Goal: Task Accomplishment & Management: Use online tool/utility

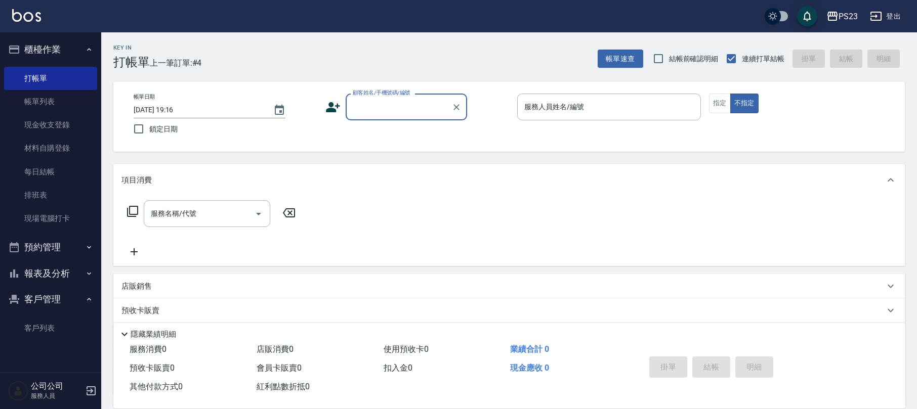
click at [367, 100] on input "顧客姓名/手機號碼/編號" at bounding box center [398, 107] width 97 height 18
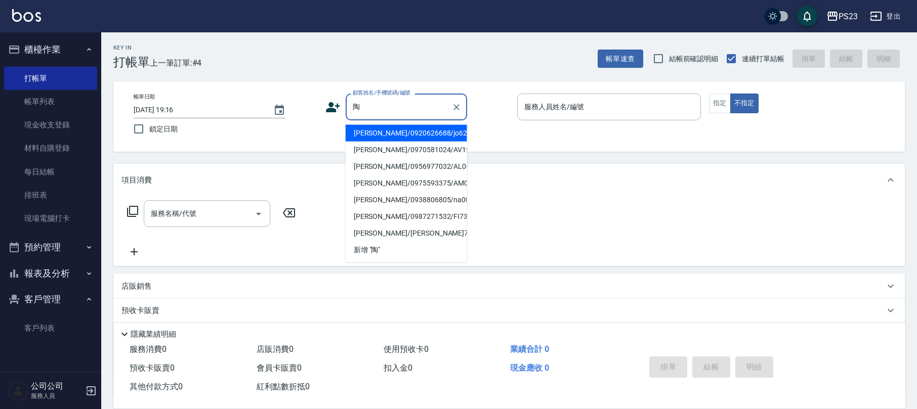
click at [425, 133] on li "[PERSON_NAME]/0920626688/jo620606" at bounding box center [406, 133] width 121 height 17
type input "[PERSON_NAME]/0920626688/jo620606"
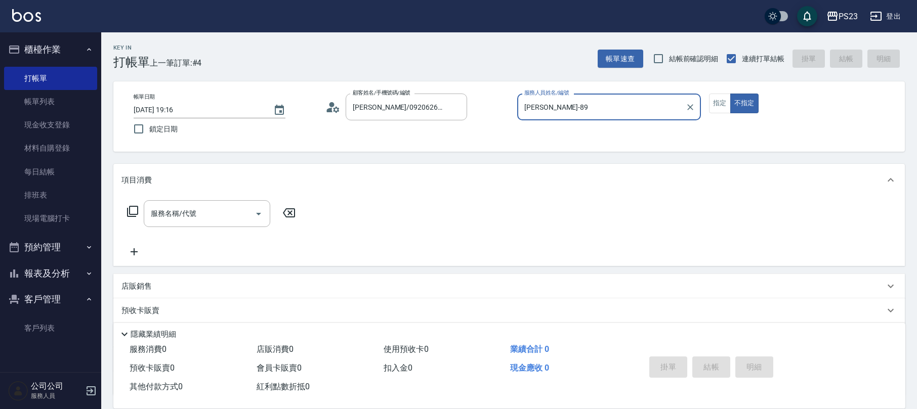
type input "[PERSON_NAME]-89"
click at [135, 210] on icon at bounding box center [133, 211] width 12 height 12
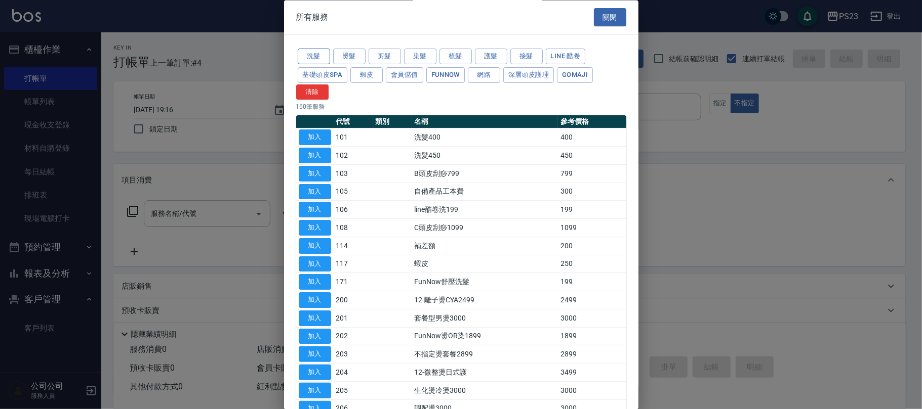
click at [325, 57] on button "洗髮" at bounding box center [314, 57] width 32 height 16
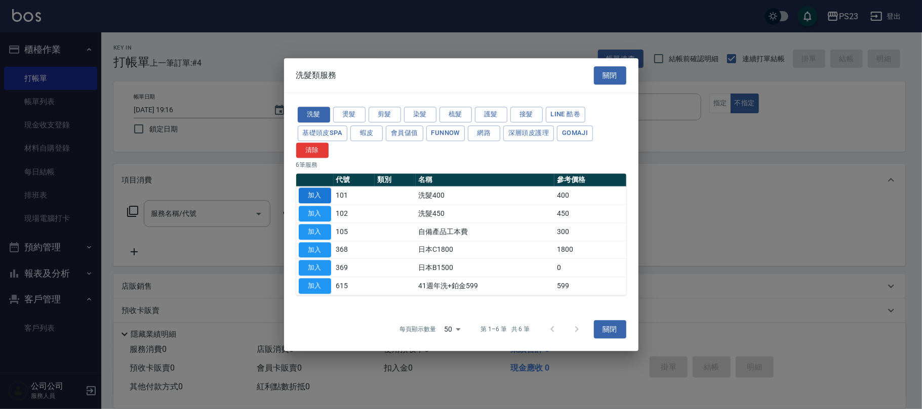
click at [312, 193] on button "加入" at bounding box center [315, 196] width 32 height 16
type input "洗髮400(101)"
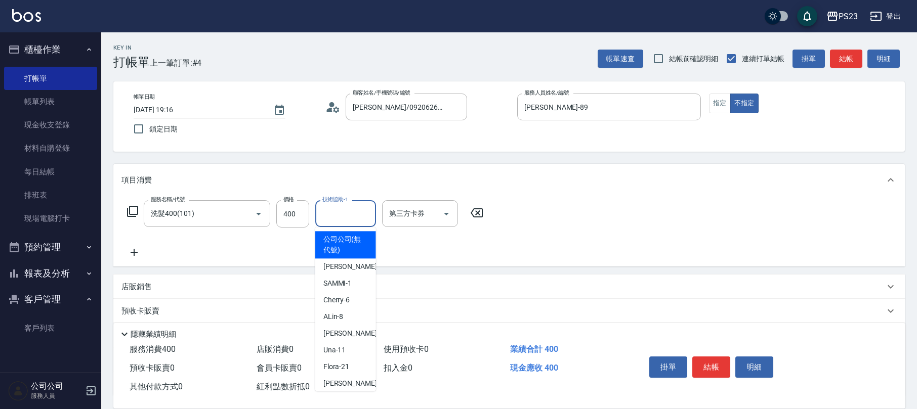
click at [330, 213] on input "技術協助-1" at bounding box center [346, 214] width 52 height 18
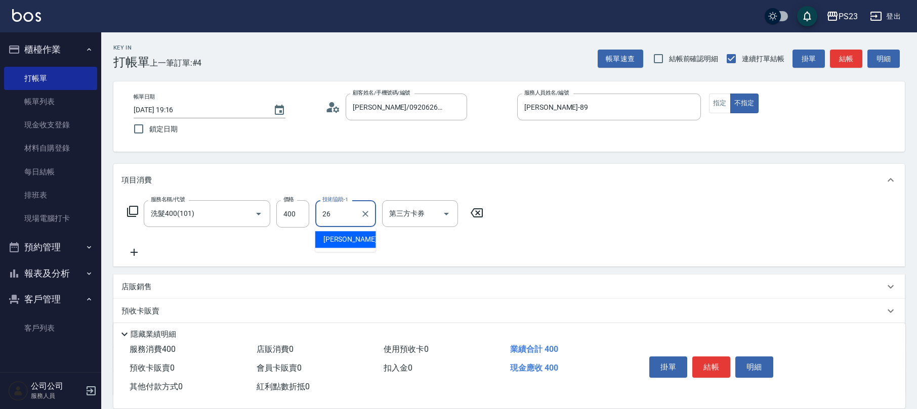
type input "青惠-26"
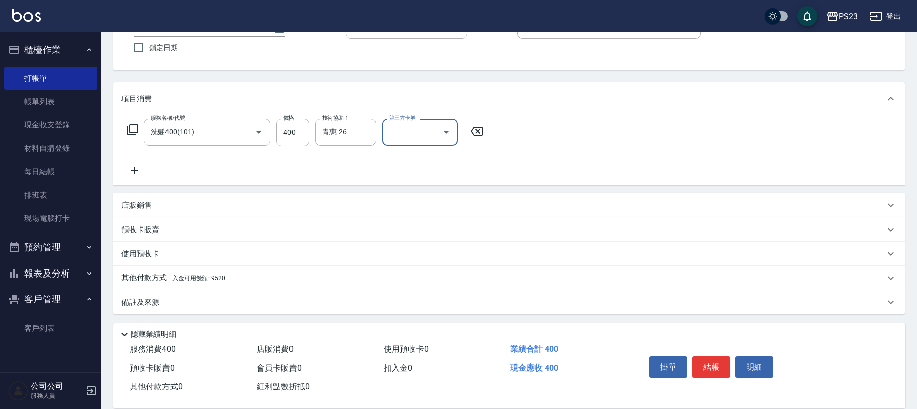
click at [239, 270] on div "其他付款方式 入金可用餘額: 9520" at bounding box center [508, 278] width 791 height 24
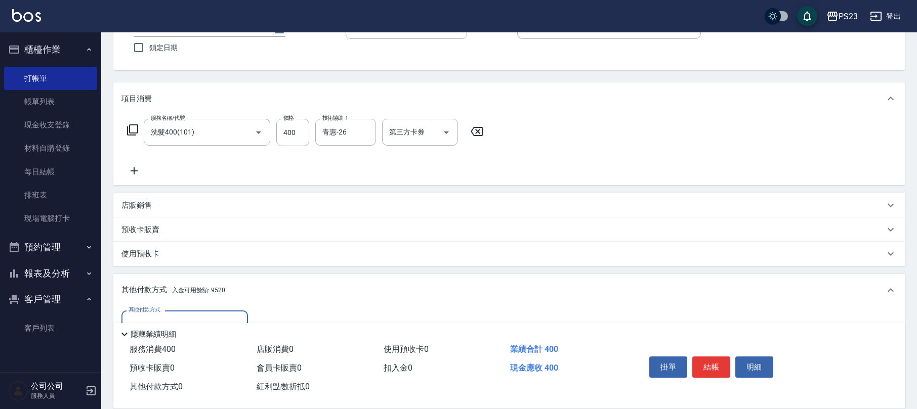
scroll to position [0, 0]
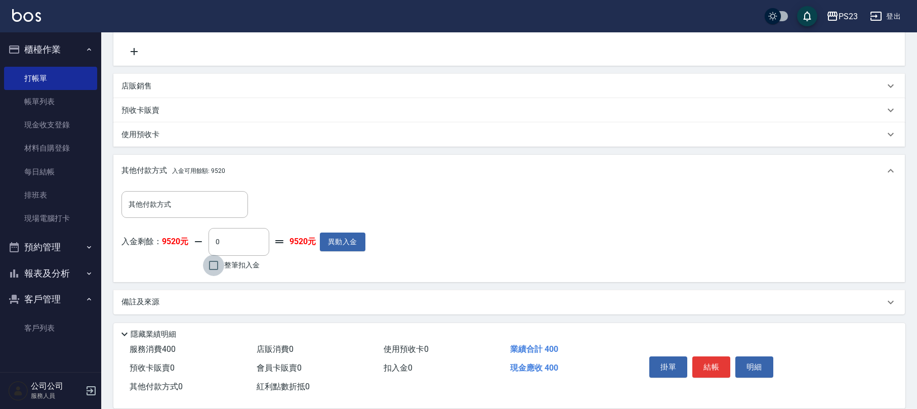
click at [213, 269] on input "整筆扣入金" at bounding box center [213, 265] width 21 height 21
checkbox input "true"
type input "400"
click at [717, 368] on button "結帳" at bounding box center [711, 367] width 38 height 21
type input "[DATE] 20:17"
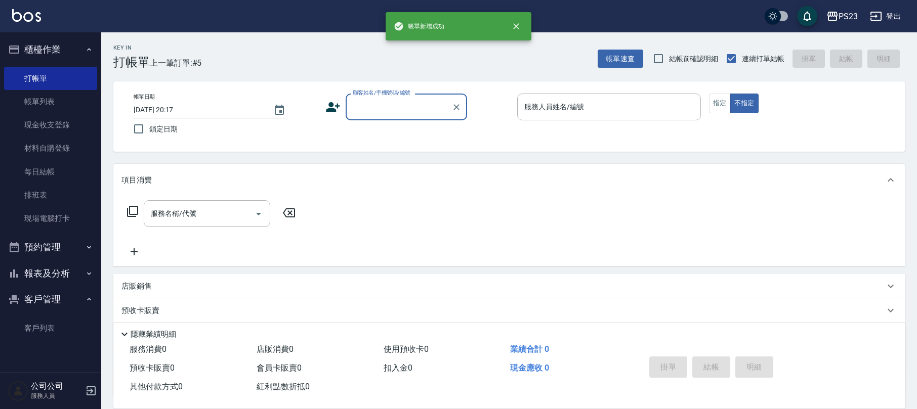
click at [401, 106] on input "顧客姓名/手機號碼/編號" at bounding box center [398, 107] width 97 height 18
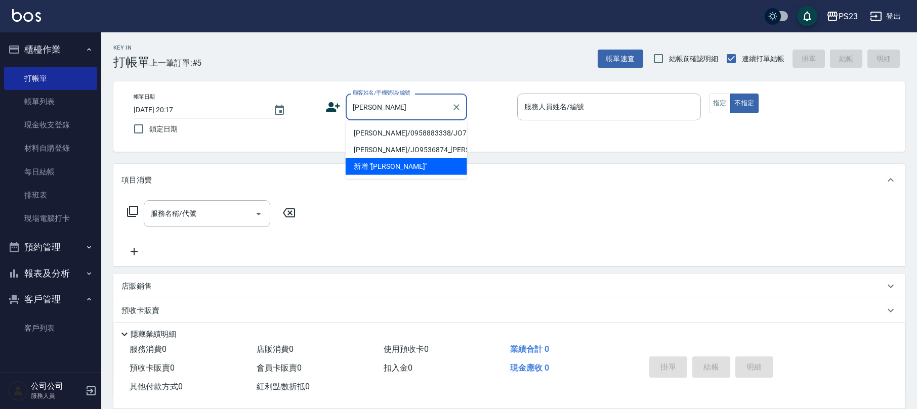
click at [397, 129] on li "[PERSON_NAME]/0958883338/JO710815" at bounding box center [406, 133] width 121 height 17
type input "[PERSON_NAME]/0958883338/JO710815"
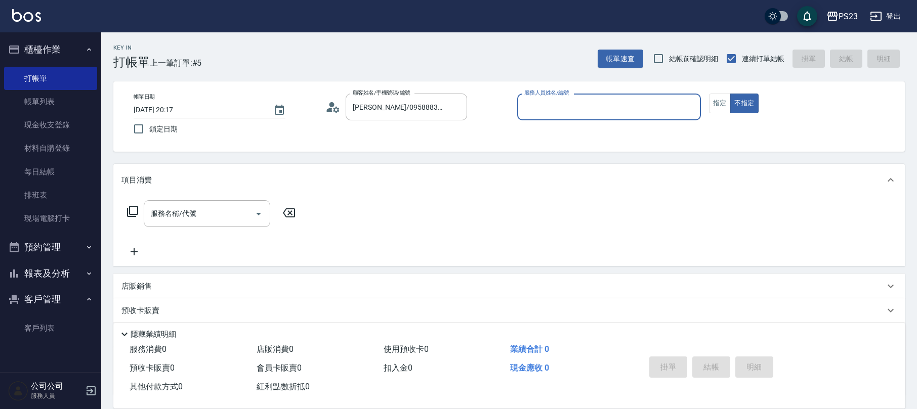
type input "[PERSON_NAME]-89"
click at [132, 215] on icon at bounding box center [132, 211] width 11 height 11
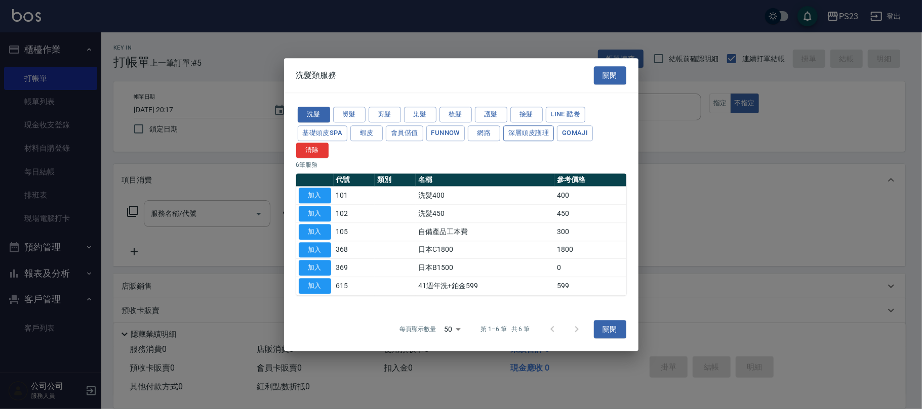
click at [547, 132] on button "深層頭皮護理" at bounding box center [528, 134] width 51 height 16
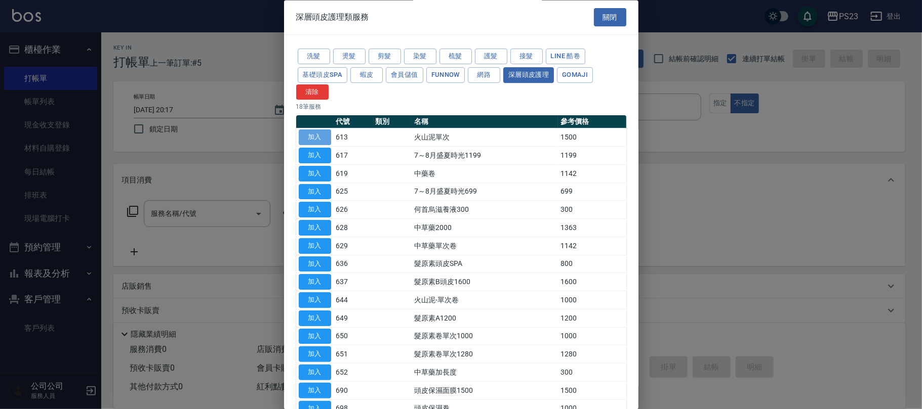
click at [319, 140] on button "加入" at bounding box center [315, 138] width 32 height 16
type input "火山泥單次(613)"
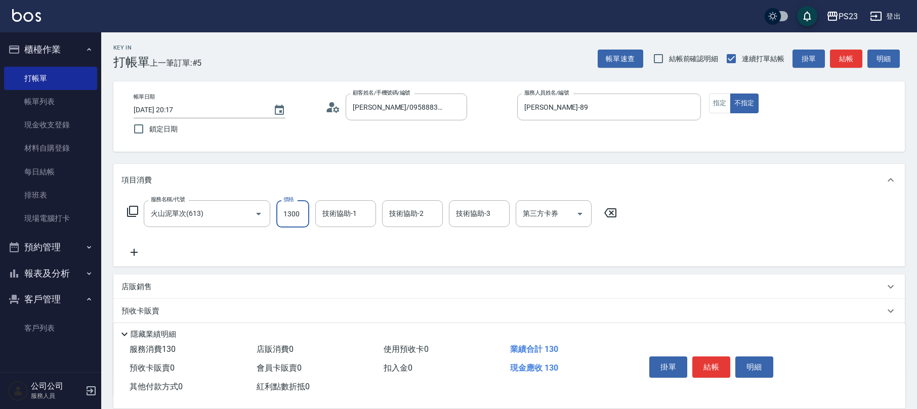
type input "1300"
type input "[PERSON_NAME]-89"
click at [142, 284] on p "店販銷售" at bounding box center [136, 287] width 30 height 11
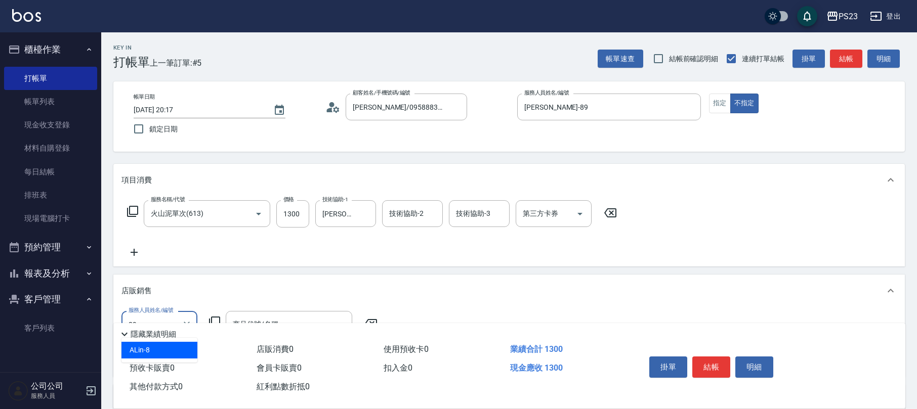
type input "[PERSON_NAME]-89"
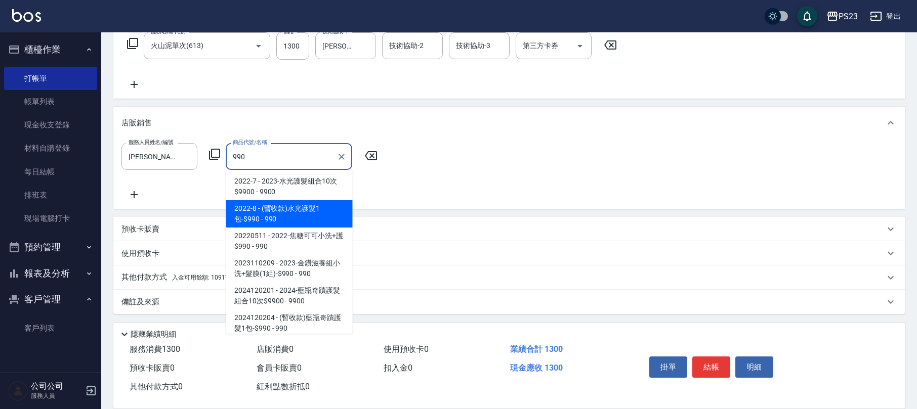
scroll to position [71, 0]
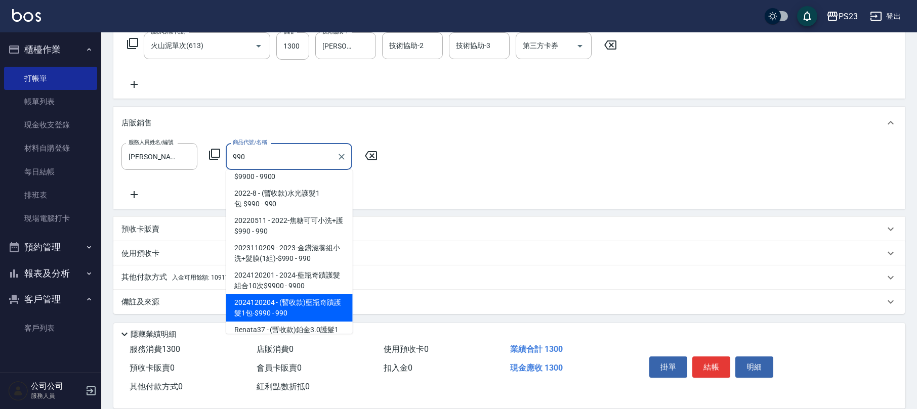
click at [325, 310] on span "2024120204 - (暫收款)藍瓶奇蹟護髮1包-$990 - 990" at bounding box center [289, 308] width 127 height 27
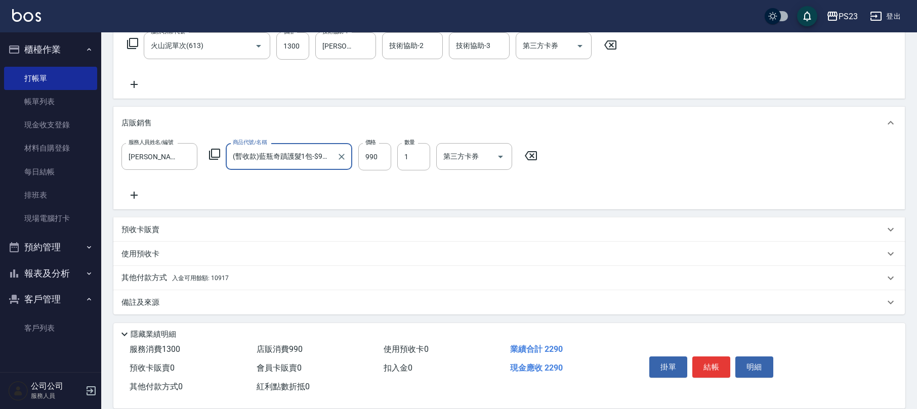
type input "(暫收款)藍瓶奇蹟護髮1包-$990"
click at [229, 280] on div "其他付款方式 入金可用餘額: 10917" at bounding box center [502, 278] width 763 height 11
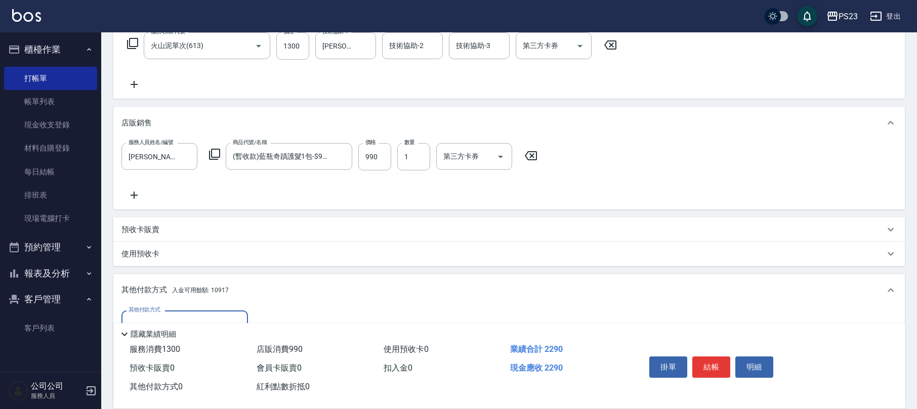
scroll to position [287, 0]
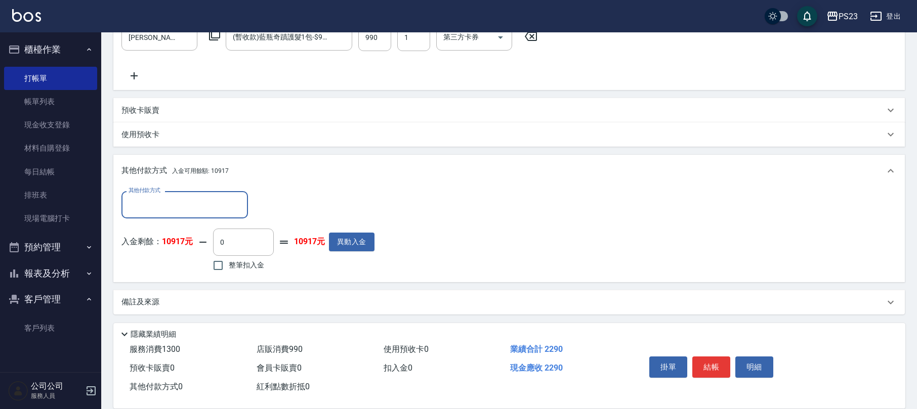
click at [179, 206] on input "其他付款方式" at bounding box center [184, 205] width 117 height 18
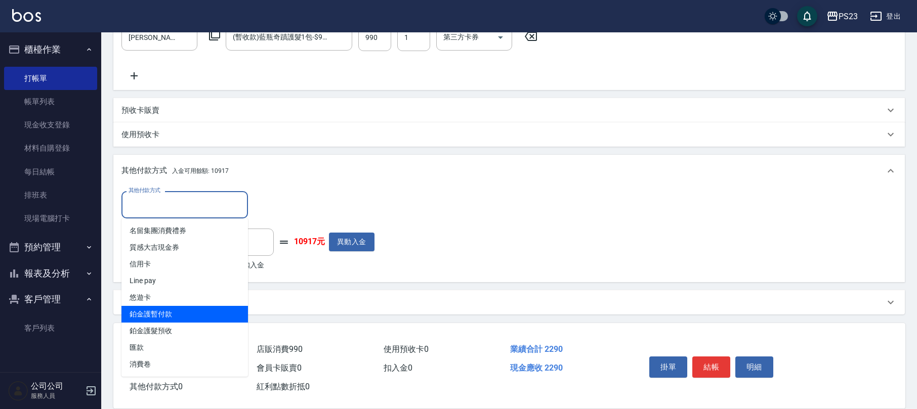
click at [173, 316] on span "鉑金護暫付款" at bounding box center [184, 314] width 127 height 17
type input "鉑金護暫付款"
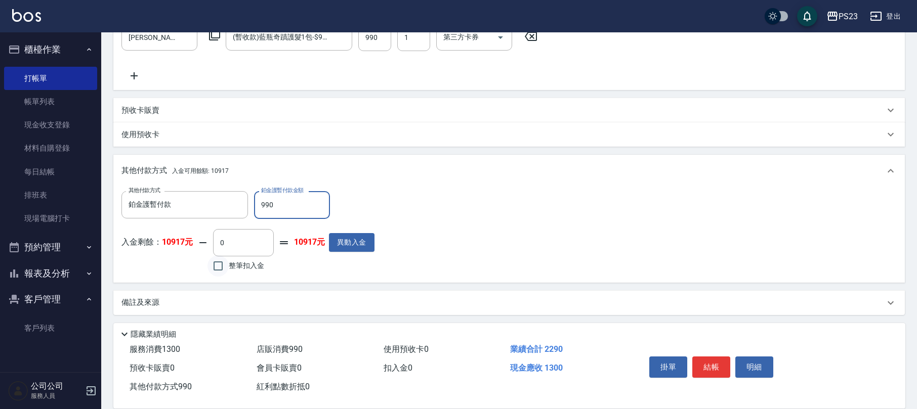
type input "990"
click at [223, 267] on input "整筆扣入金" at bounding box center [217, 266] width 21 height 21
checkbox input "true"
type input "1300"
click at [709, 369] on button "結帳" at bounding box center [711, 367] width 38 height 21
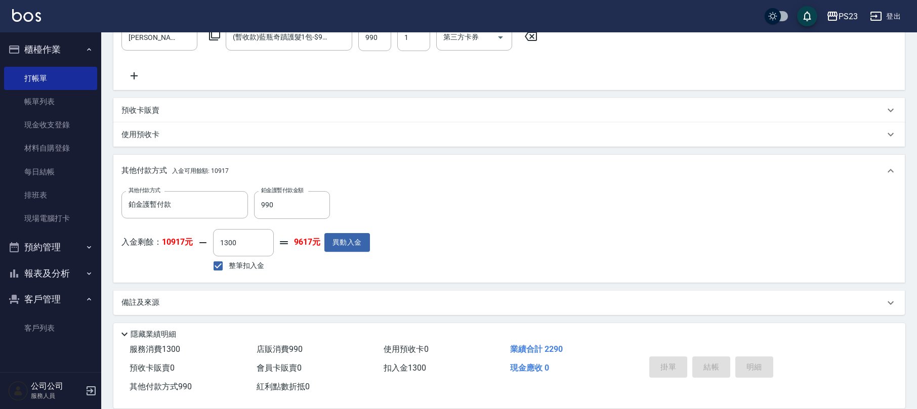
type input "[DATE] 20:18"
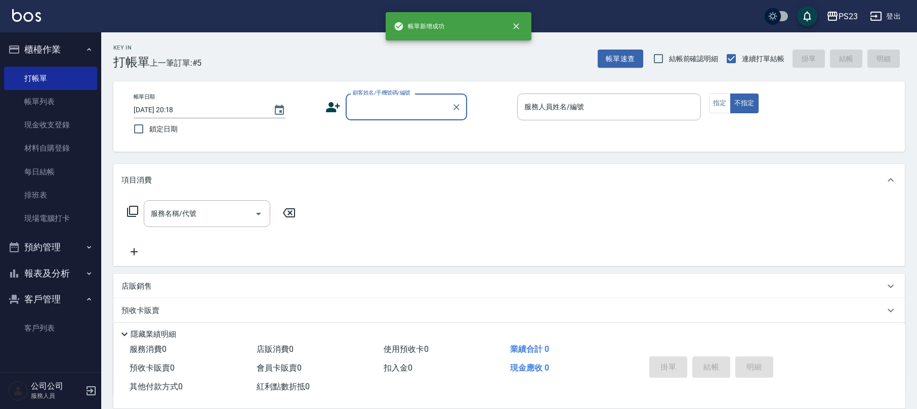
scroll to position [0, 0]
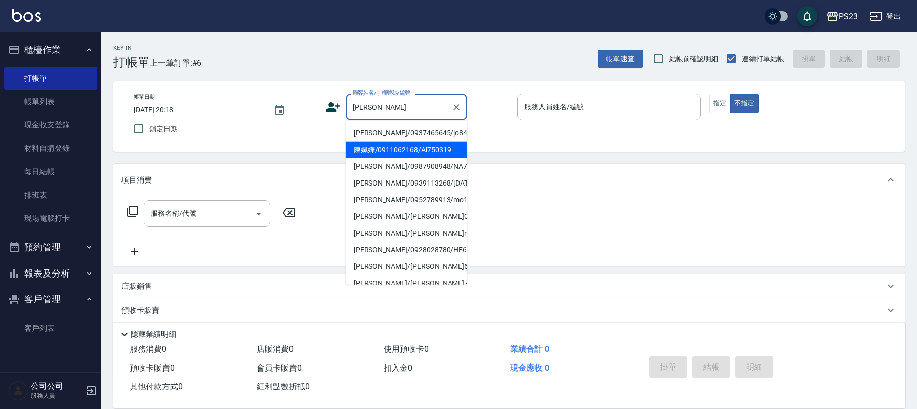
click at [407, 142] on li "陳姵嬅/0911062168/Al750319" at bounding box center [406, 150] width 121 height 17
type input "陳姵嬅/0911062168/Al750319"
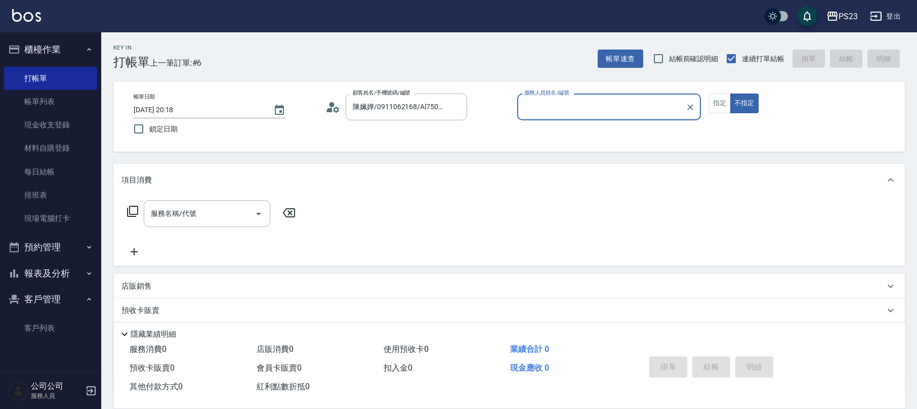
type input "ALin-8"
click at [719, 108] on button "指定" at bounding box center [720, 104] width 22 height 20
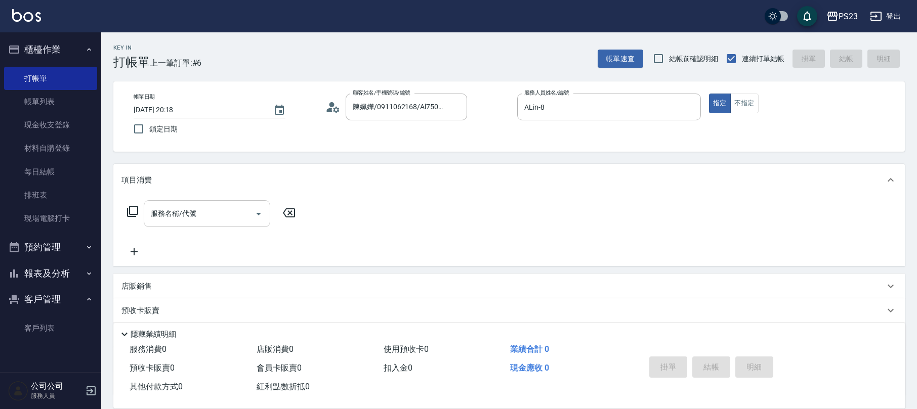
click at [208, 207] on input "服務名稱/代號" at bounding box center [199, 214] width 102 height 18
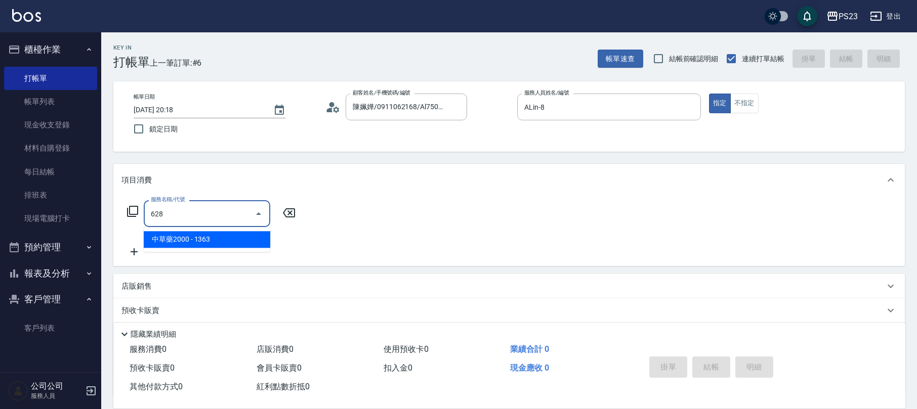
type input "中草藥2000(628)"
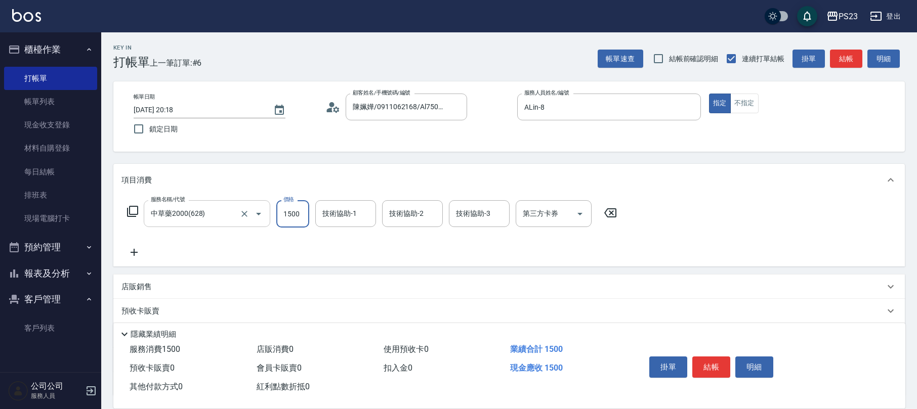
type input "1500"
type input "ALin-8"
type input "青惠-26"
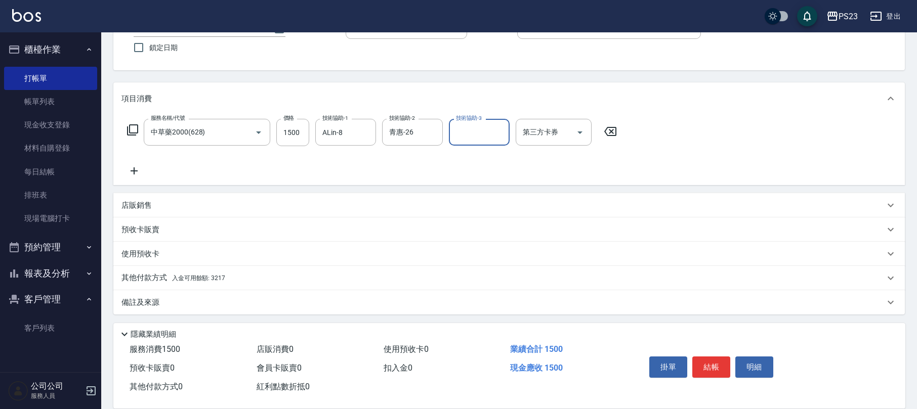
click at [120, 301] on div "備註及來源" at bounding box center [508, 302] width 791 height 24
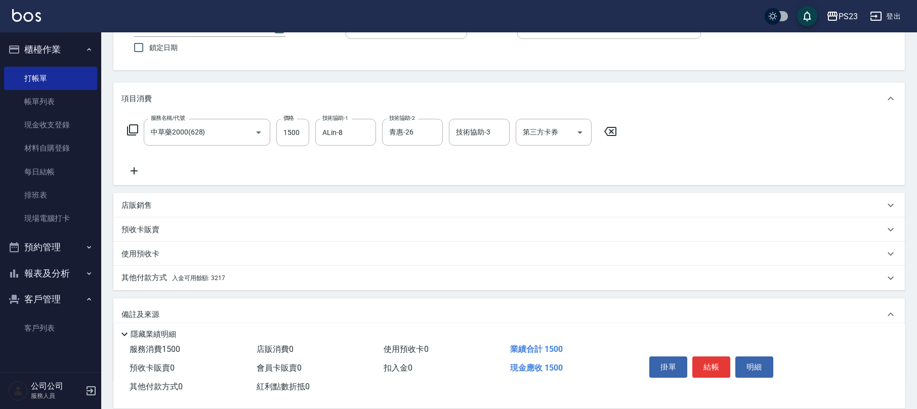
scroll to position [150, 0]
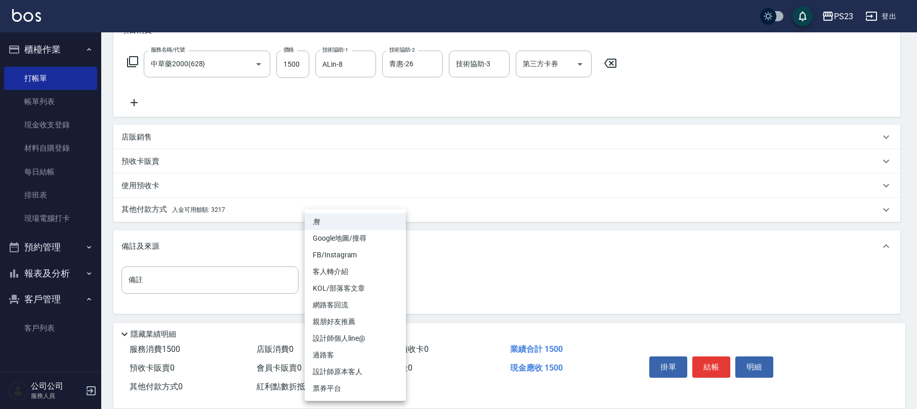
click at [331, 278] on body "PS23 登出 櫃檯作業 打帳單 帳單列表 現金收支登錄 材料自購登錄 每日結帳 排班表 現場電腦打卡 預約管理 預約管理 單日預約紀錄 單週預約紀錄 報表及…" at bounding box center [458, 129] width 917 height 559
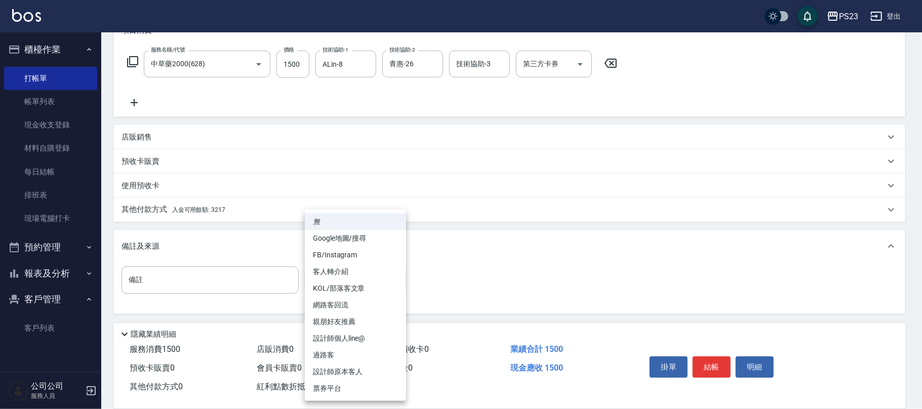
click at [339, 367] on li "設計師原本客人" at bounding box center [355, 372] width 101 height 17
type input "設計師原本客人"
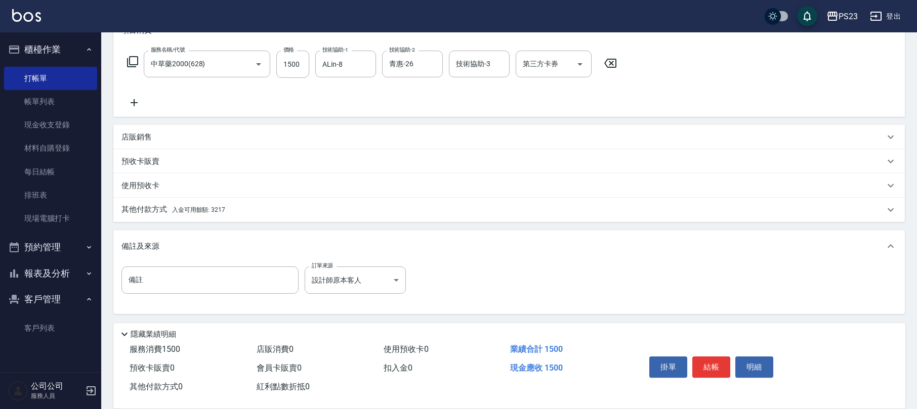
click at [197, 212] on span "入金可用餘額: 3217" at bounding box center [198, 209] width 53 height 7
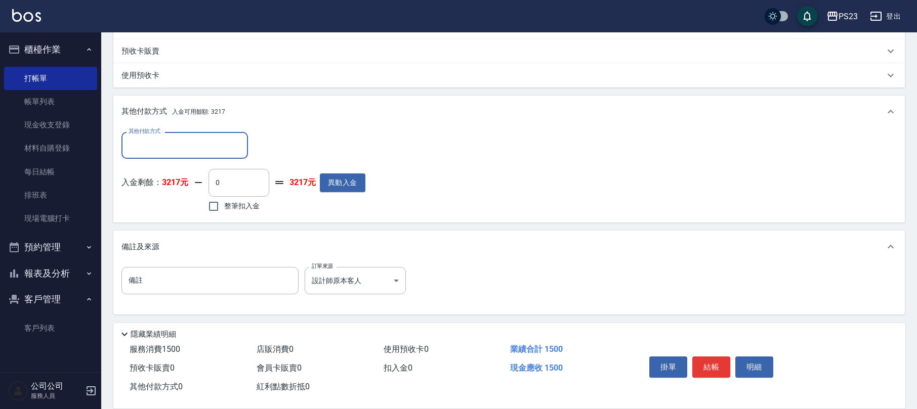
scroll to position [0, 0]
click at [243, 209] on span "整筆扣入金" at bounding box center [241, 206] width 35 height 11
click at [224, 209] on input "整筆扣入金" at bounding box center [213, 206] width 21 height 21
checkbox input "true"
type input "1500"
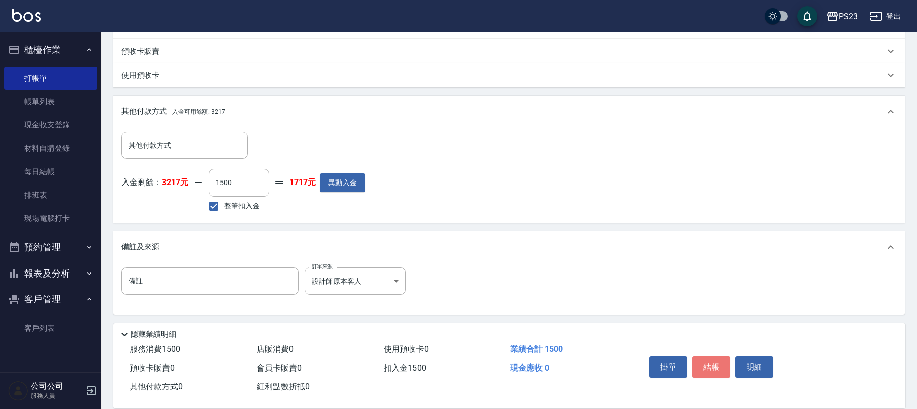
drag, startPoint x: 717, startPoint y: 365, endPoint x: 720, endPoint y: 360, distance: 5.5
click at [719, 364] on button "結帳" at bounding box center [711, 367] width 38 height 21
type input "[DATE] 20:28"
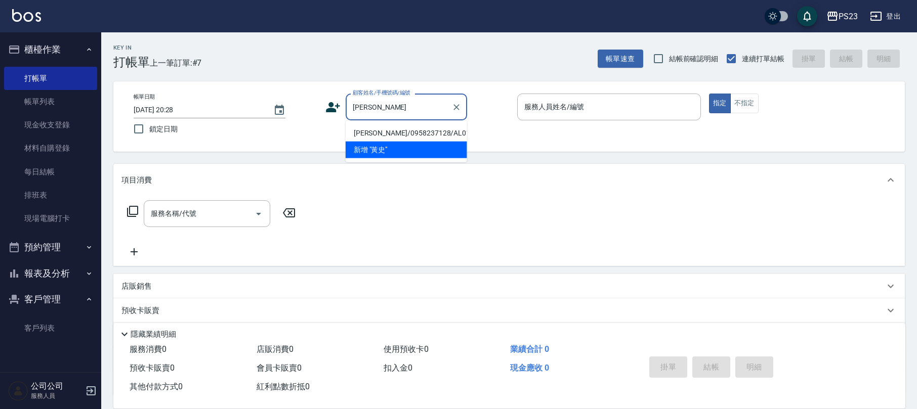
click at [387, 131] on li "[PERSON_NAME]/0958237128/AL0102" at bounding box center [406, 133] width 121 height 17
type input "[PERSON_NAME]/0958237128/AL0102"
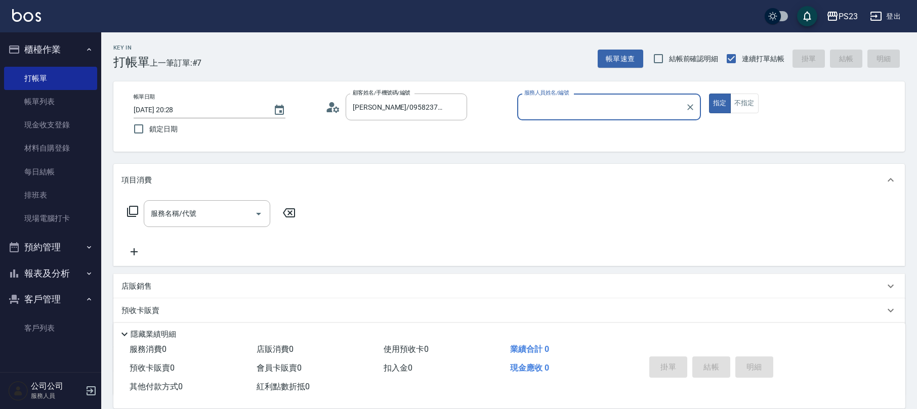
type input "ALin-8"
click at [184, 217] on div "服務名稱/代號 服務名稱/代號" at bounding box center [207, 213] width 127 height 27
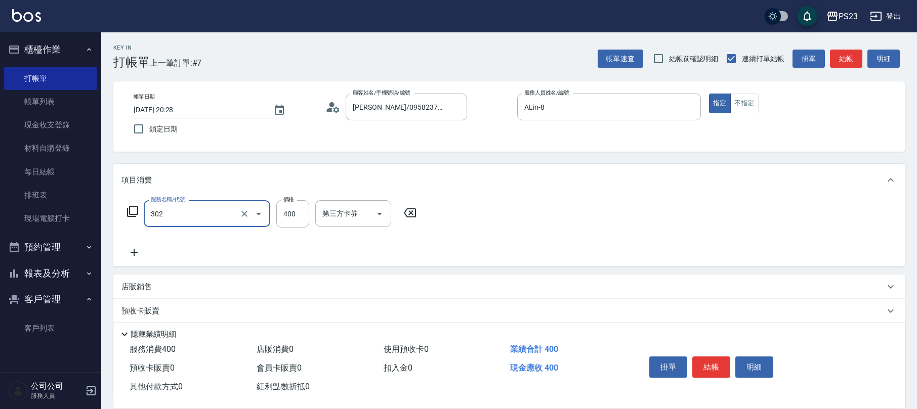
type input "單剪400(302)"
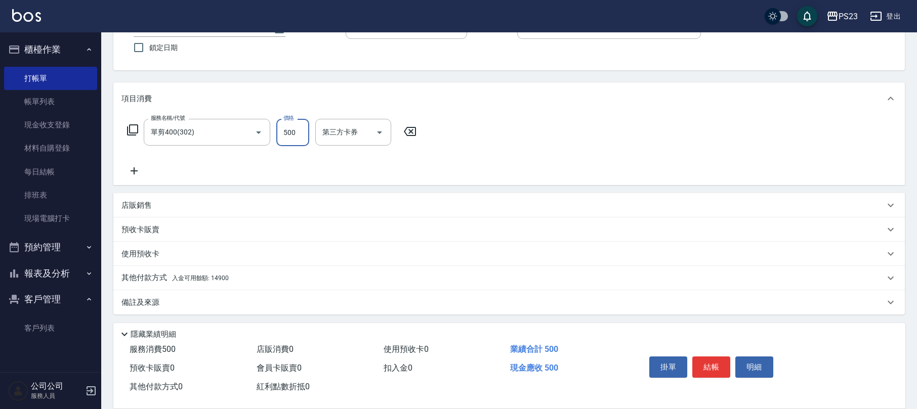
type input "500"
click at [171, 298] on div "備註及來源" at bounding box center [502, 303] width 763 height 11
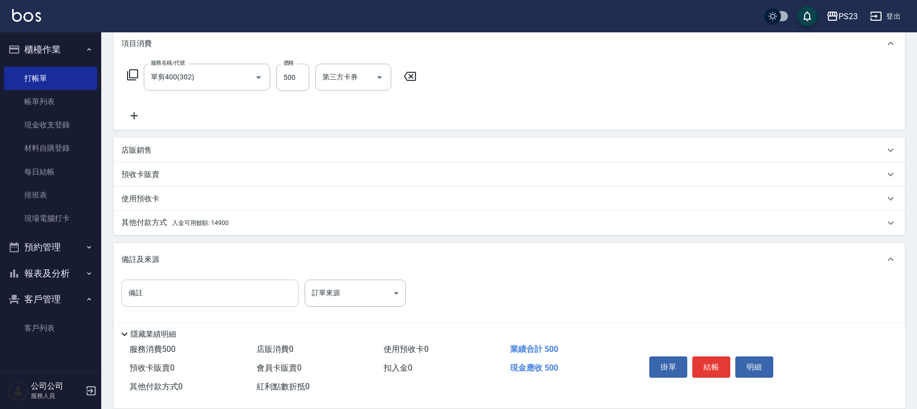
scroll to position [148, 0]
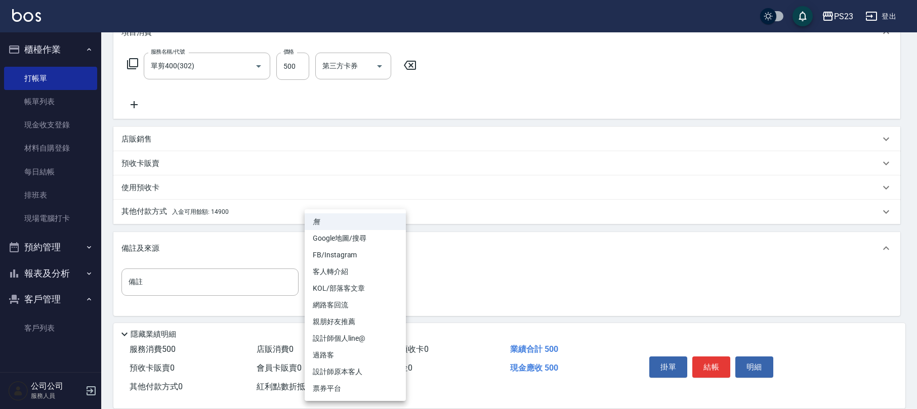
click at [321, 282] on body "PS23 登出 櫃檯作業 打帳單 帳單列表 現金收支登錄 材料自購登錄 每日結帳 排班表 現場電腦打卡 預約管理 預約管理 單日預約紀錄 單週預約紀錄 報表及…" at bounding box center [458, 131] width 917 height 559
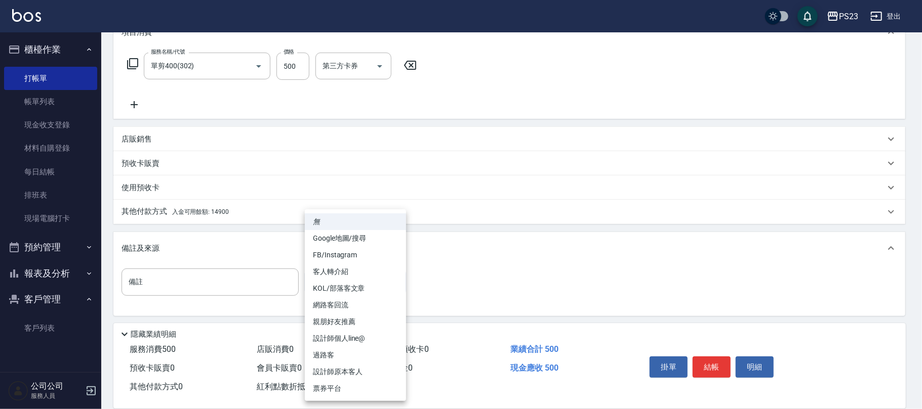
click at [336, 373] on li "設計師原本客人" at bounding box center [355, 372] width 101 height 17
type input "設計師原本客人"
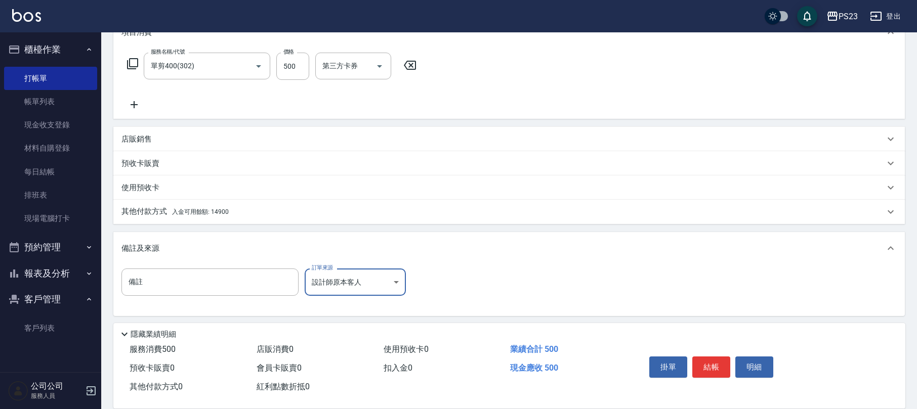
click at [211, 207] on p "其他付款方式 入金可用餘額: 14900" at bounding box center [174, 211] width 107 height 11
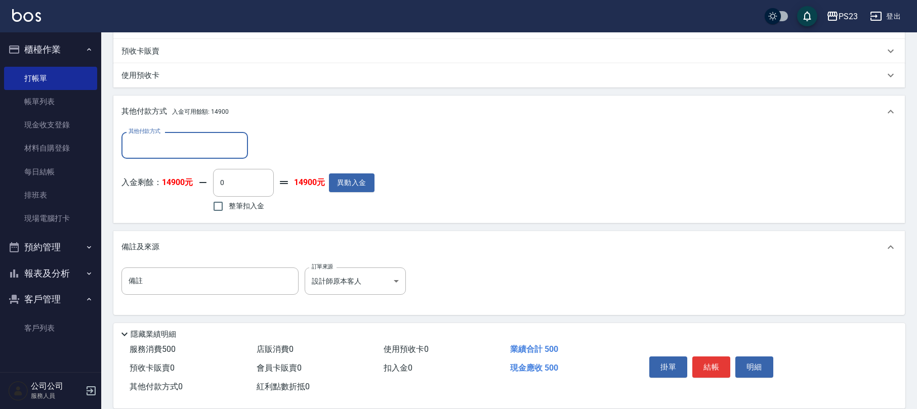
scroll to position [0, 0]
click at [234, 215] on label "整筆扣入金" at bounding box center [235, 206] width 57 height 21
click at [229, 215] on input "整筆扣入金" at bounding box center [217, 206] width 21 height 21
checkbox input "true"
type input "500"
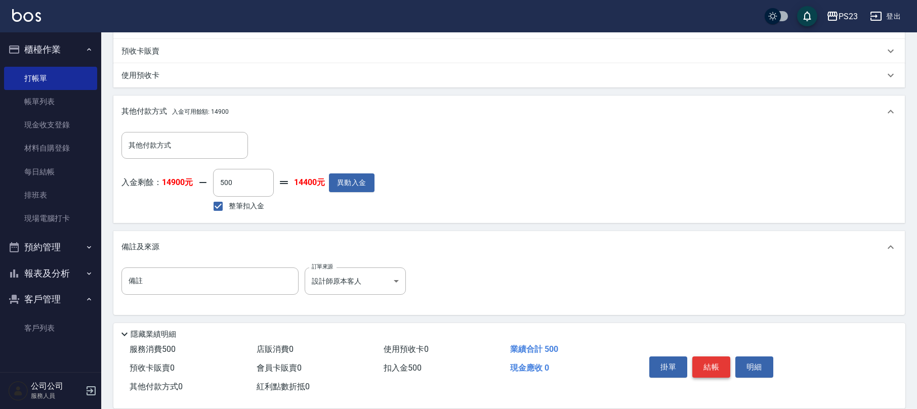
click at [717, 367] on button "結帳" at bounding box center [711, 367] width 38 height 21
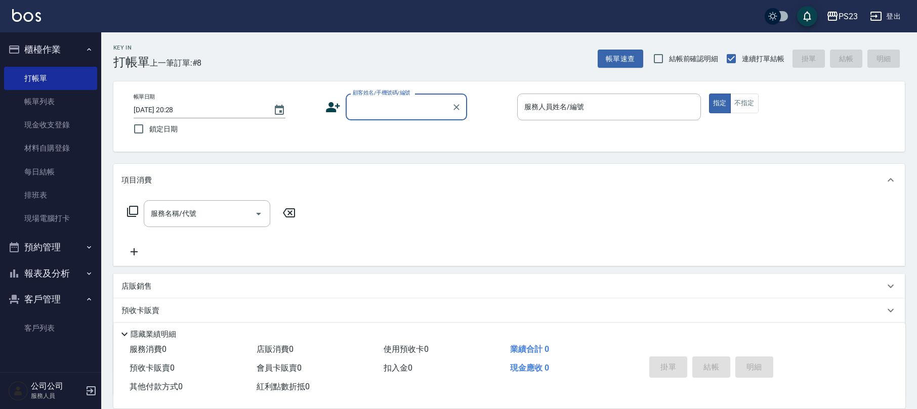
click at [333, 110] on icon at bounding box center [333, 107] width 14 height 10
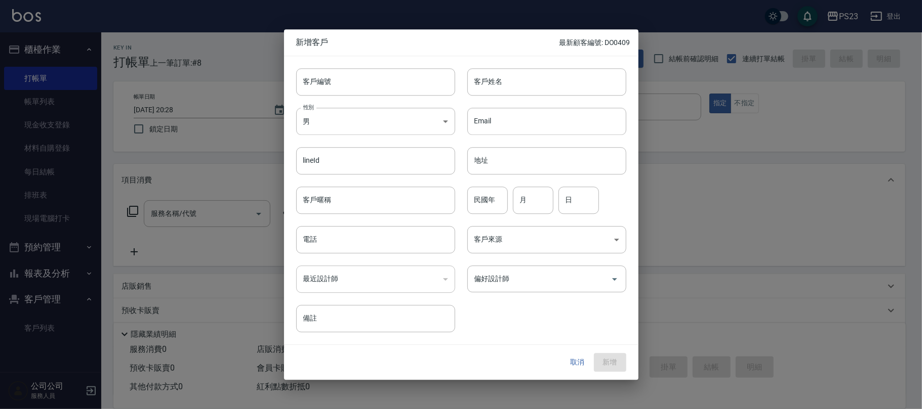
click at [580, 366] on button "取消" at bounding box center [577, 363] width 32 height 19
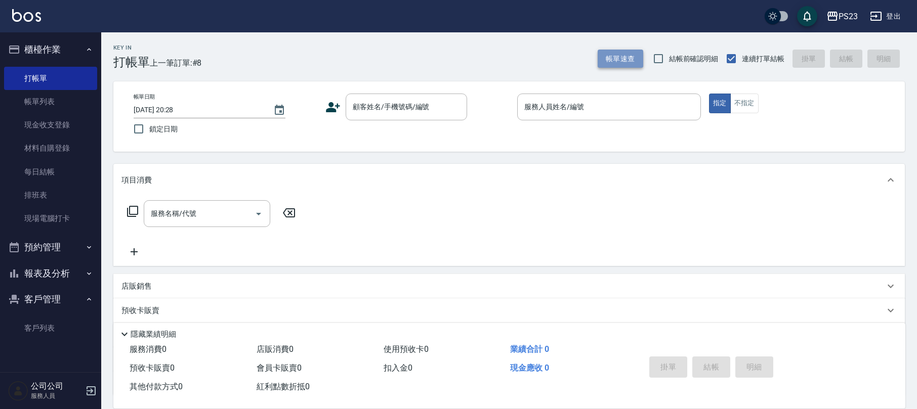
click at [636, 50] on button "帳單速查" at bounding box center [621, 59] width 46 height 19
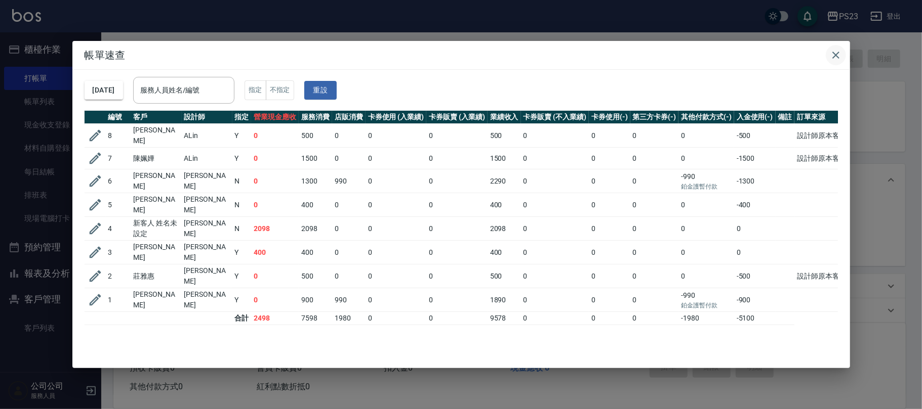
click at [834, 51] on icon "button" at bounding box center [835, 55] width 12 height 12
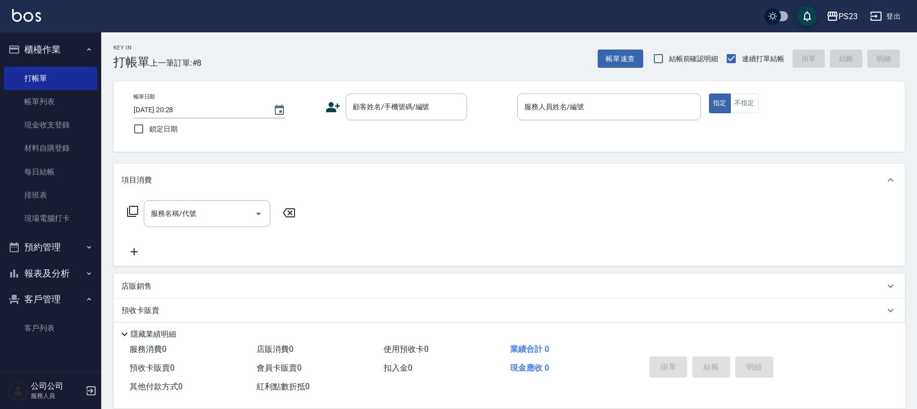
click at [340, 107] on icon at bounding box center [332, 107] width 15 height 15
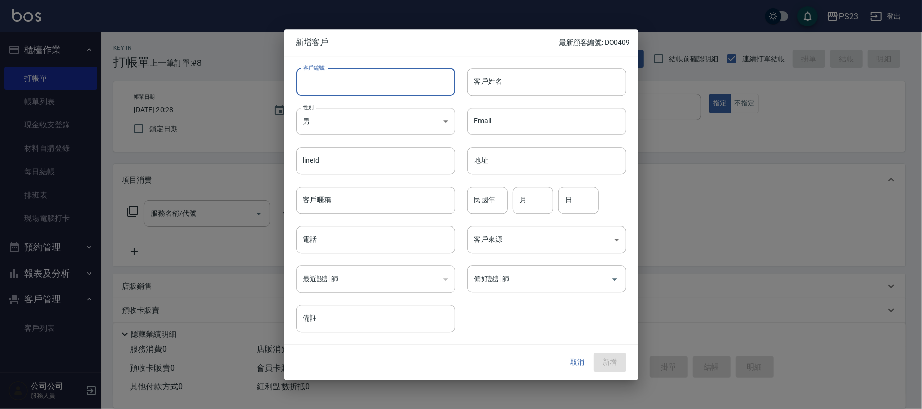
drag, startPoint x: 357, startPoint y: 86, endPoint x: 336, endPoint y: 97, distance: 23.5
click at [355, 86] on input "客戶編號" at bounding box center [375, 81] width 159 height 27
type input "DO0720"
click at [372, 240] on input "電話" at bounding box center [375, 239] width 159 height 27
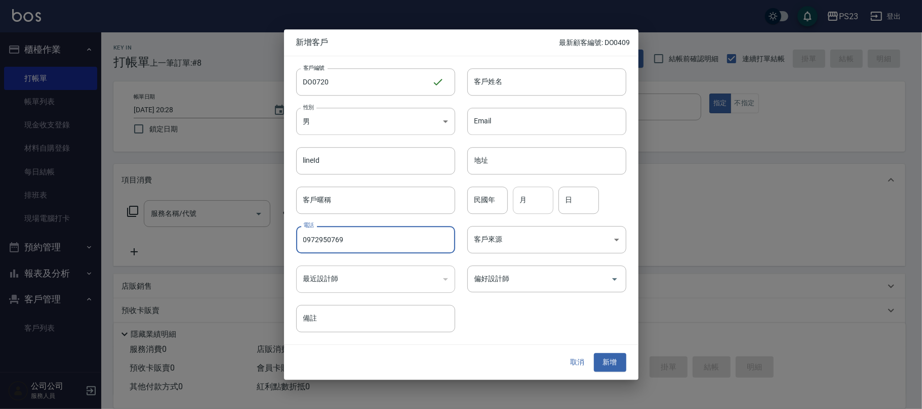
type input "0972950769"
click at [551, 191] on input "月" at bounding box center [533, 200] width 40 height 27
type input "7"
type input "20"
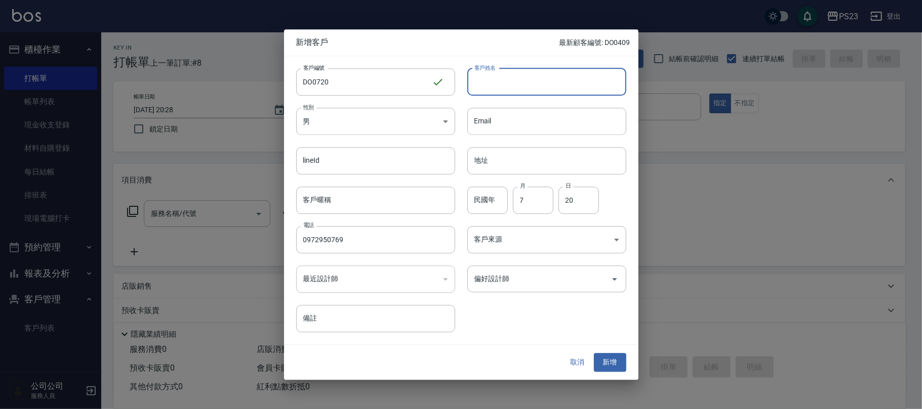
click at [521, 75] on input "客戶姓名" at bounding box center [546, 81] width 159 height 27
type input "[PERSON_NAME]"
click at [609, 362] on button "新增" at bounding box center [610, 363] width 32 height 19
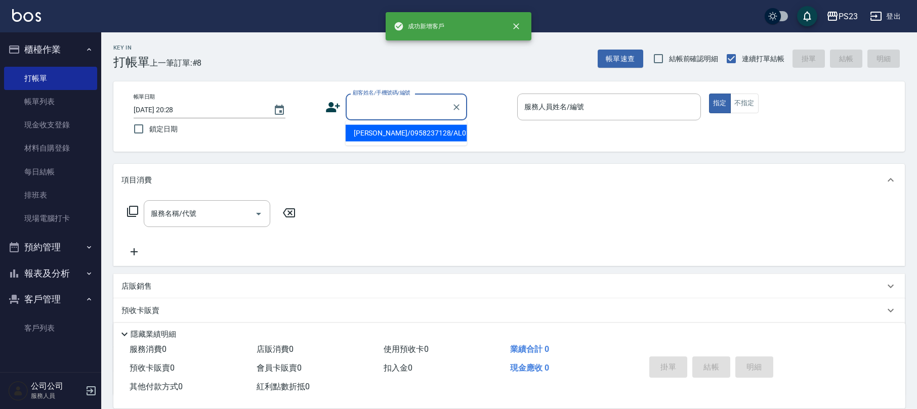
click at [392, 108] on input "顧客姓名/手機號碼/編號" at bounding box center [398, 107] width 97 height 18
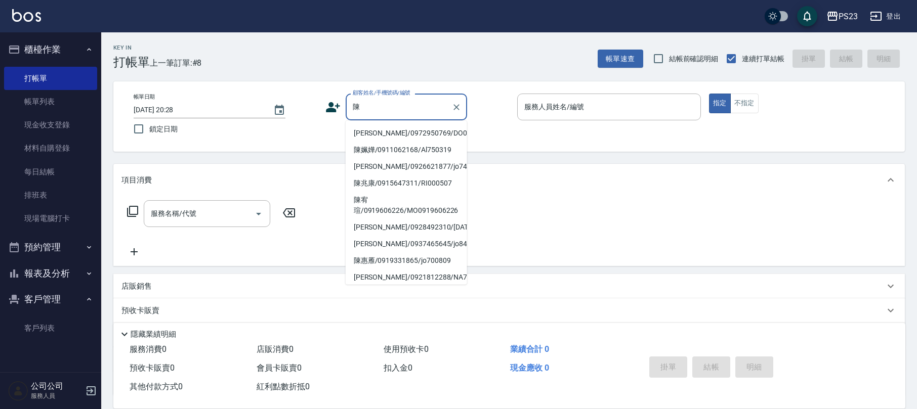
drag, startPoint x: 437, startPoint y: 130, endPoint x: 399, endPoint y: 116, distance: 40.8
click at [434, 130] on li "[PERSON_NAME]/0972950769/DO0720" at bounding box center [406, 133] width 121 height 17
type input "[PERSON_NAME]/0972950769/DO0720"
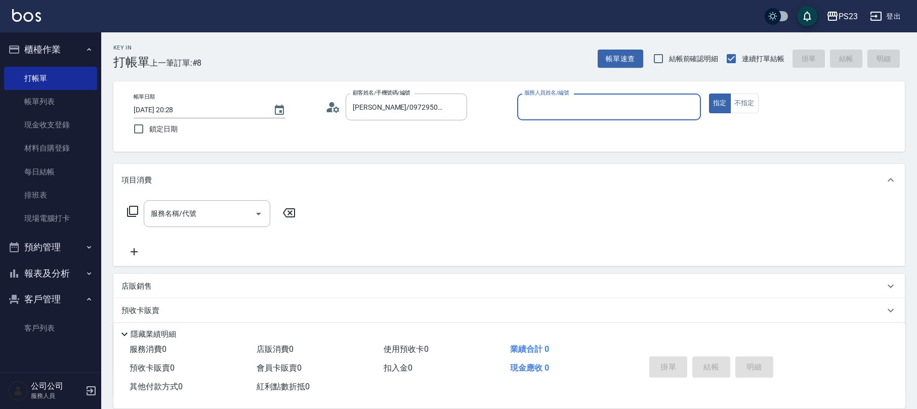
click at [341, 109] on div "顧客姓名/手機號碼/編號 [PERSON_NAME]/0972950769/DO0720 顧客姓名/手機號碼/編號" at bounding box center [417, 107] width 184 height 27
click at [335, 109] on icon at bounding box center [332, 107] width 15 height 15
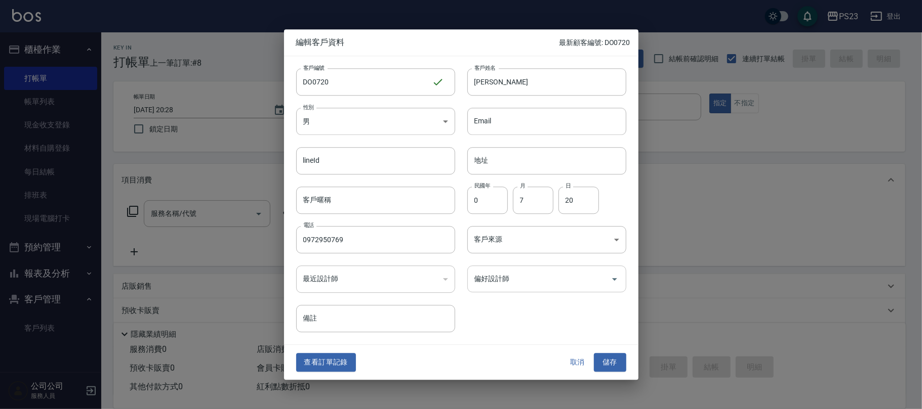
click at [500, 282] on input "偏好設計師" at bounding box center [539, 279] width 135 height 18
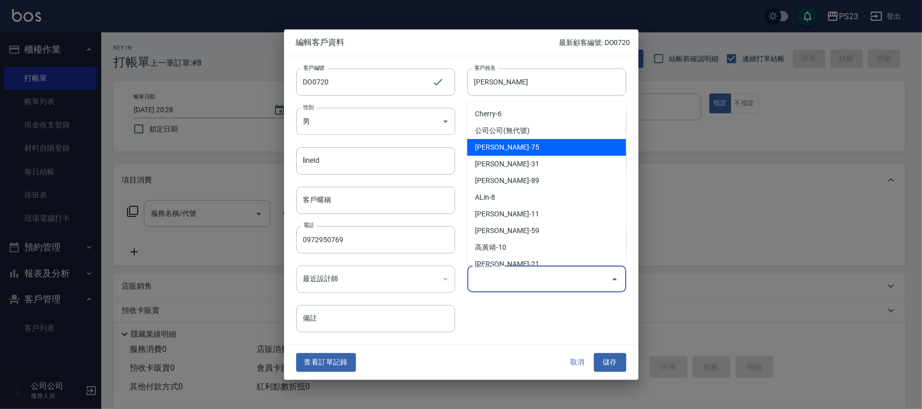
click at [511, 145] on li "[PERSON_NAME]-75" at bounding box center [546, 147] width 159 height 17
type input "黃子芸"
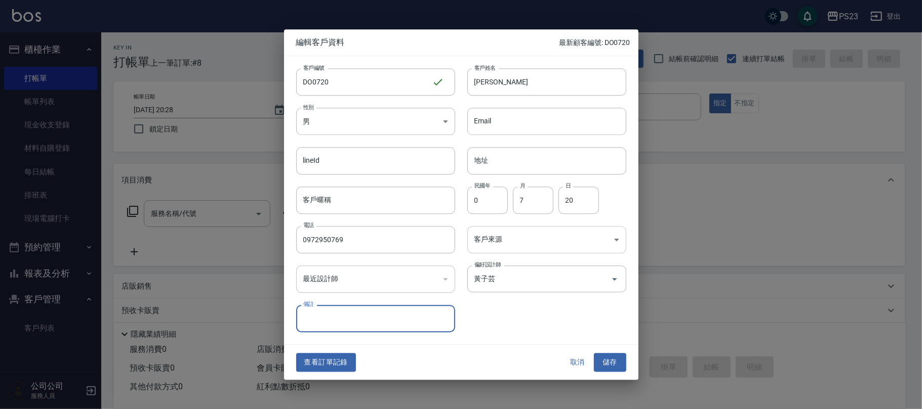
click at [504, 236] on body "PS23 登出 櫃檯作業 打帳單 帳單列表 現金收支登錄 材料自購登錄 每日結帳 排班表 現場電腦打卡 預約管理 預約管理 單日預約紀錄 單週預約紀錄 報表及…" at bounding box center [461, 245] width 922 height 491
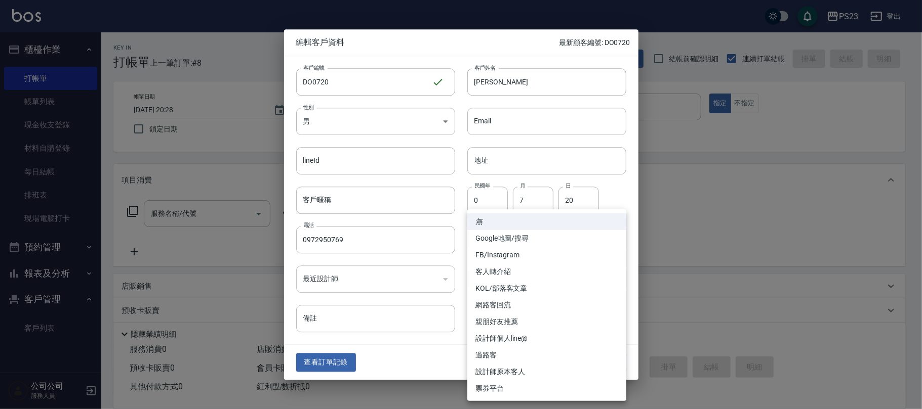
click at [505, 252] on li "FB/Instagram" at bounding box center [546, 255] width 159 height 17
type input "FB/Instagram"
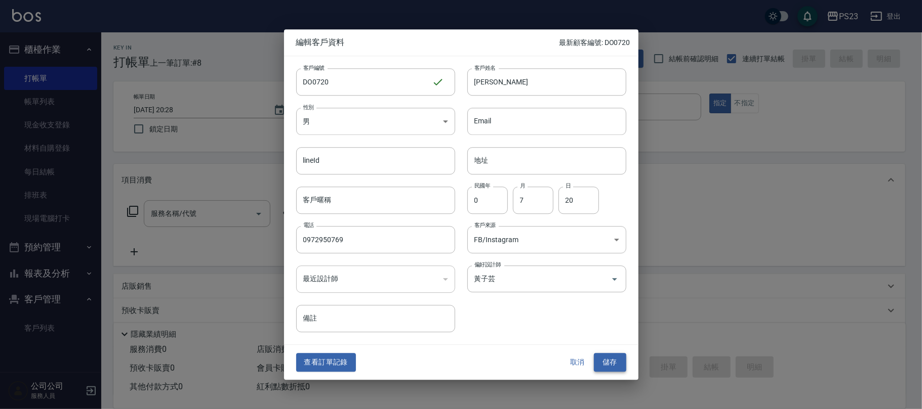
click at [610, 362] on button "儲存" at bounding box center [610, 363] width 32 height 19
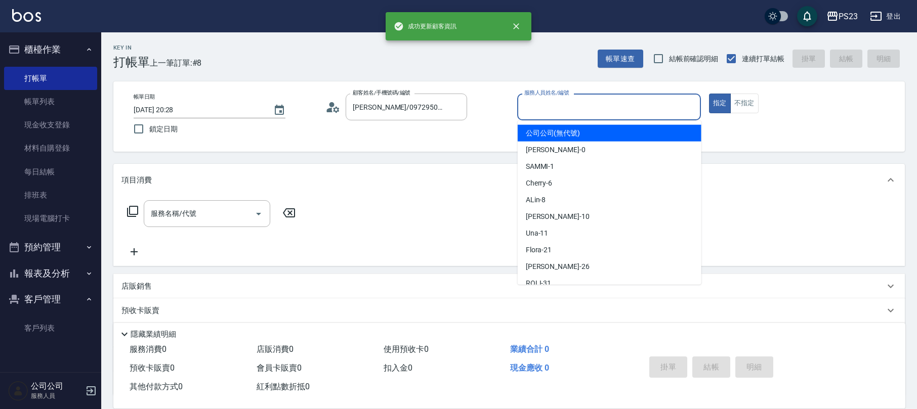
click at [551, 104] on div "服務人員姓名/編號 服務人員姓名/編號" at bounding box center [609, 107] width 184 height 27
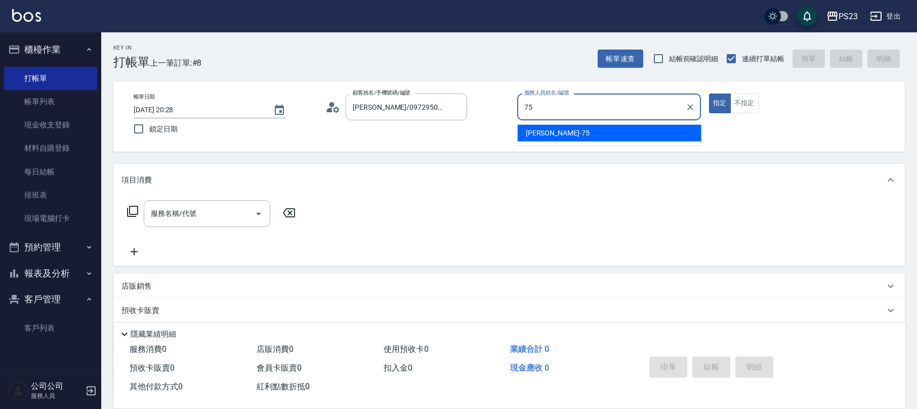
type input "Donna-75"
type button "true"
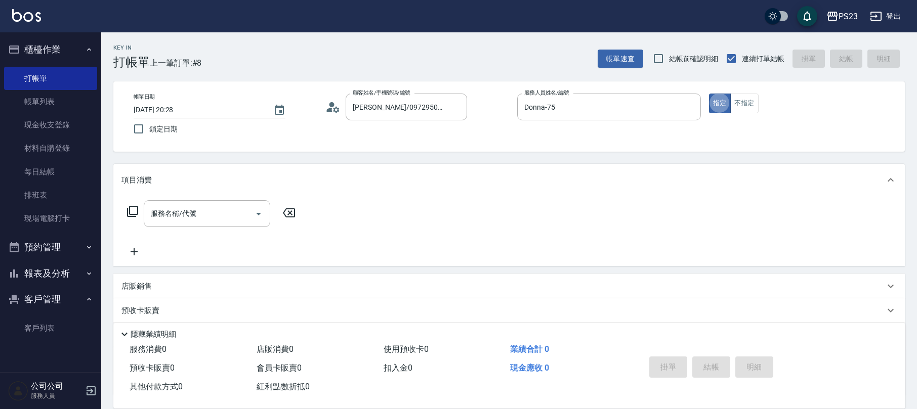
click at [186, 205] on div "服務名稱/代號" at bounding box center [207, 213] width 127 height 27
type input "往"
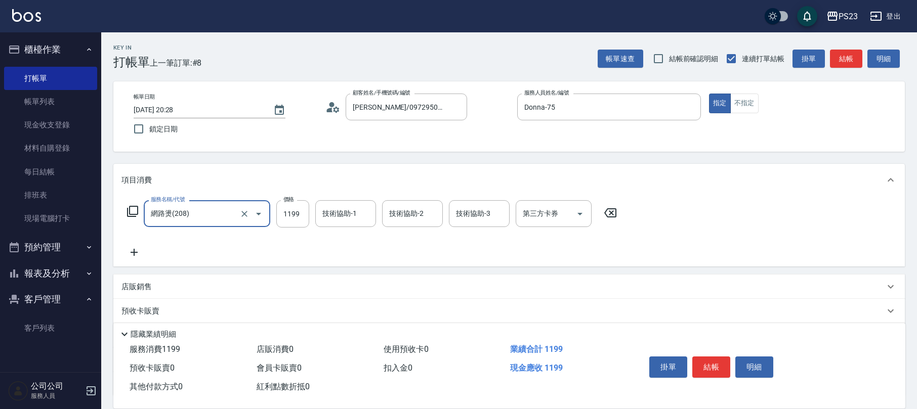
type input "網路燙(208)"
type input "1799"
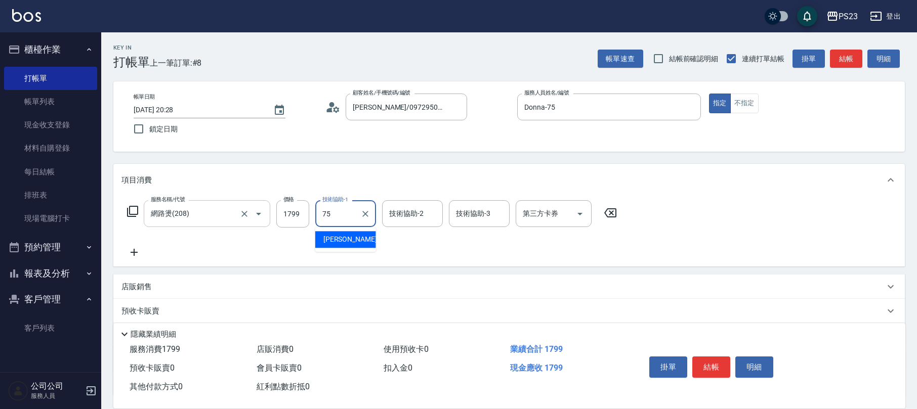
type input "Donna-75"
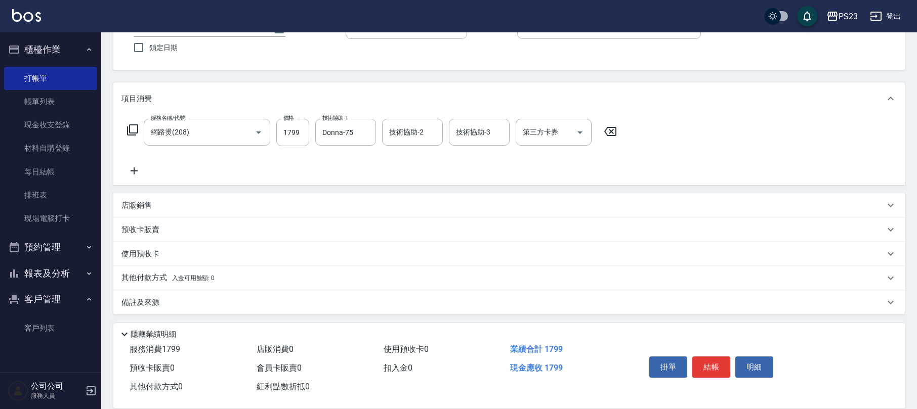
drag, startPoint x: 159, startPoint y: 304, endPoint x: 171, endPoint y: 306, distance: 12.3
click at [164, 306] on div "備註及來源" at bounding box center [502, 303] width 763 height 11
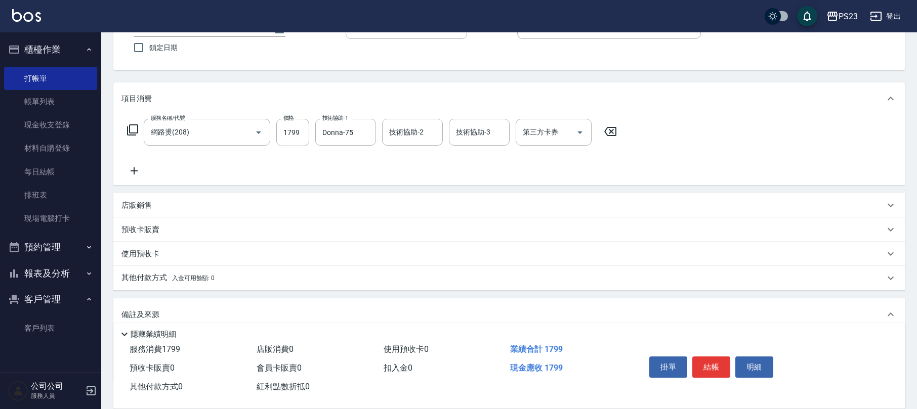
scroll to position [148, 0]
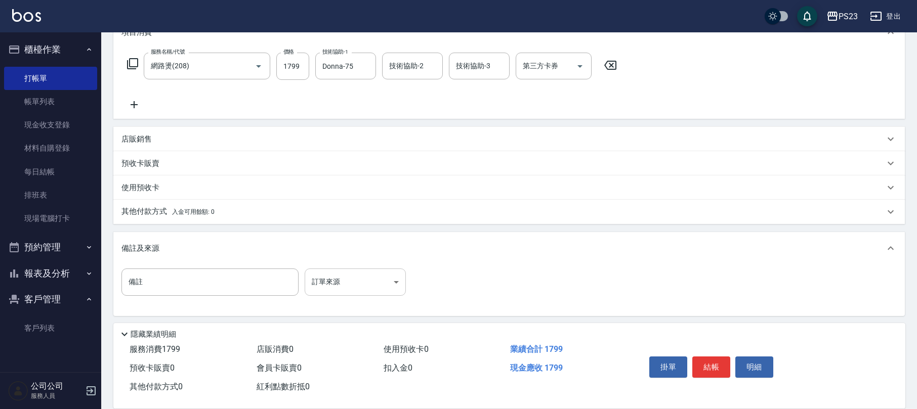
click at [367, 284] on body "PS23 登出 櫃檯作業 打帳單 帳單列表 現金收支登錄 材料自購登錄 每日結帳 排班表 現場電腦打卡 預約管理 預約管理 單日預約紀錄 單週預約紀錄 報表及…" at bounding box center [458, 131] width 917 height 559
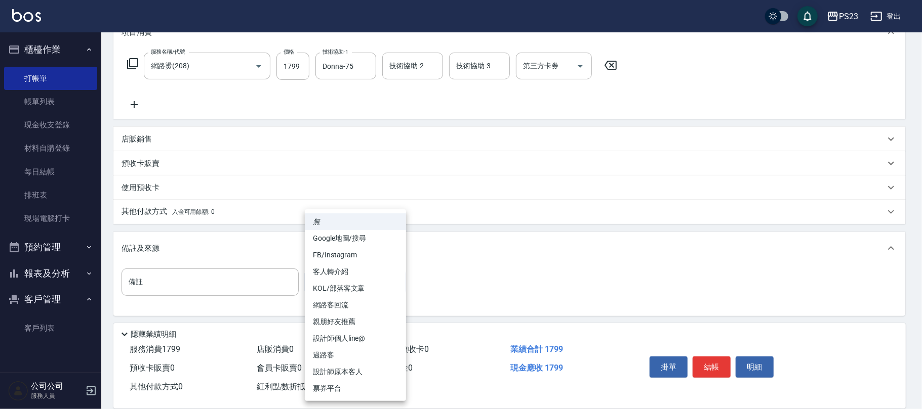
click at [342, 255] on li "FB/Instagram" at bounding box center [355, 255] width 101 height 17
type input "FB/Instagram"
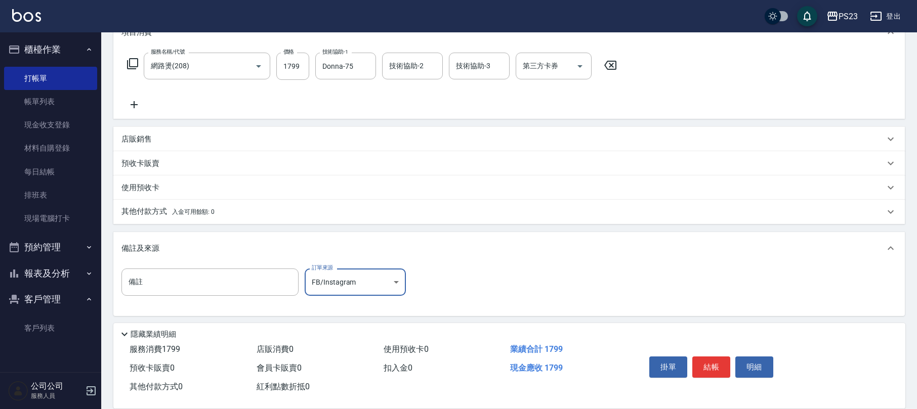
click at [709, 368] on button "結帳" at bounding box center [711, 367] width 38 height 21
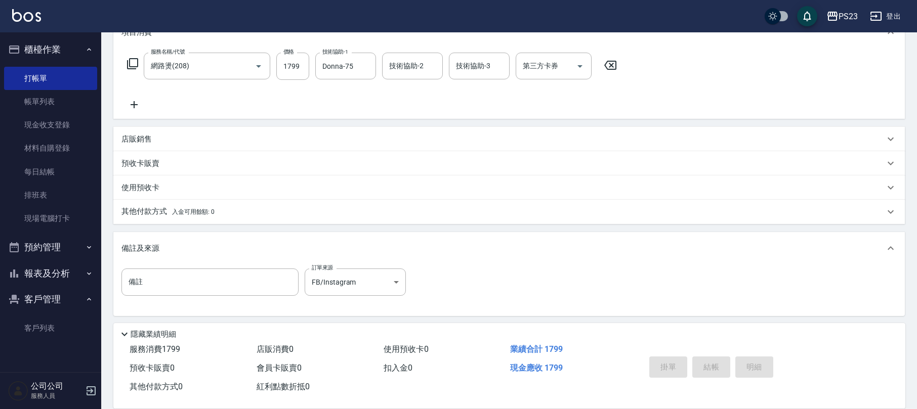
type input "[DATE] 20:30"
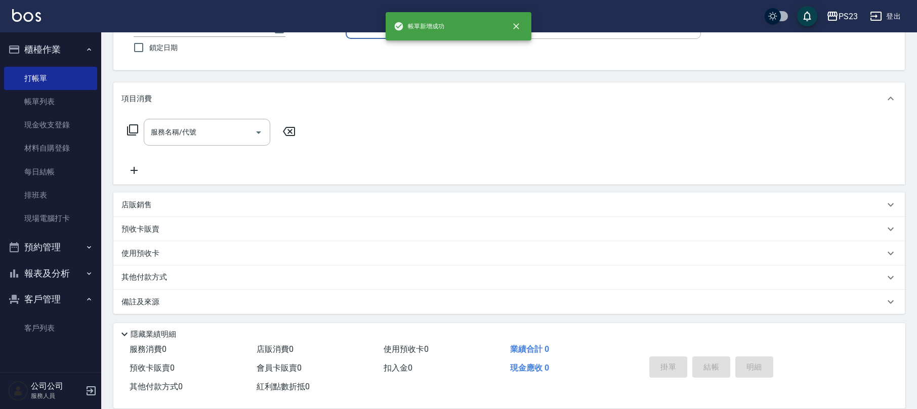
scroll to position [0, 0]
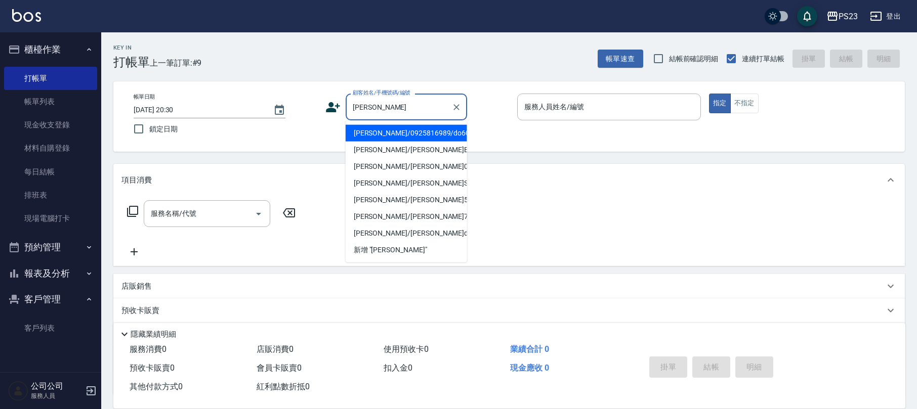
click at [448, 140] on li "[PERSON_NAME]/0925816989/do600827" at bounding box center [406, 133] width 121 height 17
type input "[PERSON_NAME]/0925816989/do600827"
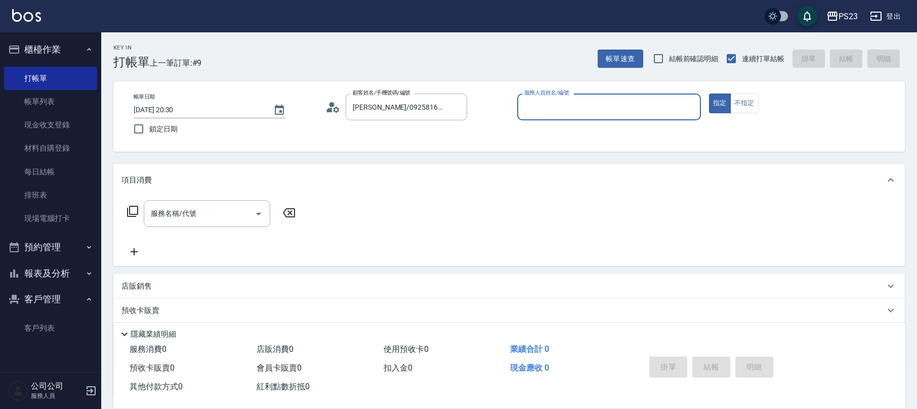
click at [335, 105] on icon at bounding box center [332, 107] width 15 height 15
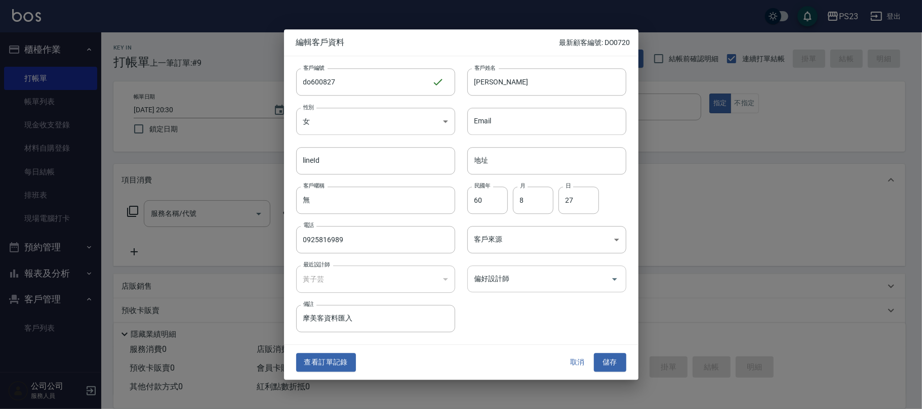
click at [540, 278] on input "偏好設計師" at bounding box center [539, 279] width 135 height 18
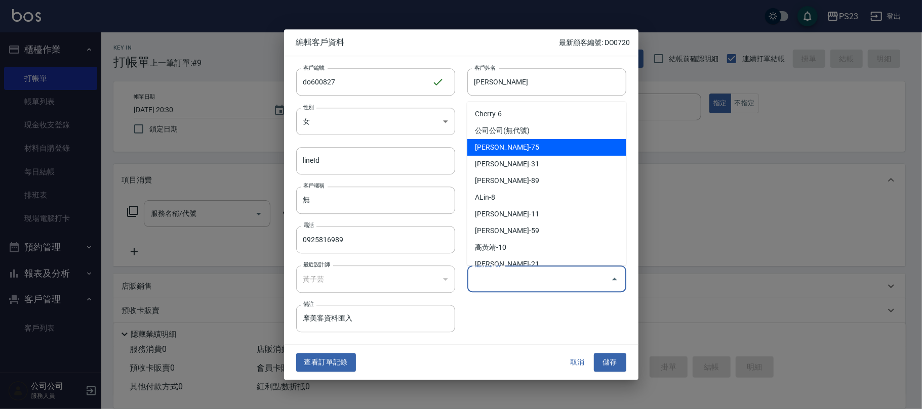
click at [527, 148] on li "[PERSON_NAME]-75" at bounding box center [546, 147] width 159 height 17
type input "黃子芸"
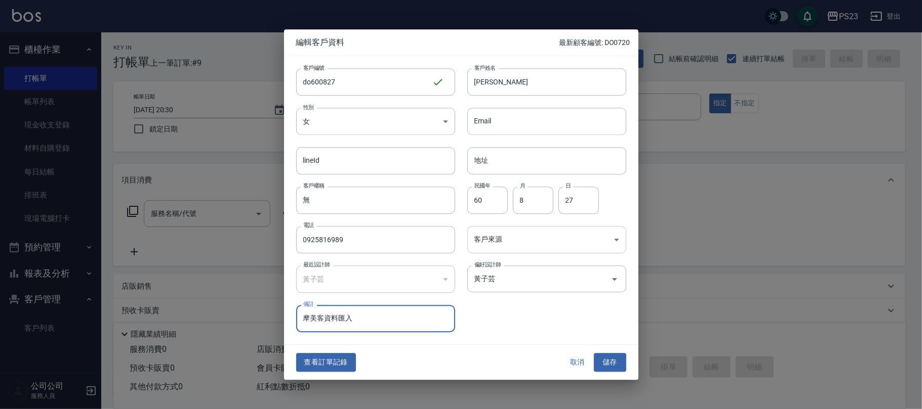
click at [495, 249] on body "PS23 登出 櫃檯作業 打帳單 帳單列表 現金收支登錄 材料自購登錄 每日結帳 排班表 現場電腦打卡 預約管理 預約管理 單日預約紀錄 單週預約紀錄 報表及…" at bounding box center [461, 245] width 922 height 491
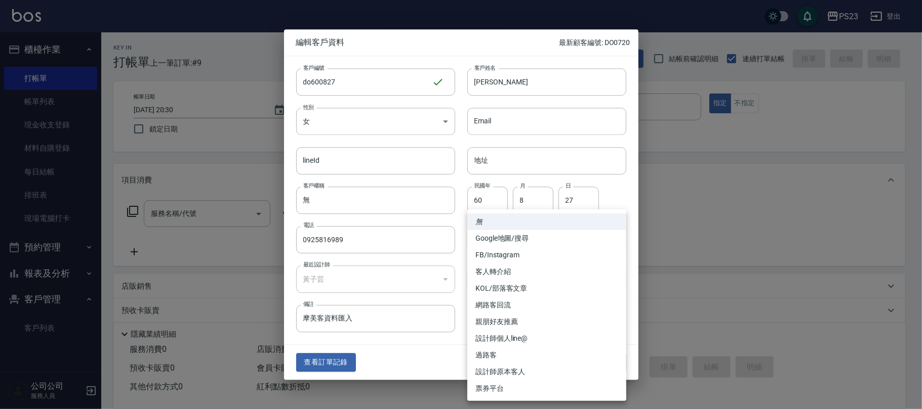
click at [511, 369] on li "設計師原本客人" at bounding box center [546, 372] width 159 height 17
type input "設計師原本客人"
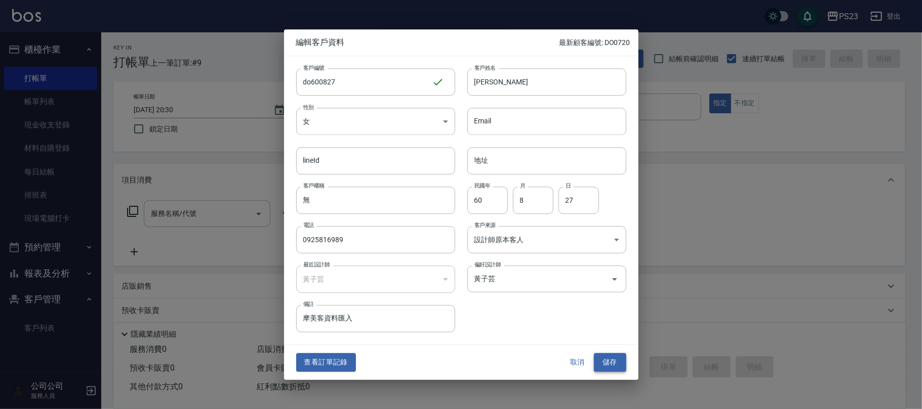
click at [613, 361] on button "儲存" at bounding box center [610, 363] width 32 height 19
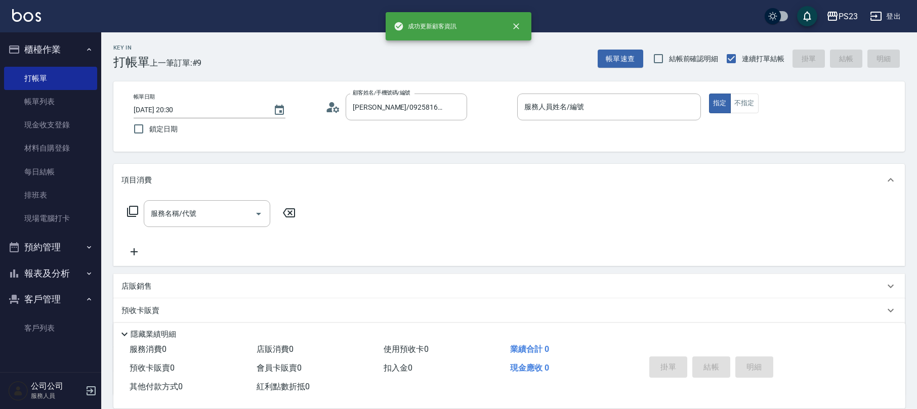
drag, startPoint x: 552, startPoint y: 102, endPoint x: 547, endPoint y: 92, distance: 11.1
click at [553, 102] on input "服務人員姓名/編號" at bounding box center [609, 107] width 175 height 18
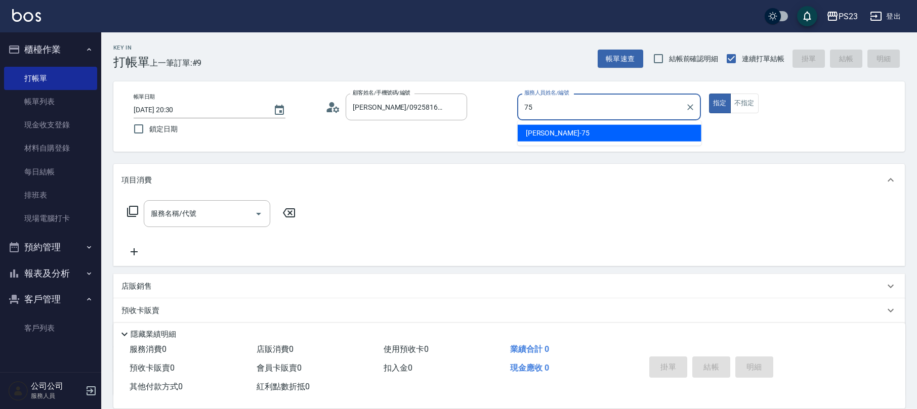
type input "Donna-75"
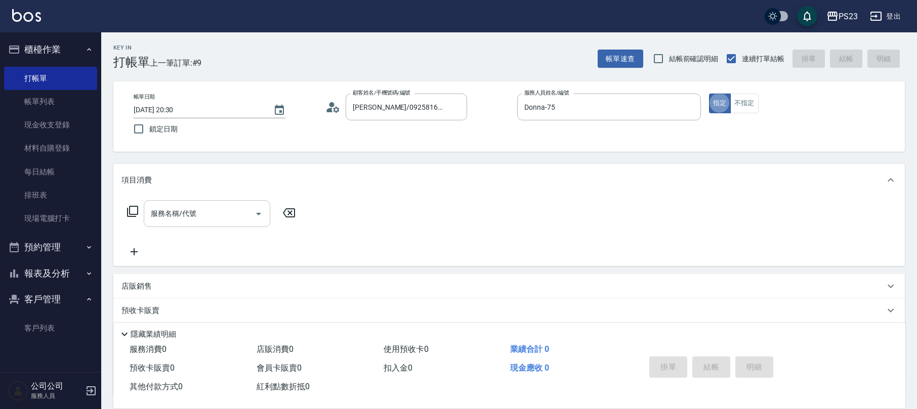
click at [199, 217] on input "服務名稱/代號" at bounding box center [199, 214] width 102 height 18
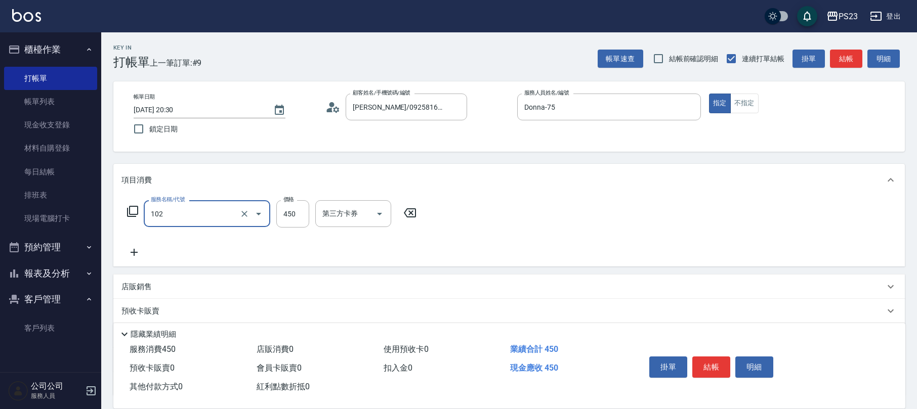
type input "洗髮450(102)"
type input "500"
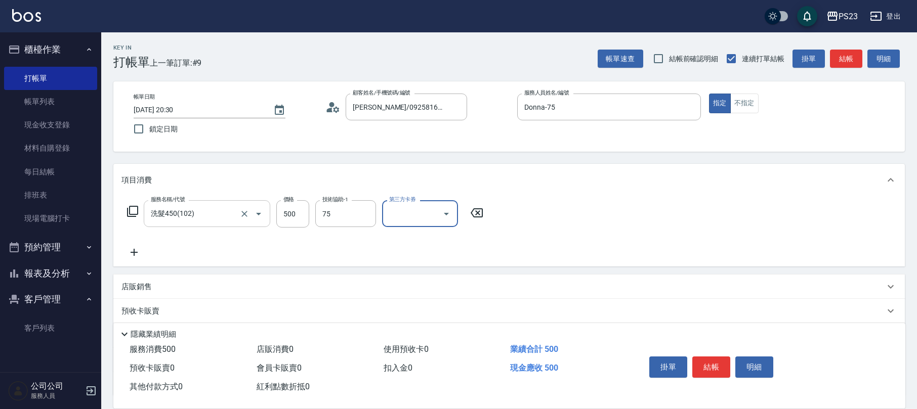
type input "Donna-75"
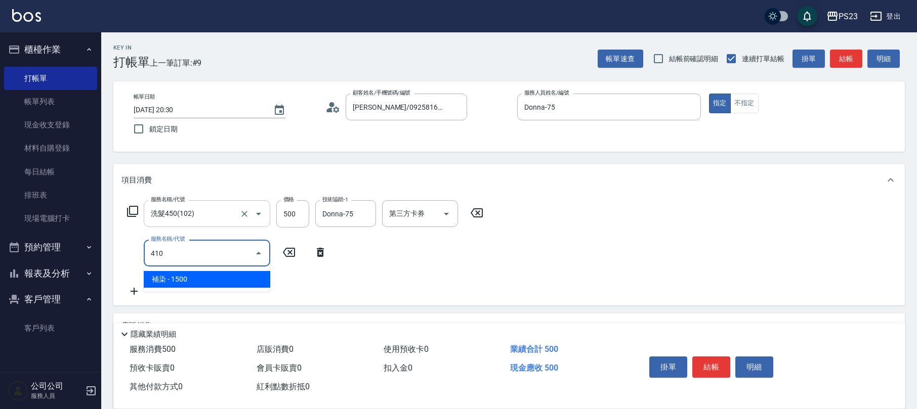
type input "補染(410)"
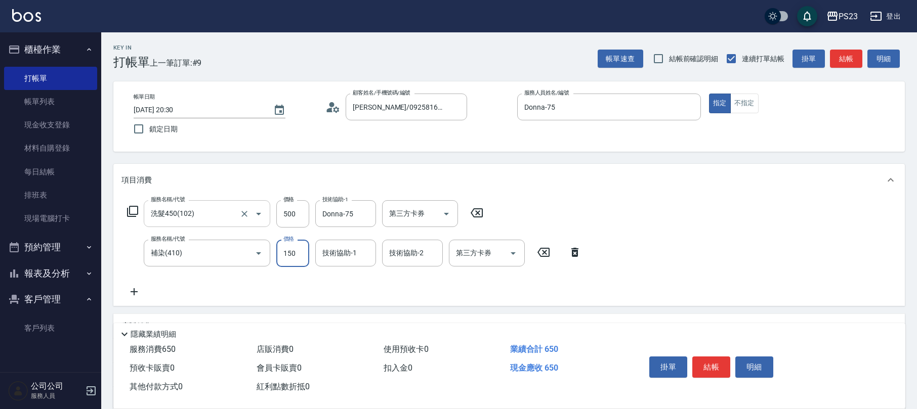
type input "1500"
type input "Donna-75"
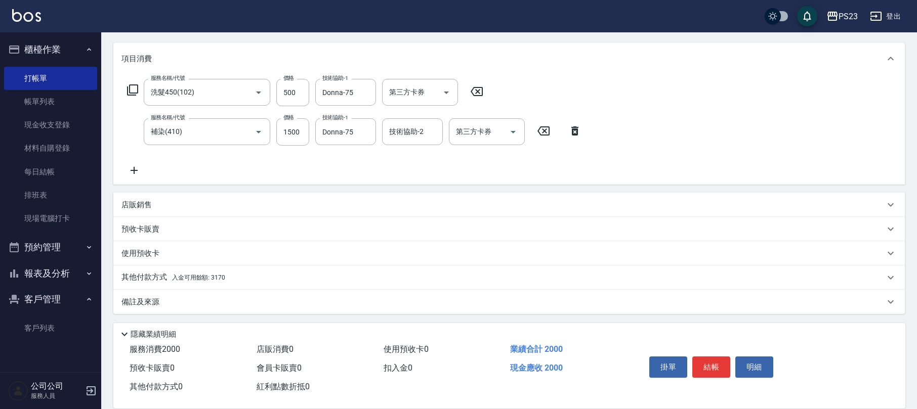
drag, startPoint x: 164, startPoint y: 307, endPoint x: 186, endPoint y: 304, distance: 22.0
click at [169, 307] on div "備註及來源" at bounding box center [502, 302] width 763 height 11
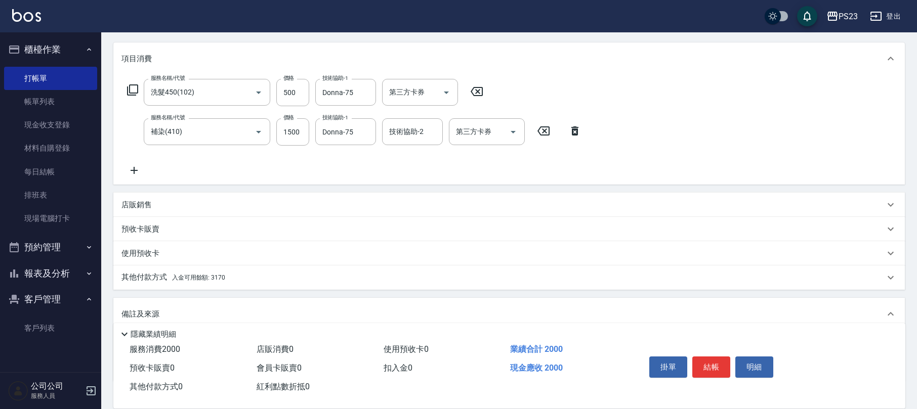
scroll to position [187, 0]
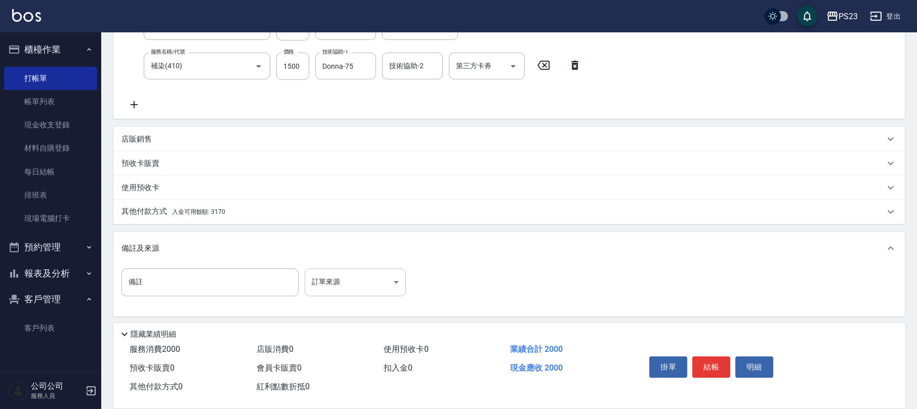
click at [346, 288] on body "PS23 登出 櫃檯作業 打帳單 帳單列表 現金收支登錄 材料自購登錄 每日結帳 排班表 現場電腦打卡 預約管理 預約管理 單日預約紀錄 單週預約紀錄 報表及…" at bounding box center [458, 112] width 917 height 599
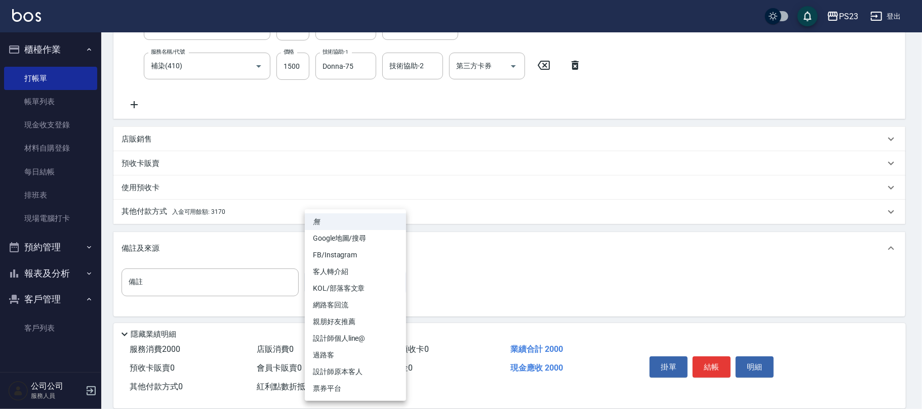
click at [354, 366] on li "設計師原本客人" at bounding box center [355, 372] width 101 height 17
type input "設計師原本客人"
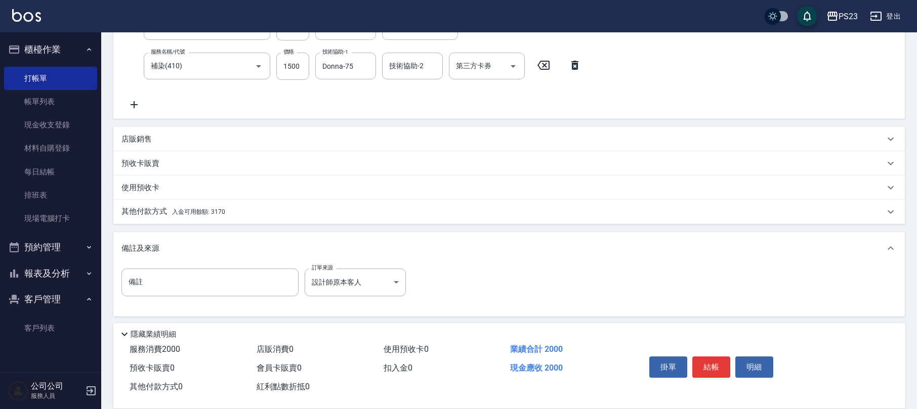
click at [218, 203] on div "其他付款方式 入金可用餘額: 3170" at bounding box center [508, 212] width 791 height 24
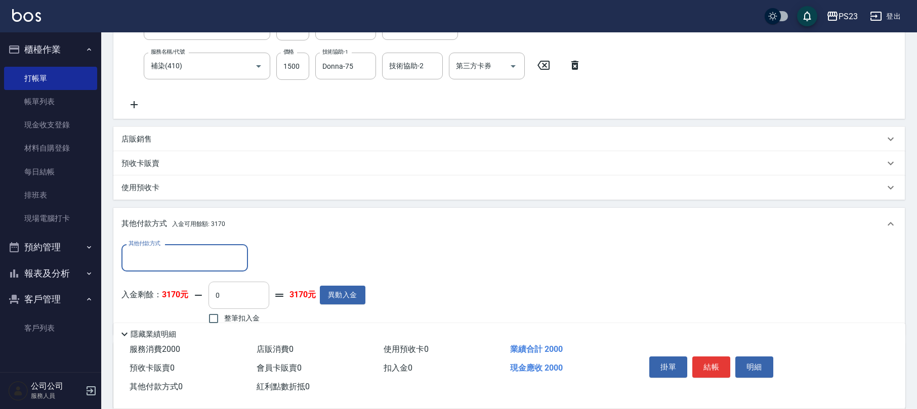
scroll to position [0, 0]
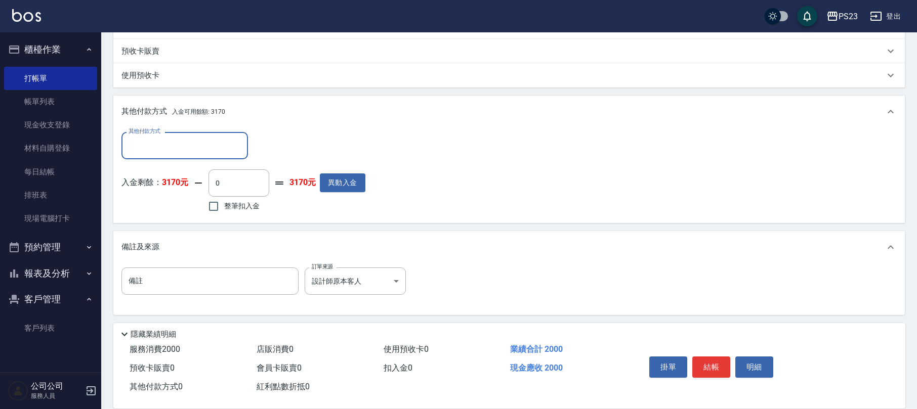
click at [247, 213] on label "整筆扣入金" at bounding box center [231, 206] width 57 height 21
click at [224, 213] on input "整筆扣入金" at bounding box center [213, 206] width 21 height 21
checkbox input "true"
type input "2000"
click at [711, 371] on button "結帳" at bounding box center [711, 367] width 38 height 21
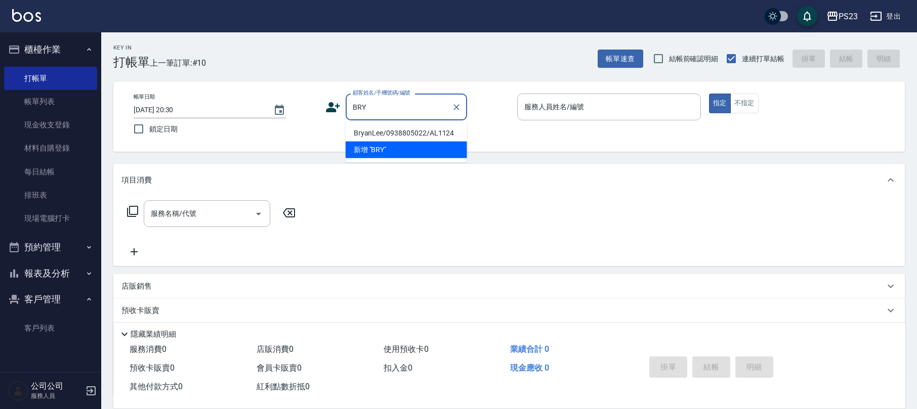
drag, startPoint x: 422, startPoint y: 135, endPoint x: 496, endPoint y: 114, distance: 76.7
click at [424, 135] on li "BryanLee/0938805022/AL1124" at bounding box center [406, 133] width 121 height 17
type input "BryanLee/0938805022/AL1124"
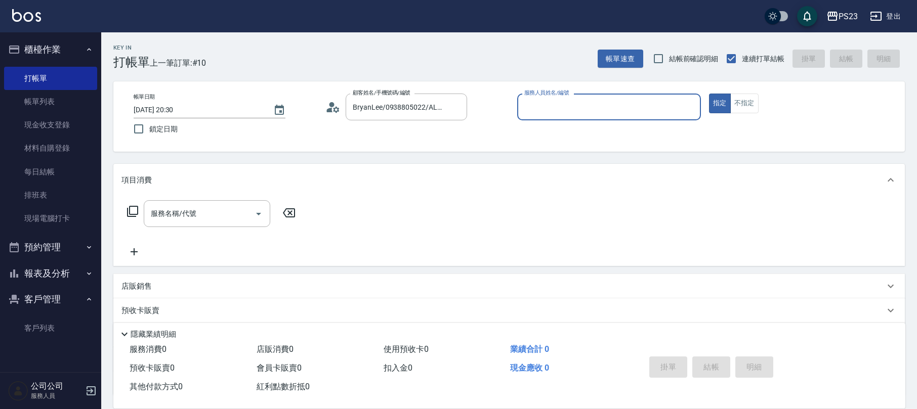
type input "ALin-8"
click at [204, 207] on input "服務名稱/代號" at bounding box center [199, 214] width 102 height 18
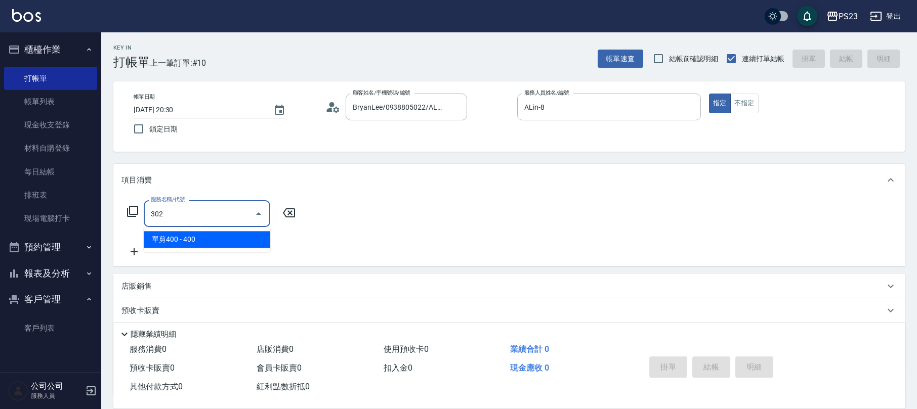
type input "單剪400(302)"
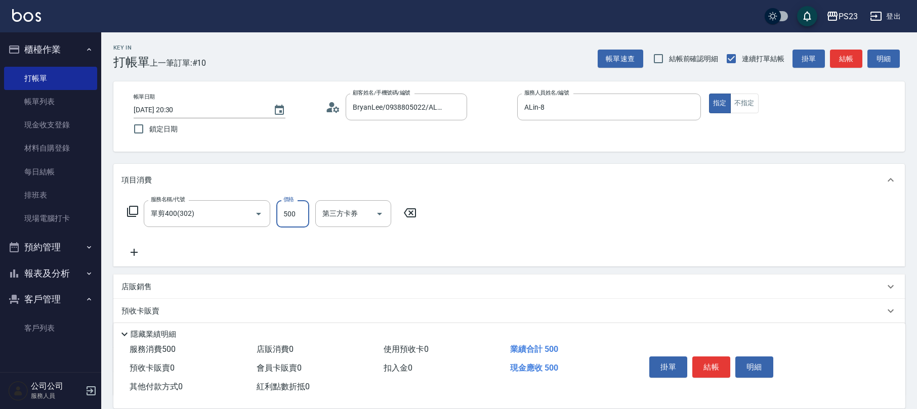
type input "500"
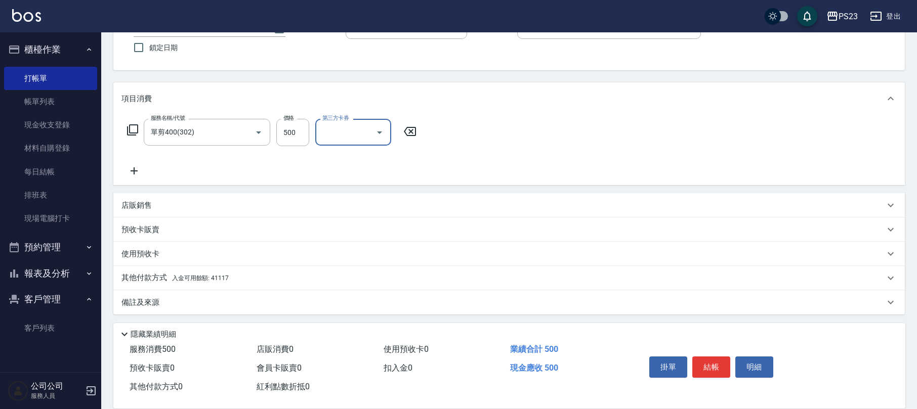
click at [142, 302] on p "備註及來源" at bounding box center [140, 303] width 38 height 11
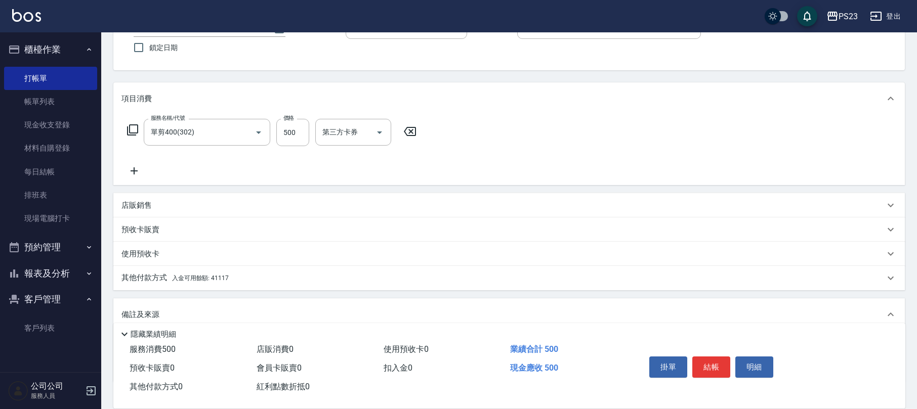
scroll to position [149, 0]
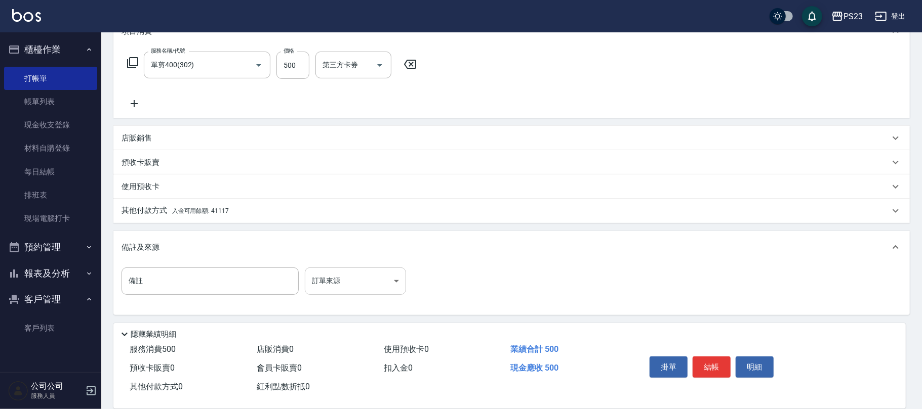
click at [331, 277] on body "PS23 登出 櫃檯作業 打帳單 帳單列表 現金收支登錄 材料自購登錄 每日結帳 排班表 現場電腦打卡 預約管理 預約管理 單日預約紀錄 單週預約紀錄 報表及…" at bounding box center [461, 130] width 922 height 559
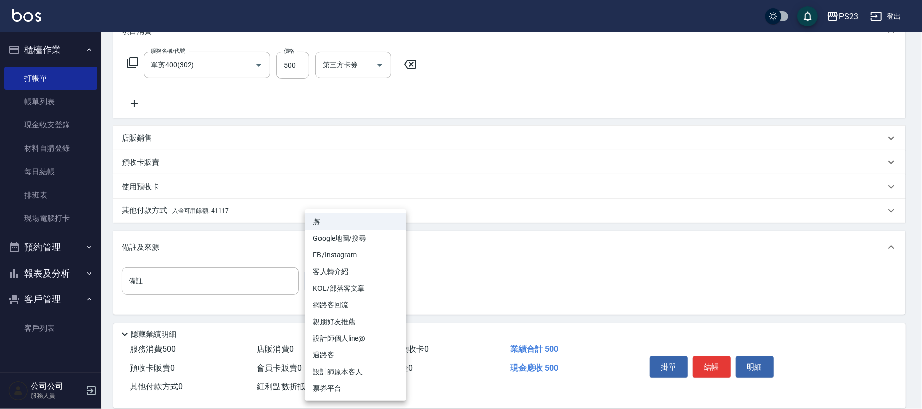
click at [343, 366] on li "設計師原本客人" at bounding box center [355, 372] width 101 height 17
type input "設計師原本客人"
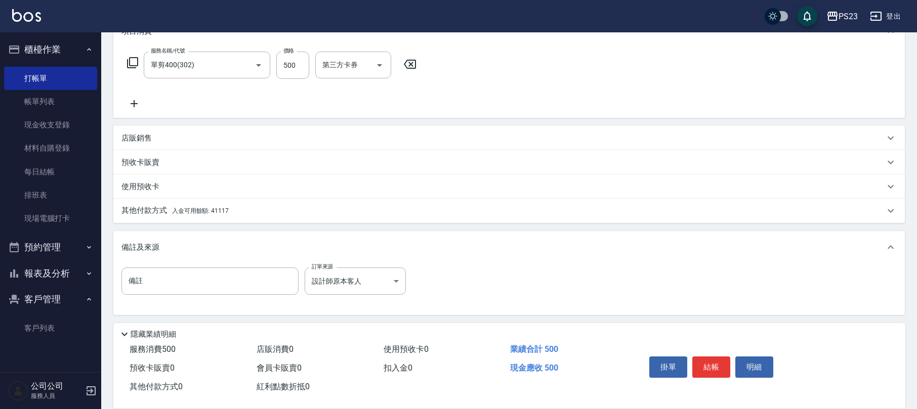
click at [206, 207] on span "入金可用餘額: 41117" at bounding box center [200, 210] width 57 height 7
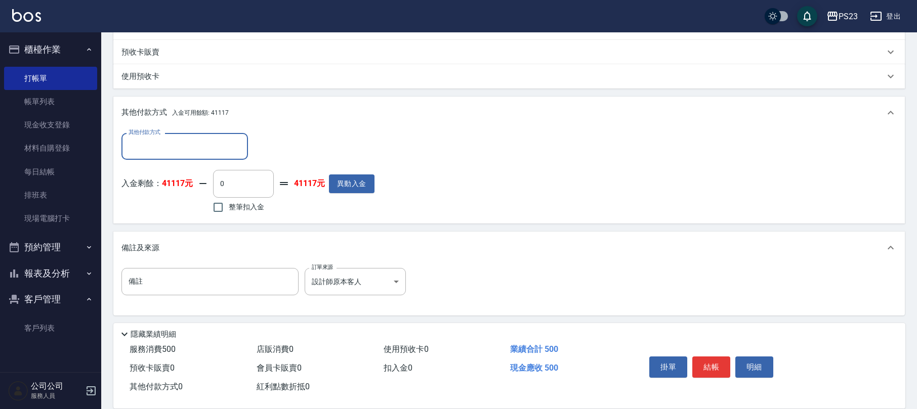
scroll to position [0, 0]
click at [237, 202] on span "整筆扣入金" at bounding box center [246, 207] width 35 height 11
click at [229, 201] on input "整筆扣入金" at bounding box center [217, 207] width 21 height 21
checkbox input "true"
type input "500"
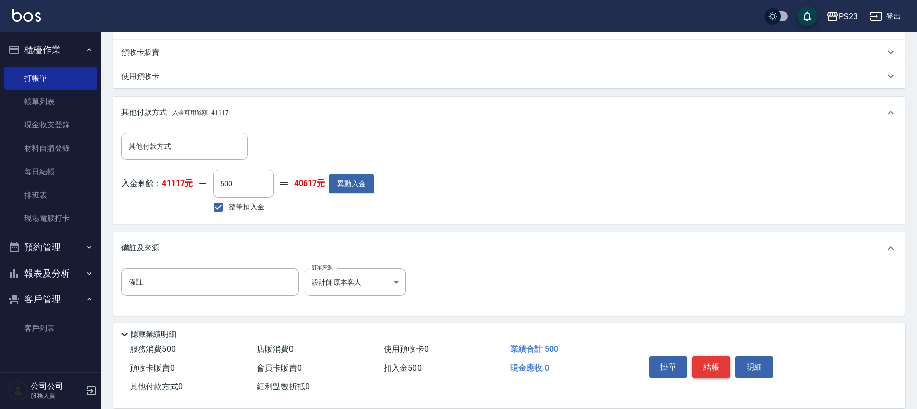
click at [707, 361] on button "結帳" at bounding box center [711, 367] width 38 height 21
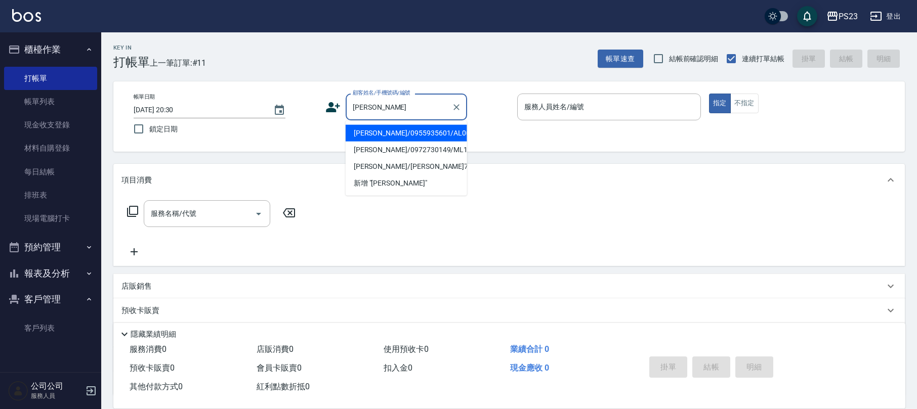
click at [442, 136] on li "[PERSON_NAME]/0955935601/AL001126" at bounding box center [406, 133] width 121 height 17
type input "[PERSON_NAME]/0955935601/AL001126"
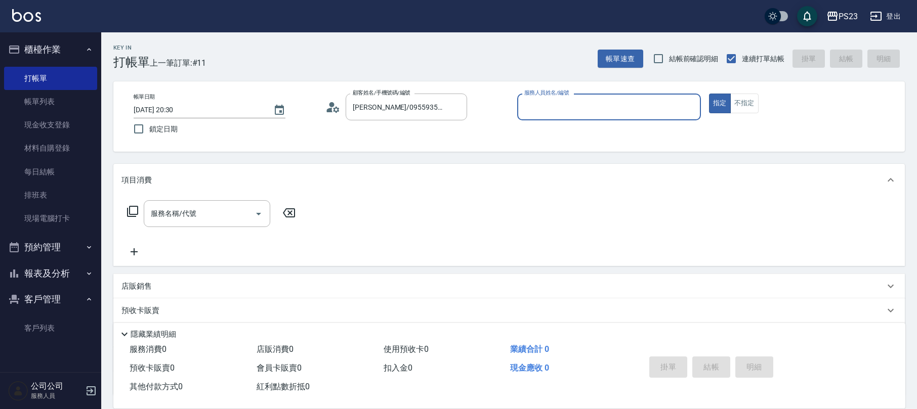
type input "ALin-8"
click at [213, 205] on input "服務名稱/代號" at bounding box center [199, 214] width 102 height 18
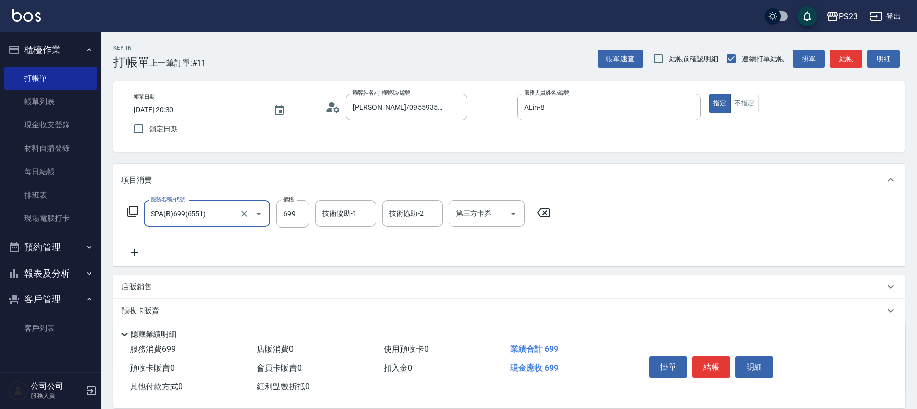
type input "SPA(B)699(6551)"
type input "999"
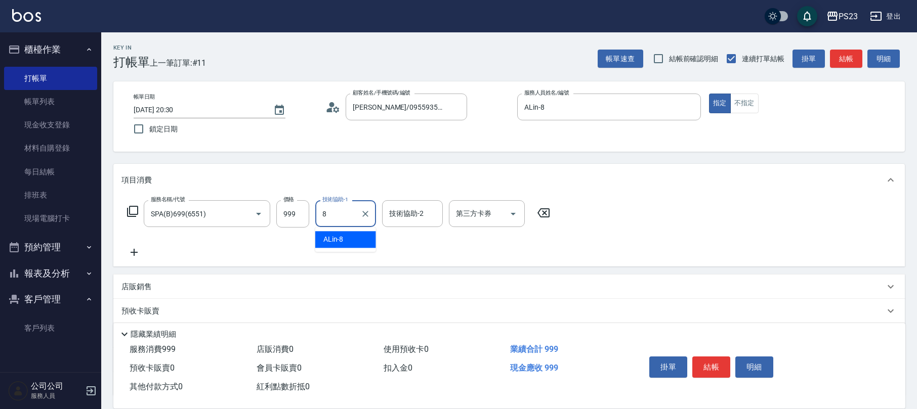
type input "ALin-8"
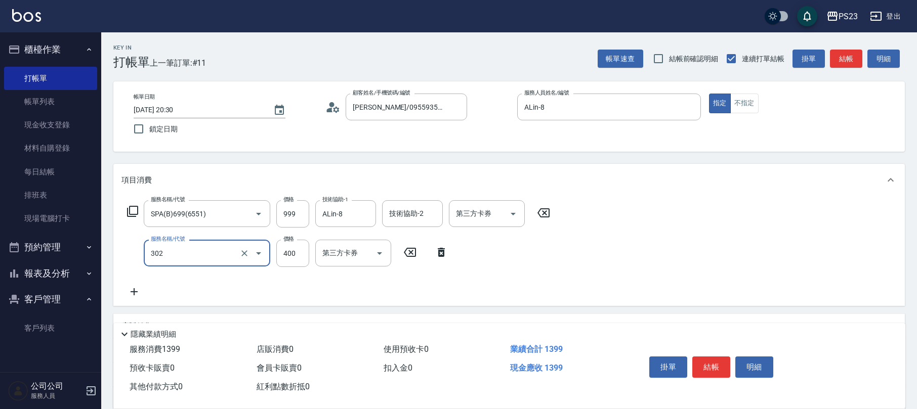
type input "單剪400(302)"
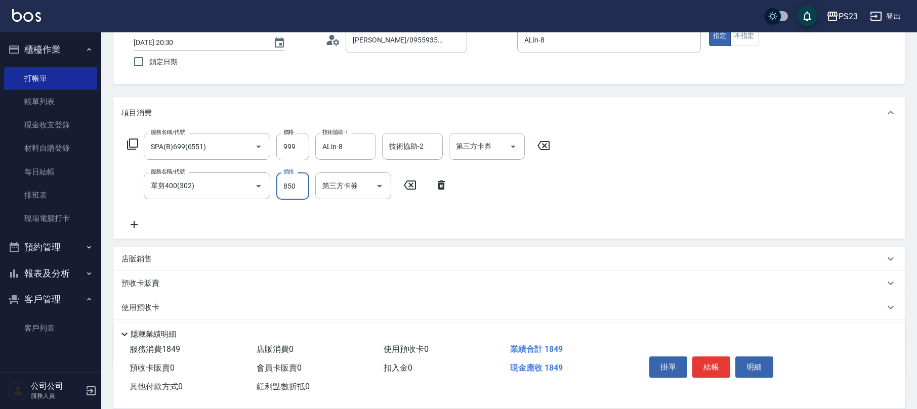
type input "850"
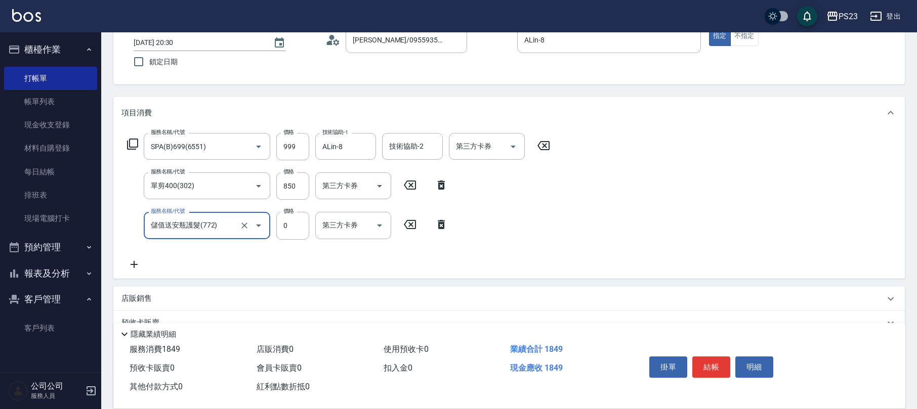
scroll to position [161, 0]
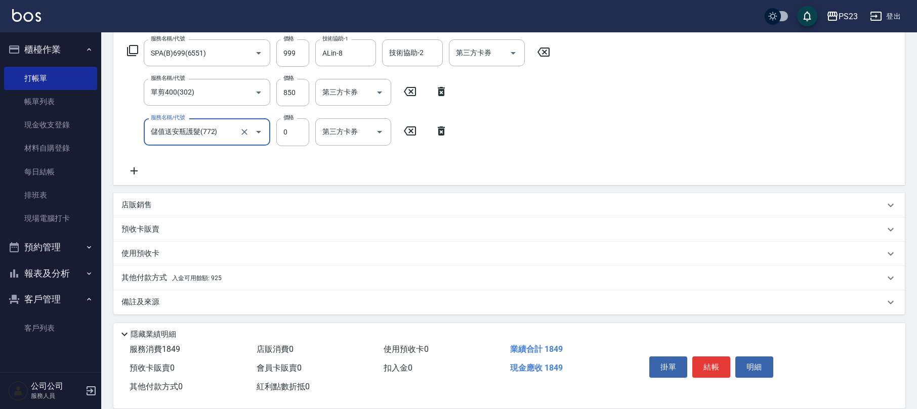
type input "儲值送安瓶護髮(772)"
drag, startPoint x: 140, startPoint y: 312, endPoint x: 148, endPoint y: 304, distance: 10.7
click at [142, 310] on div "備註及來源" at bounding box center [508, 302] width 791 height 24
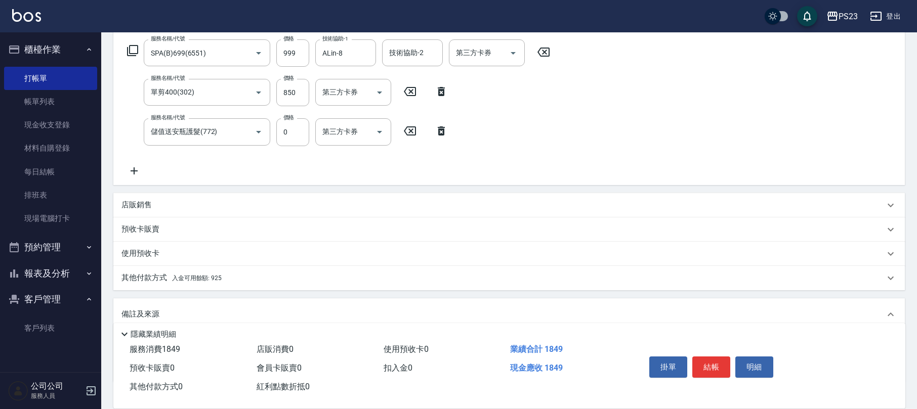
scroll to position [229, 0]
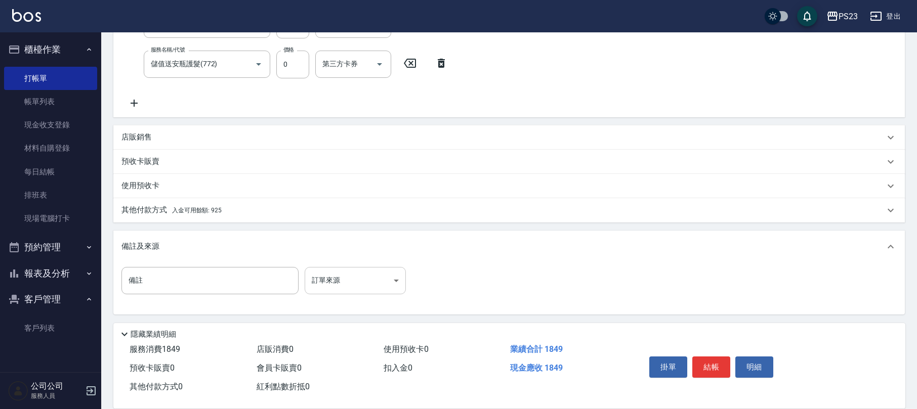
click at [332, 275] on body "PS23 登出 櫃檯作業 打帳單 帳單列表 現金收支登錄 材料自購登錄 每日結帳 排班表 現場電腦打卡 預約管理 預約管理 單日預約紀錄 單週預約紀錄 報表及…" at bounding box center [458, 90] width 917 height 639
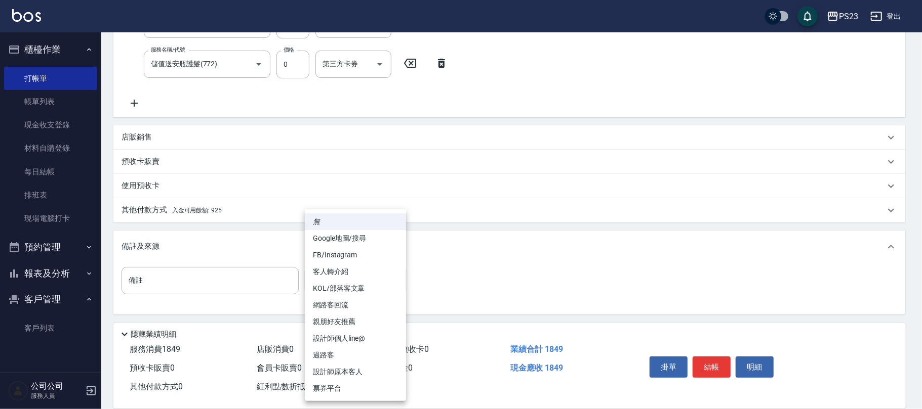
click at [343, 371] on li "設計師原本客人" at bounding box center [355, 372] width 101 height 17
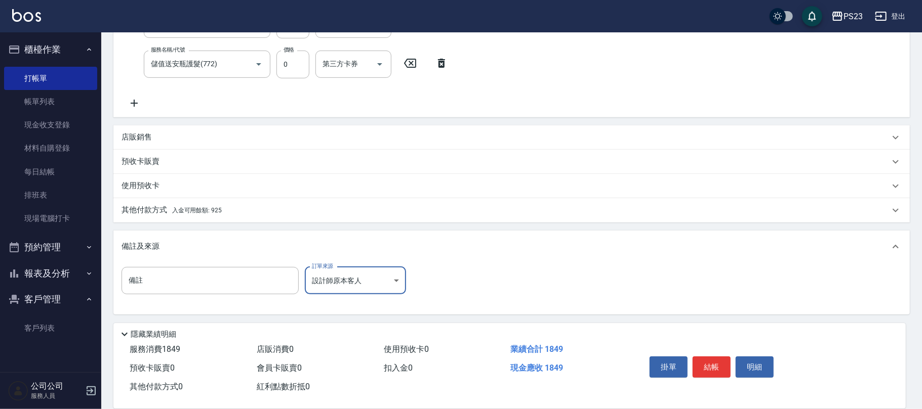
type input "設計師原本客人"
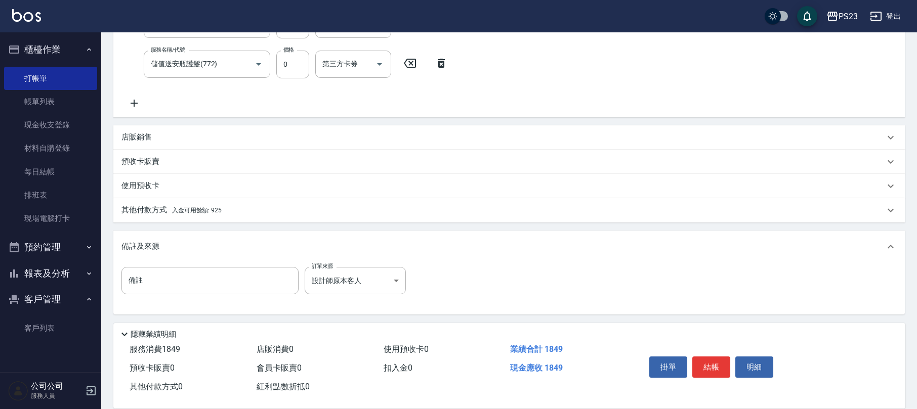
click at [203, 207] on span "入金可用餘額: 925" at bounding box center [197, 210] width 50 height 7
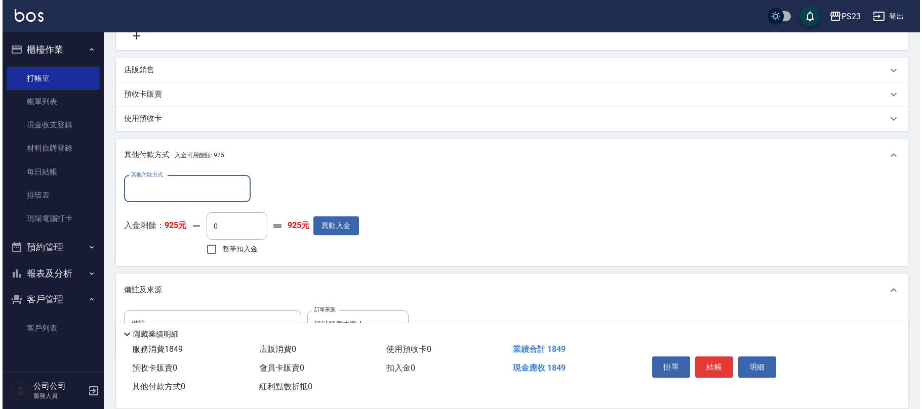
scroll to position [0, 0]
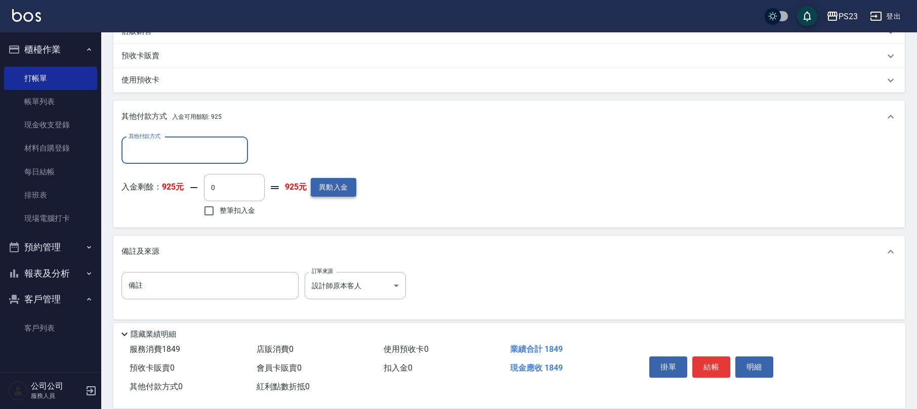
click at [337, 191] on button "異動入金" at bounding box center [334, 187] width 46 height 19
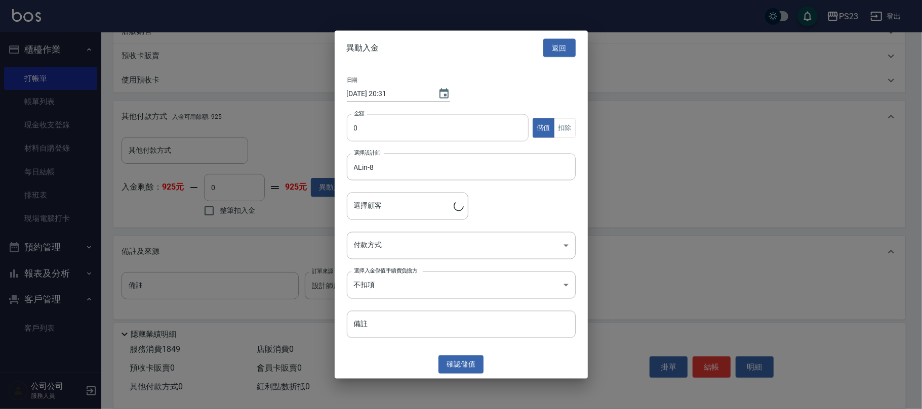
type input "[PERSON_NAME]/0955935601/AL001126"
type input "3000"
click at [403, 232] on body "PS23 登出 櫃檯作業 打帳單 帳單列表 現金收支登錄 材料自購登錄 每日結帳 排班表 現場電腦打卡 預約管理 預約管理 單日預約紀錄 單週預約紀錄 報表及…" at bounding box center [461, 39] width 922 height 749
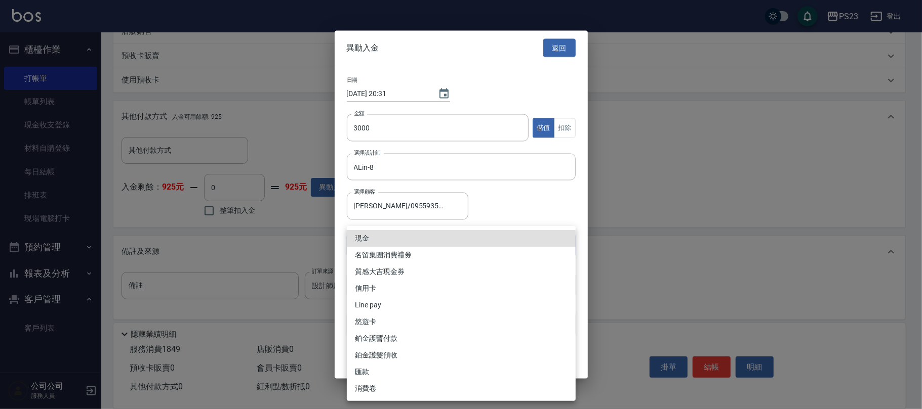
click at [366, 241] on li "現金" at bounding box center [461, 238] width 229 height 17
type input "現金"
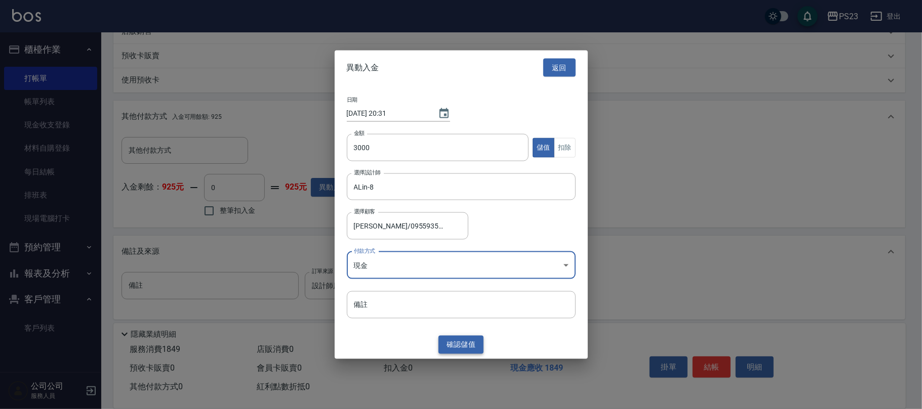
click at [465, 343] on button "確認 儲值" at bounding box center [461, 345] width 46 height 19
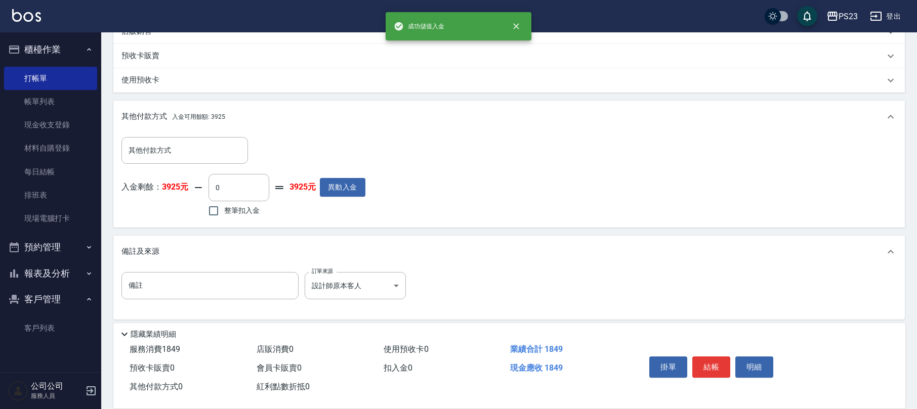
scroll to position [267, 0]
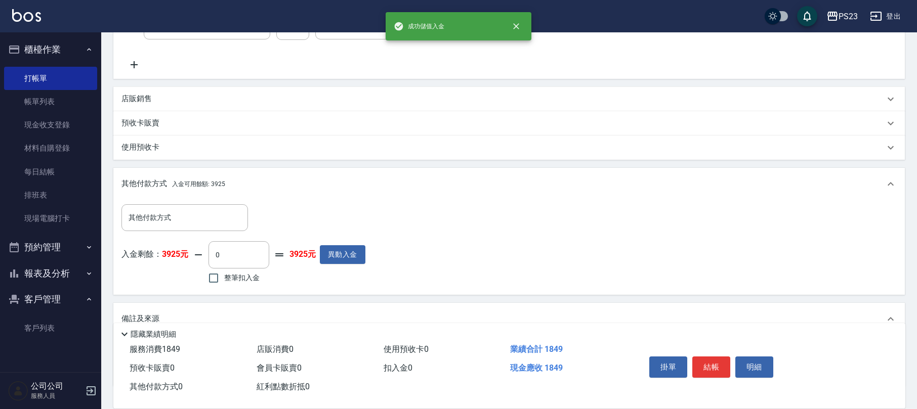
click at [147, 99] on p "店販銷售" at bounding box center [136, 99] width 30 height 11
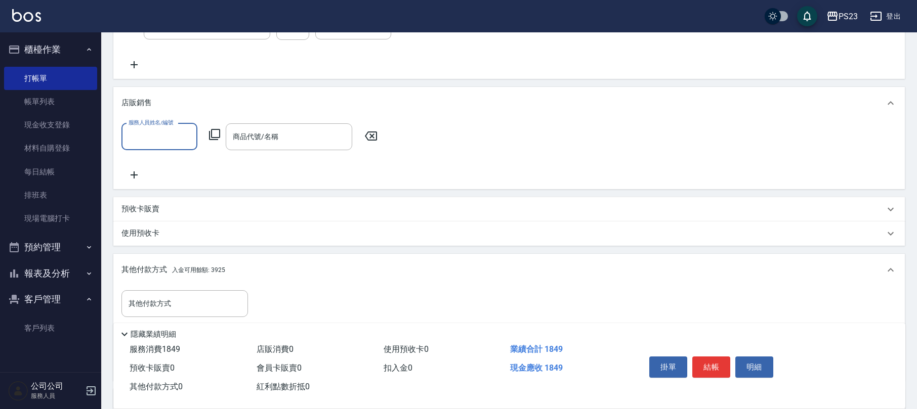
scroll to position [1, 0]
type input "ALin-8"
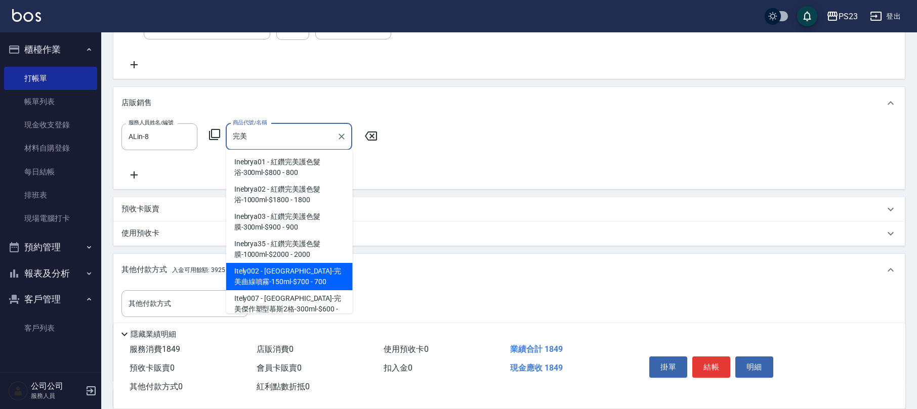
type input "ITALY-完美曲線噴霧-150ml-$700"
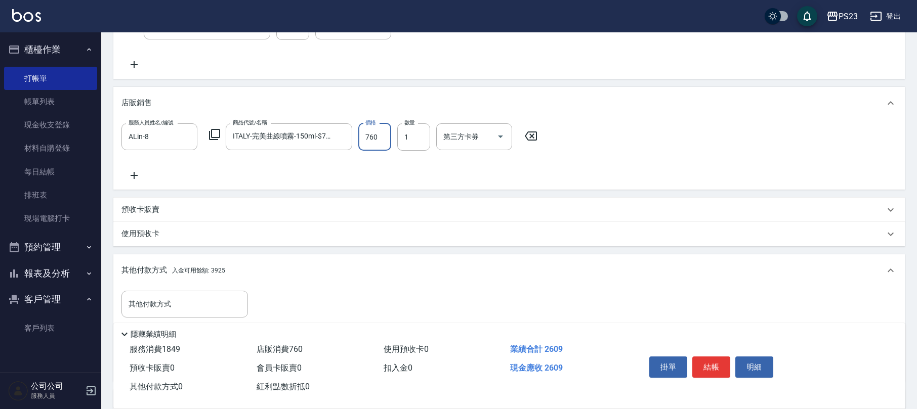
scroll to position [426, 0]
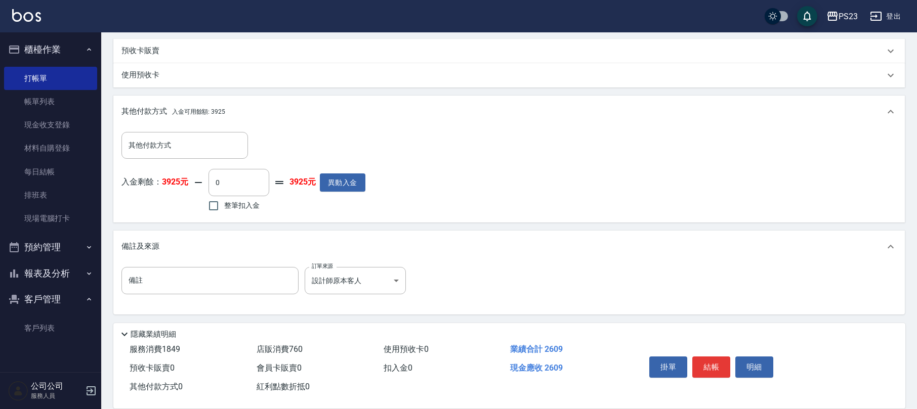
type input "760"
click at [245, 198] on label "整筆扣入金" at bounding box center [231, 205] width 57 height 21
click at [224, 198] on input "整筆扣入金" at bounding box center [213, 205] width 21 height 21
checkbox input "true"
type input "2609"
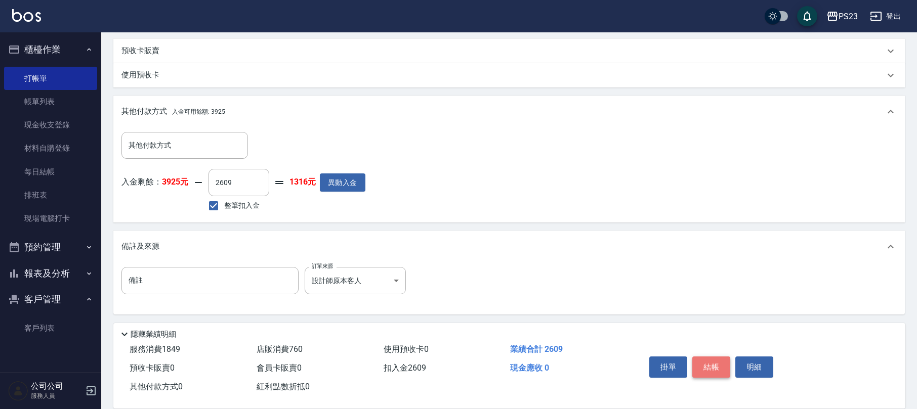
click at [711, 366] on button "結帳" at bounding box center [711, 367] width 38 height 21
type input "[DATE] 20:31"
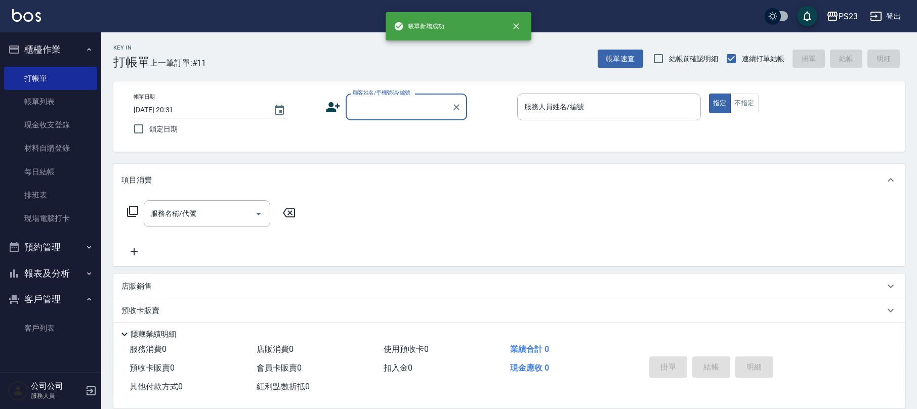
scroll to position [0, 0]
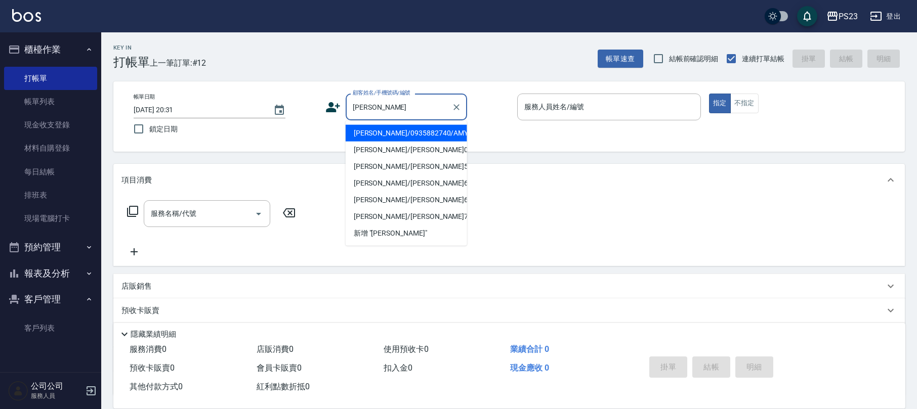
click at [422, 125] on li "[PERSON_NAME]/0935882740/AMY001023" at bounding box center [406, 133] width 121 height 17
type input "[PERSON_NAME]/0935882740/AMY001023"
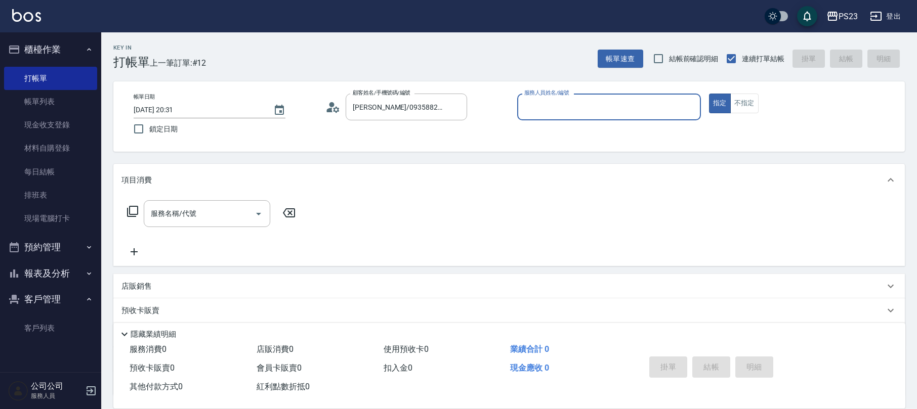
type input "[PERSON_NAME]-10"
click at [211, 227] on div "服務名稱/代號" at bounding box center [207, 213] width 127 height 27
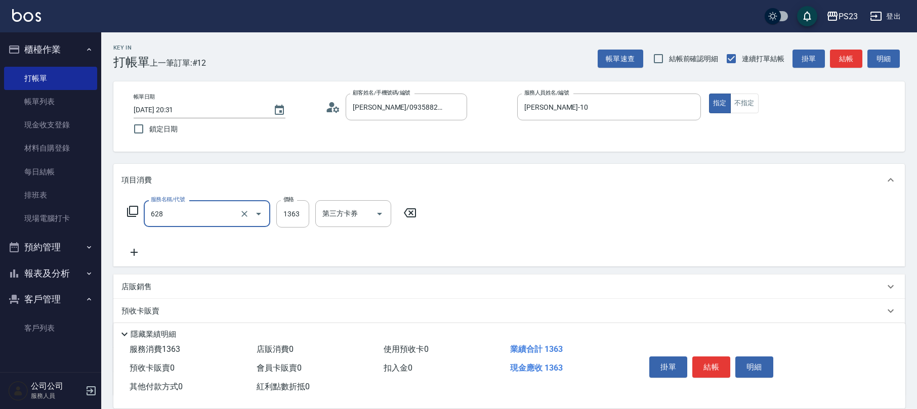
type input "中草藥2000(628)"
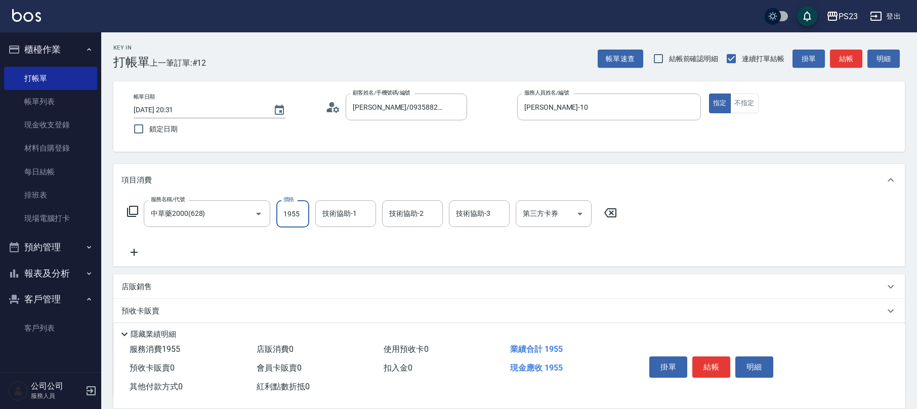
type input "1955"
type input "[PERSON_NAME]-10"
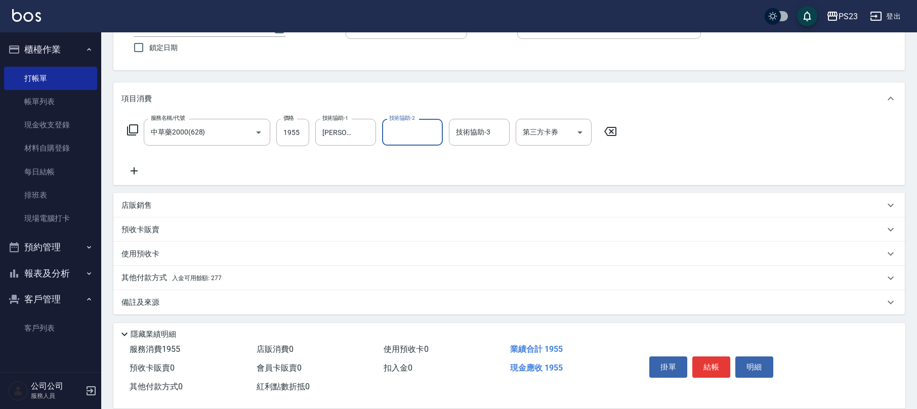
click at [150, 292] on div "備註及來源" at bounding box center [508, 302] width 791 height 24
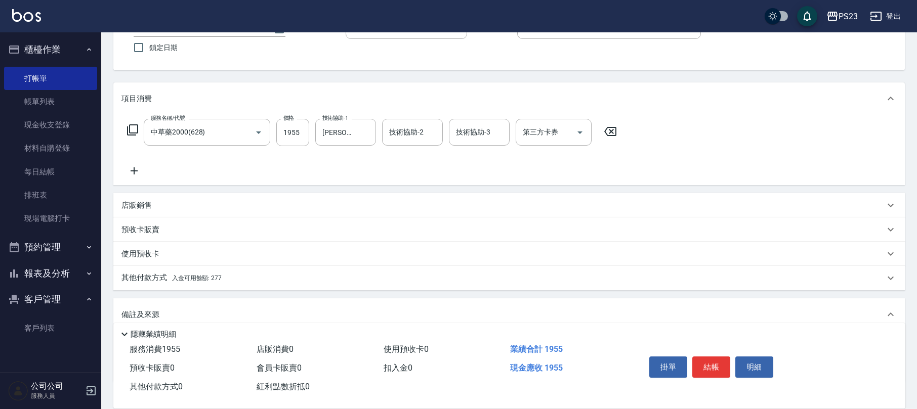
scroll to position [150, 0]
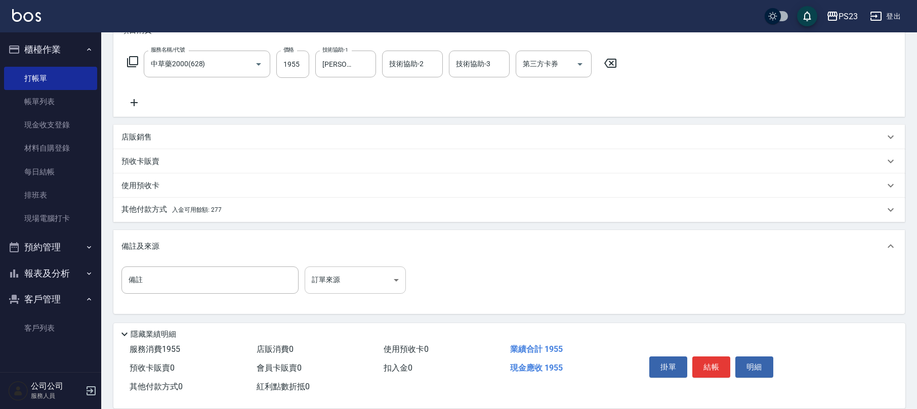
click at [330, 284] on body "PS23 登出 櫃檯作業 打帳單 帳單列表 現金收支登錄 材料自購登錄 每日結帳 排班表 現場電腦打卡 預約管理 預約管理 單日預約紀錄 單週預約紀錄 報表及…" at bounding box center [458, 129] width 917 height 559
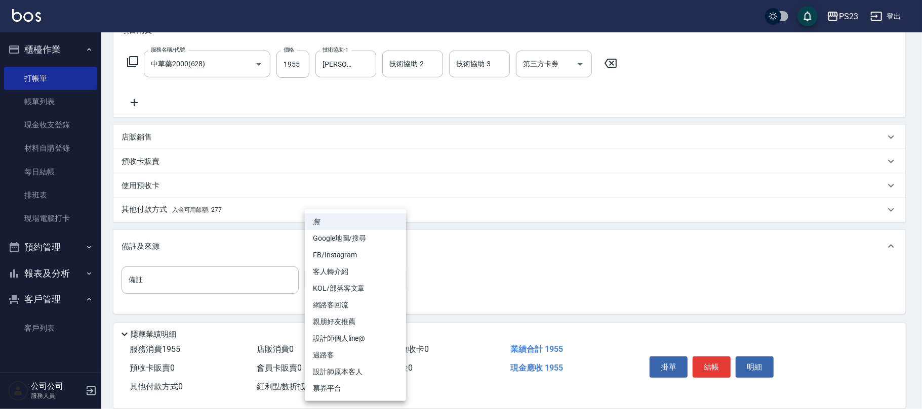
click at [342, 368] on li "設計師原本客人" at bounding box center [355, 372] width 101 height 17
type input "設計師原本客人"
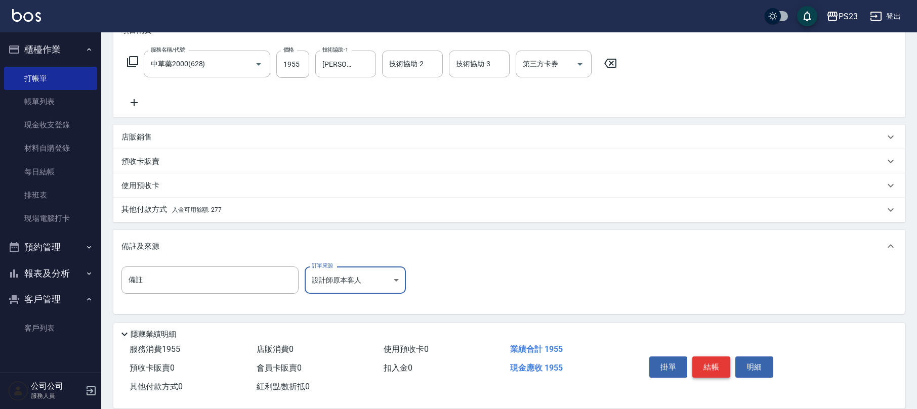
click at [712, 367] on button "結帳" at bounding box center [711, 367] width 38 height 21
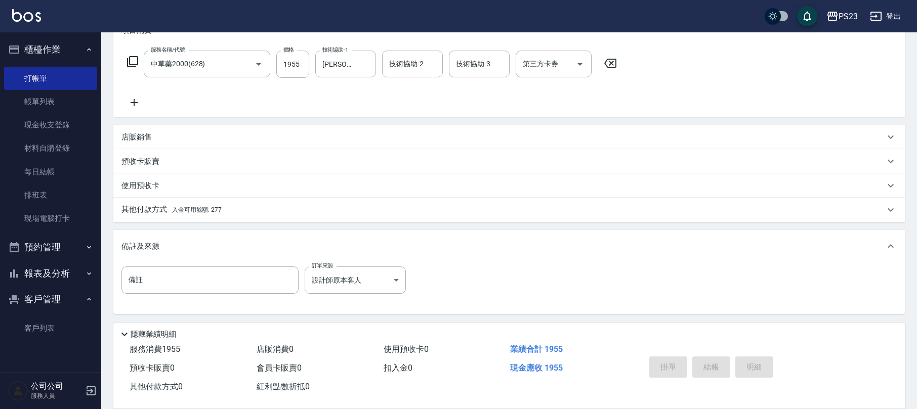
type input "[DATE] 20:32"
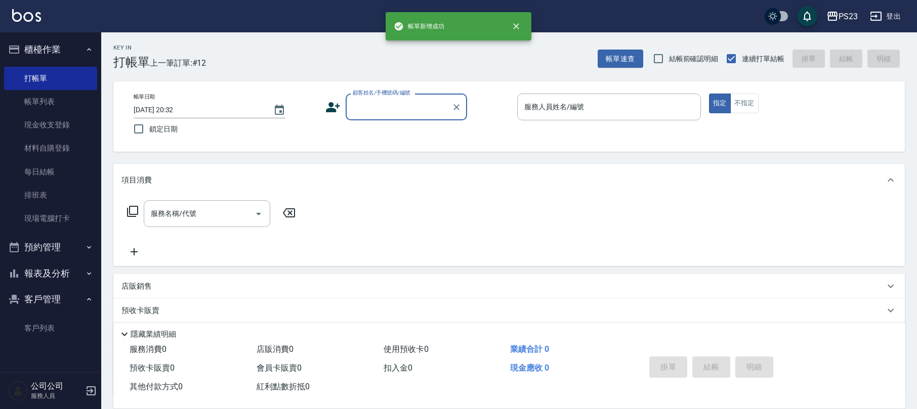
scroll to position [0, 0]
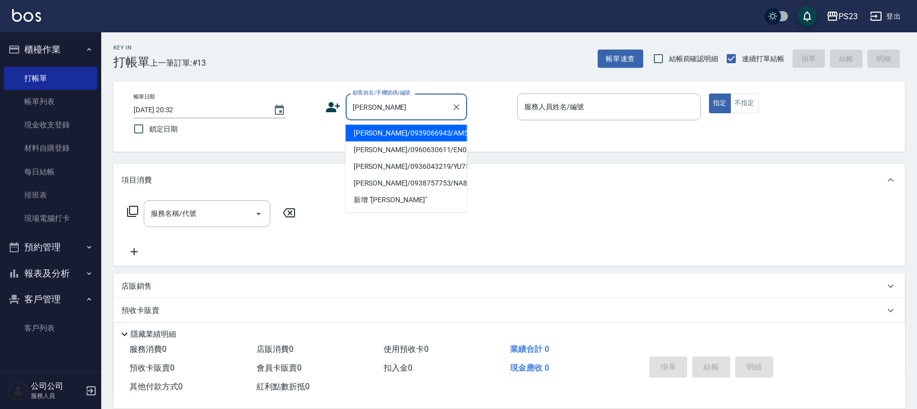
click at [435, 136] on li "[PERSON_NAME]/0939066943/AM560406" at bounding box center [406, 133] width 121 height 17
type input "[PERSON_NAME]/0939066943/AM560406"
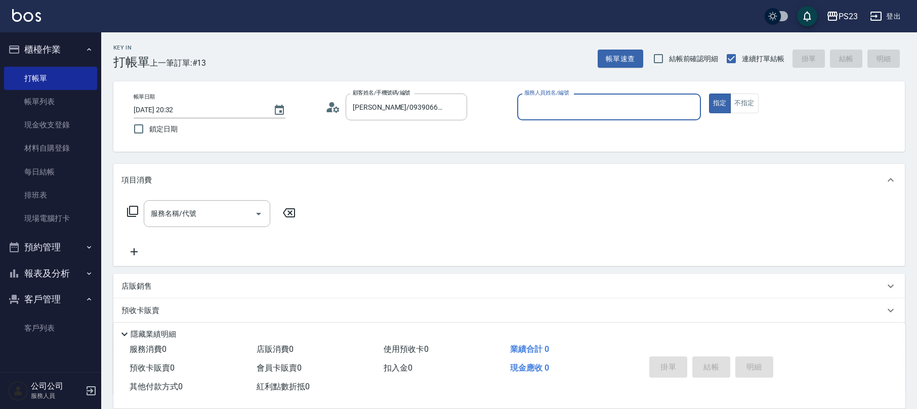
click at [326, 109] on icon at bounding box center [332, 107] width 15 height 15
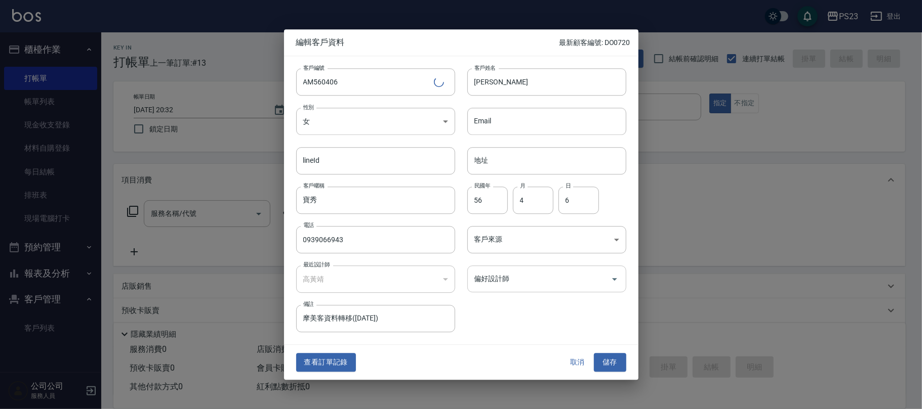
click at [512, 274] on input "偏好設計師" at bounding box center [539, 279] width 135 height 18
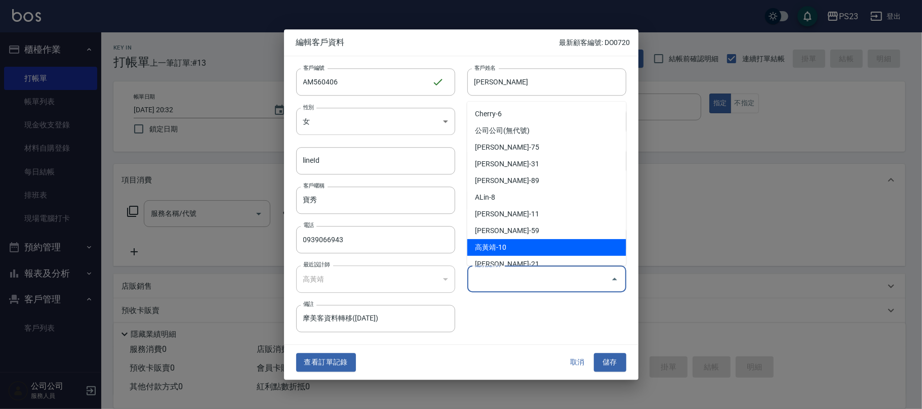
click at [509, 252] on li "高黃靖-10" at bounding box center [546, 247] width 159 height 17
type input "高黃靖"
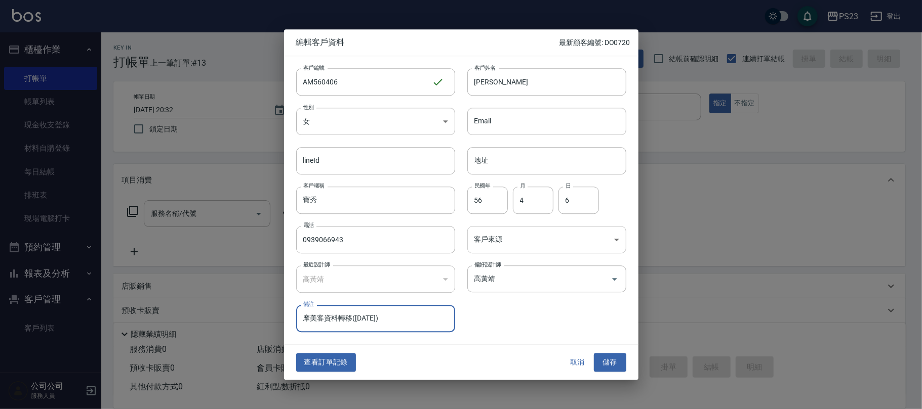
click at [505, 235] on body "PS23 登出 櫃檯作業 打帳單 帳單列表 現金收支登錄 材料自購登錄 每日結帳 排班表 現場電腦打卡 預約管理 預約管理 單日預約紀錄 單週預約紀錄 報表及…" at bounding box center [461, 245] width 922 height 491
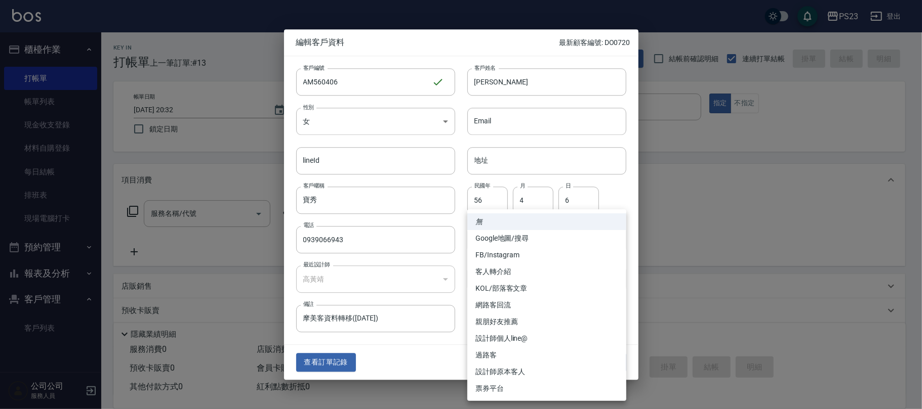
click at [516, 364] on li "設計師原本客人" at bounding box center [546, 372] width 159 height 17
type input "設計師原本客人"
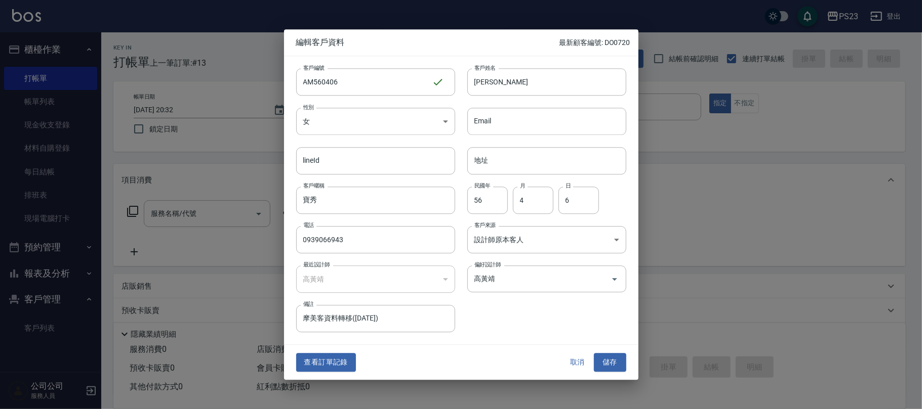
click at [611, 357] on button "儲存" at bounding box center [610, 363] width 32 height 19
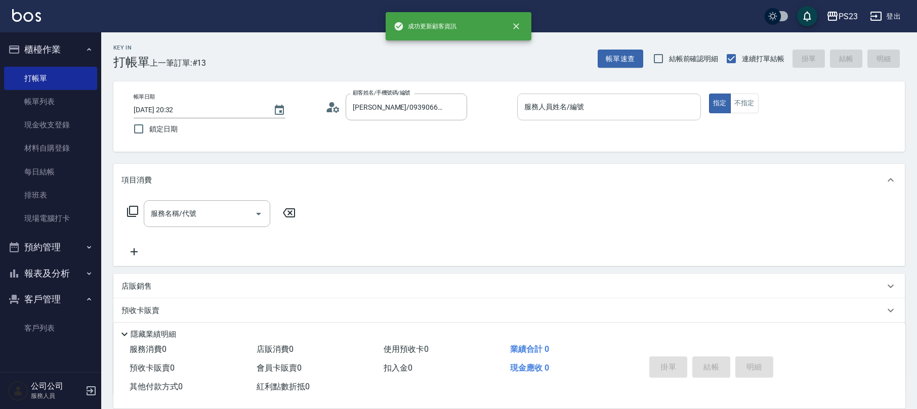
click at [618, 112] on input "服務人員姓名/編號" at bounding box center [609, 107] width 175 height 18
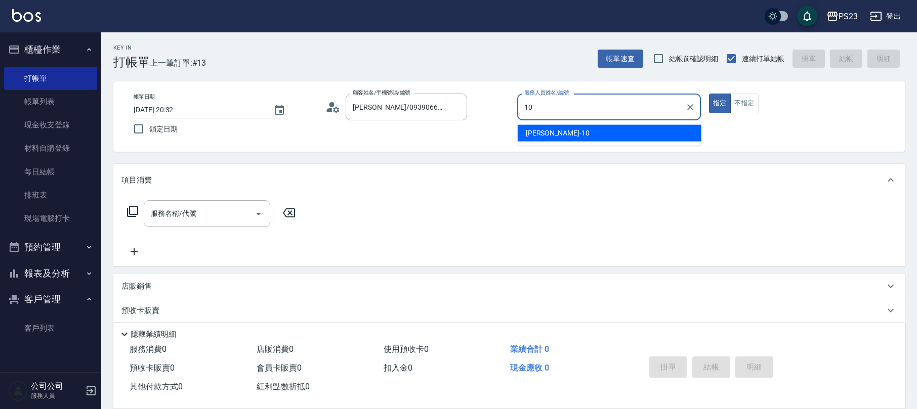
type input "[PERSON_NAME]-10"
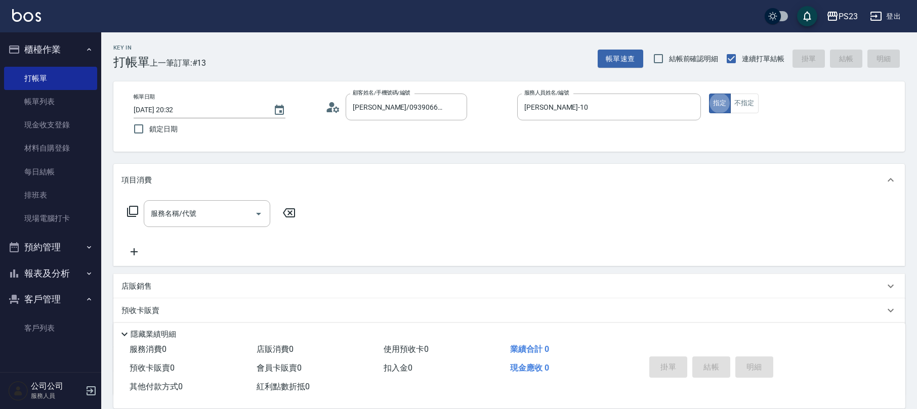
click at [188, 210] on div "服務名稱/代號 服務名稱/代號" at bounding box center [207, 213] width 127 height 27
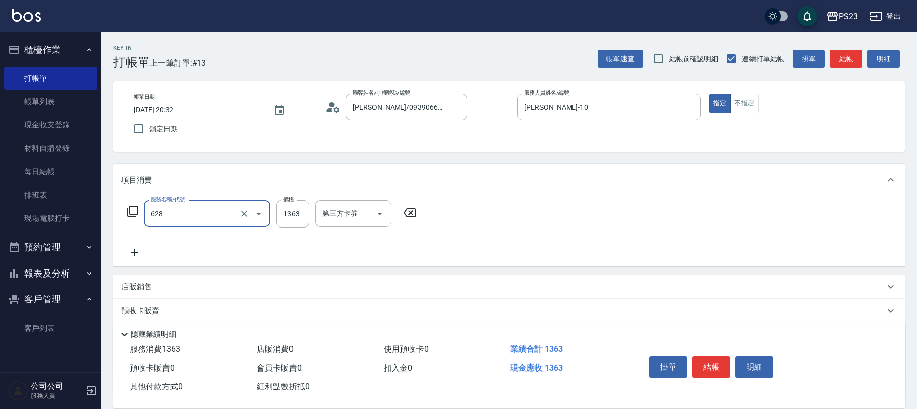
type input "中草藥2000(628)"
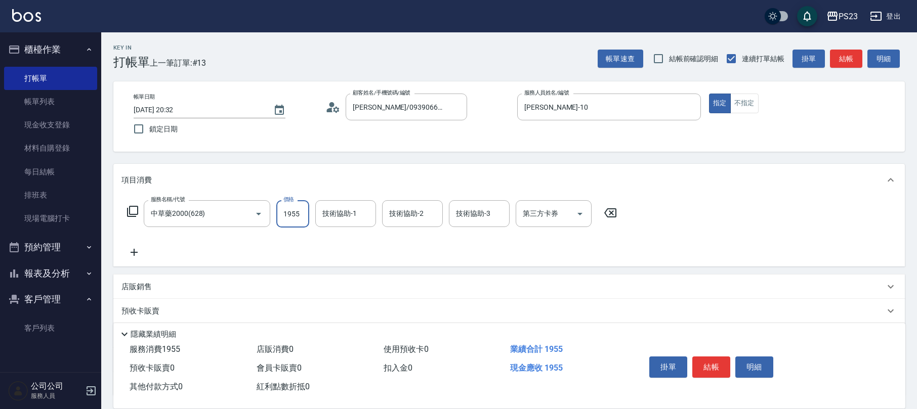
type input "1955"
type input "[PERSON_NAME]-10"
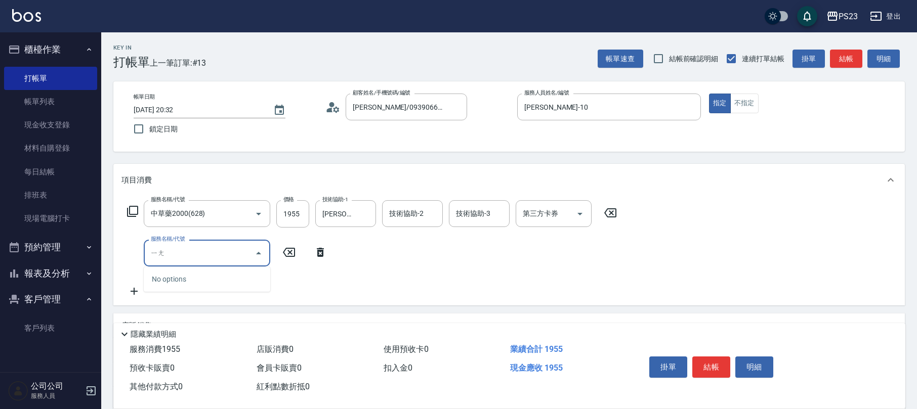
type input "[PERSON_NAME]"
type input "洋甘菊護800(603)"
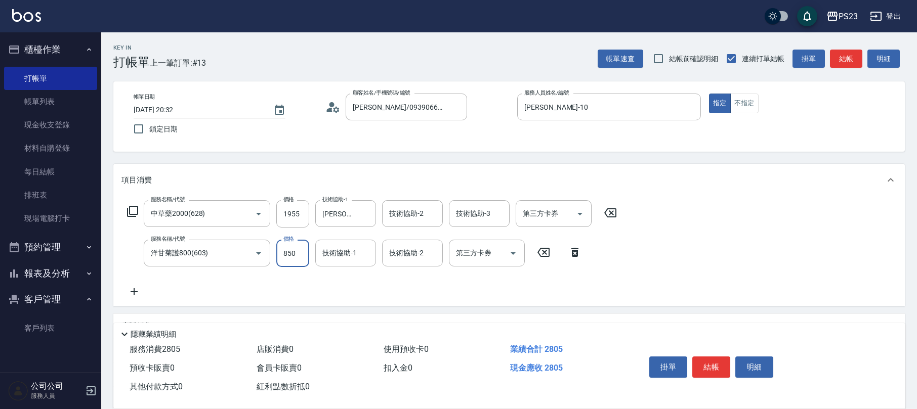
type input "850"
type input "[PERSON_NAME]-10"
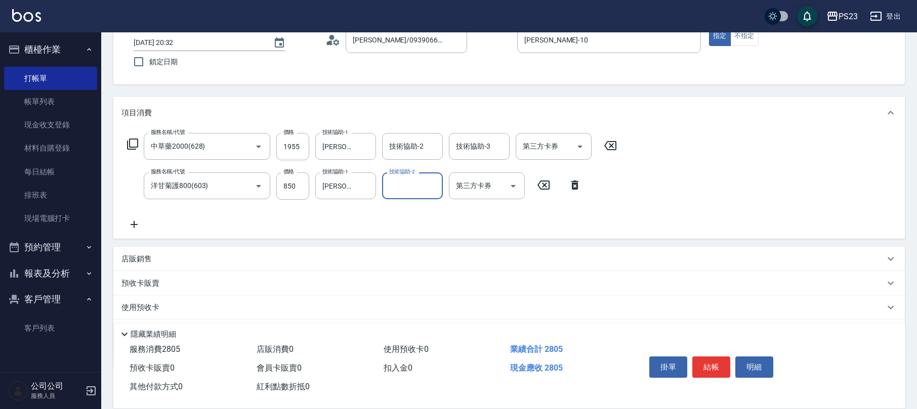
scroll to position [121, 0]
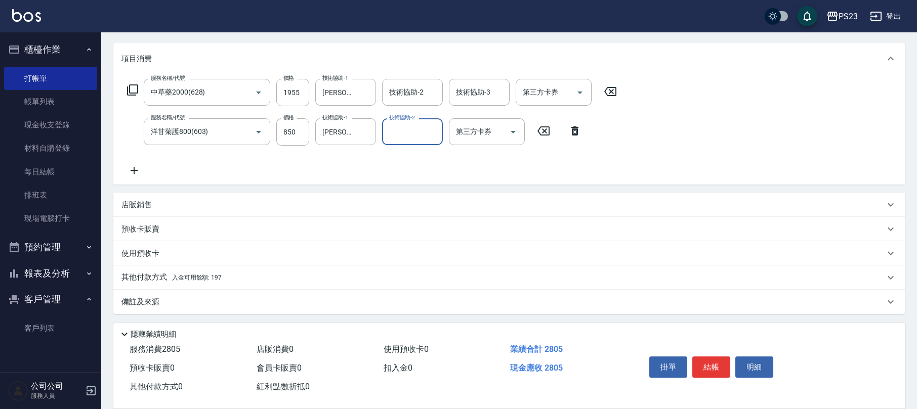
click at [177, 300] on div "備註及來源" at bounding box center [502, 302] width 763 height 11
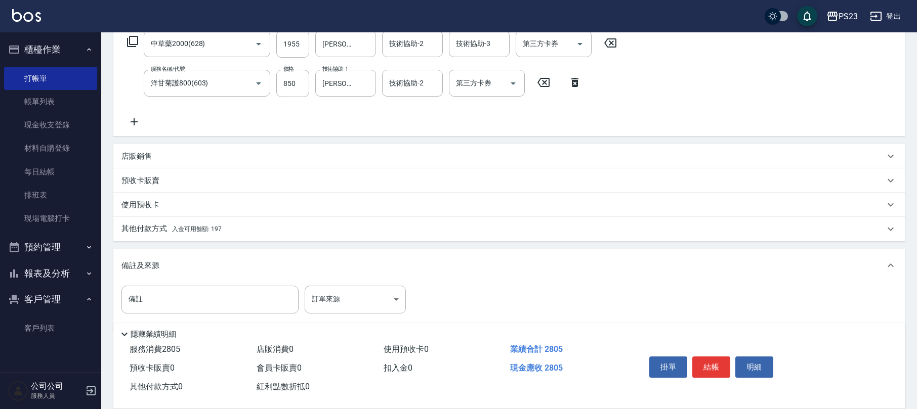
scroll to position [187, 0]
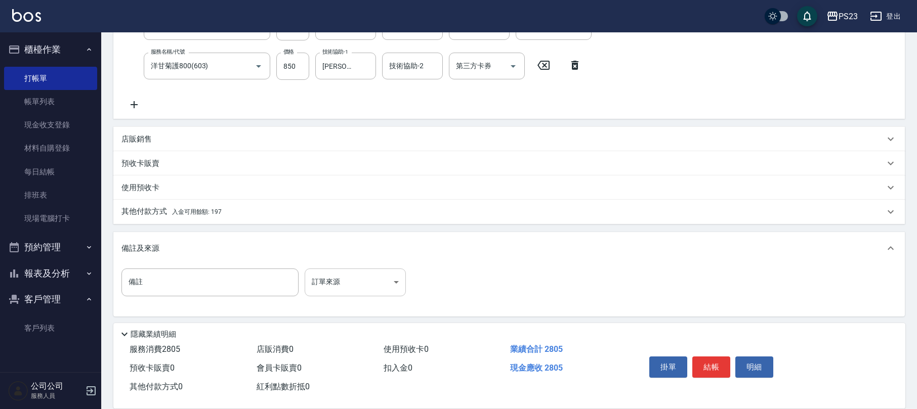
click at [345, 291] on body "PS23 登出 櫃檯作業 打帳單 帳單列表 現金收支登錄 材料自購登錄 每日結帳 排班表 現場電腦打卡 預約管理 預約管理 單日預約紀錄 單週預約紀錄 報表及…" at bounding box center [458, 112] width 917 height 599
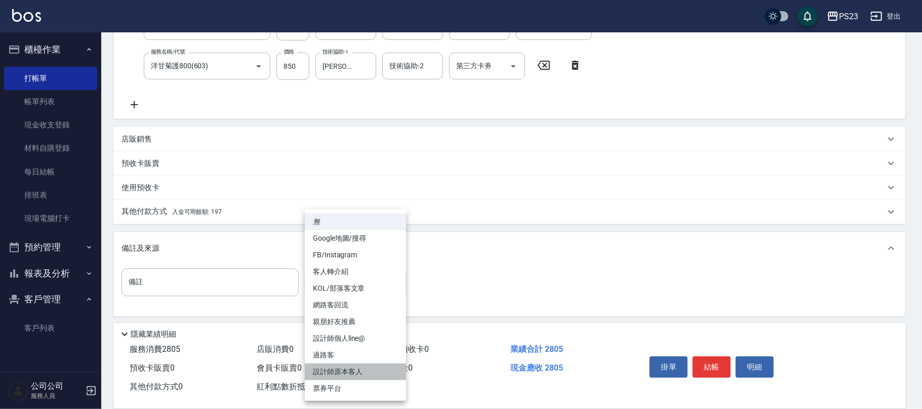
click at [339, 369] on li "設計師原本客人" at bounding box center [355, 372] width 101 height 17
type input "設計師原本客人"
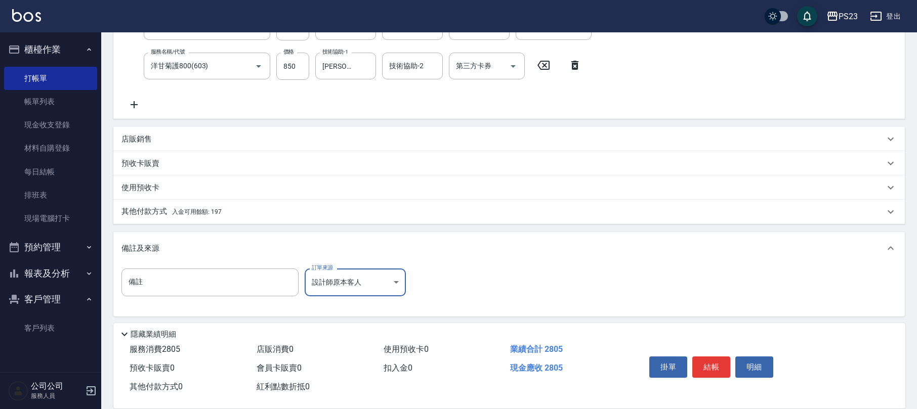
click at [213, 213] on span "入金可用餘額: 197" at bounding box center [197, 211] width 50 height 7
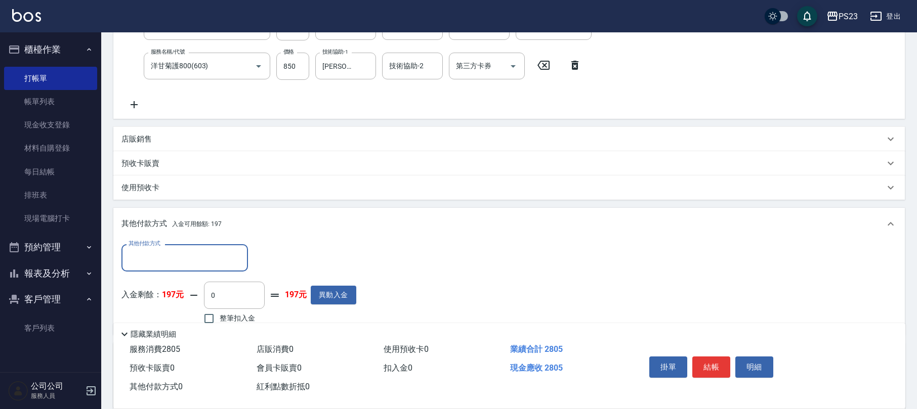
scroll to position [0, 0]
click at [147, 253] on input "其他付款方式" at bounding box center [184, 258] width 117 height 18
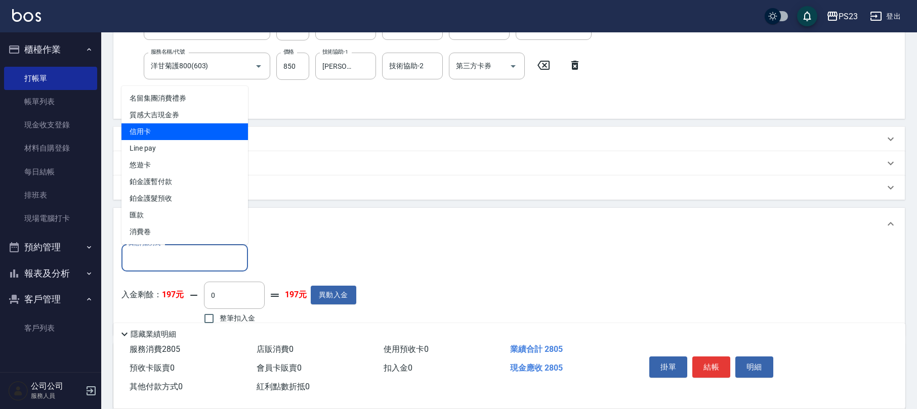
click at [172, 127] on span "信用卡" at bounding box center [184, 131] width 127 height 17
type input "信用卡"
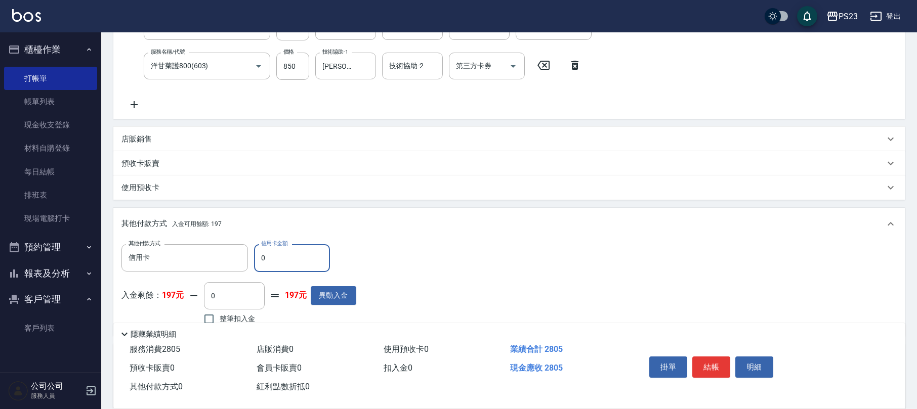
drag, startPoint x: 276, startPoint y: 256, endPoint x: 252, endPoint y: 252, distance: 24.6
click at [252, 252] on div "其他付款方式 信用卡 其他付款方式 信用卡金額 0 信用卡金額" at bounding box center [238, 257] width 235 height 27
type input "2805"
click at [716, 363] on button "結帳" at bounding box center [711, 367] width 38 height 21
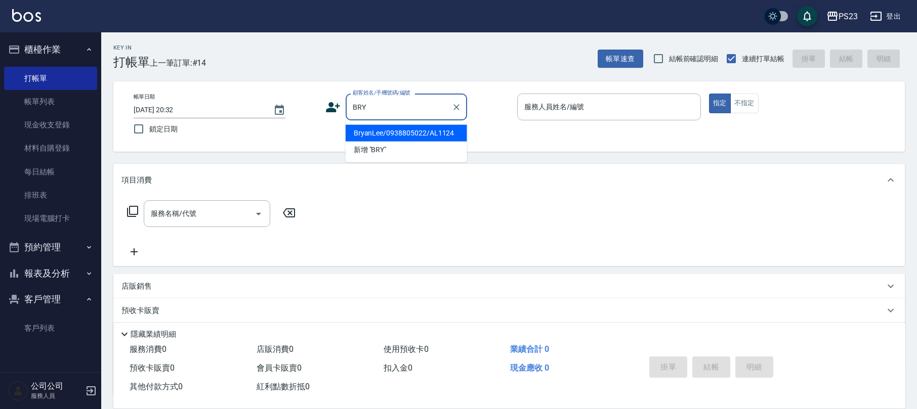
drag, startPoint x: 406, startPoint y: 134, endPoint x: 381, endPoint y: 129, distance: 25.4
click at [408, 134] on li "BryanLee/0938805022/AL1124" at bounding box center [406, 133] width 121 height 17
type input "BryanLee/0938805022/AL1124"
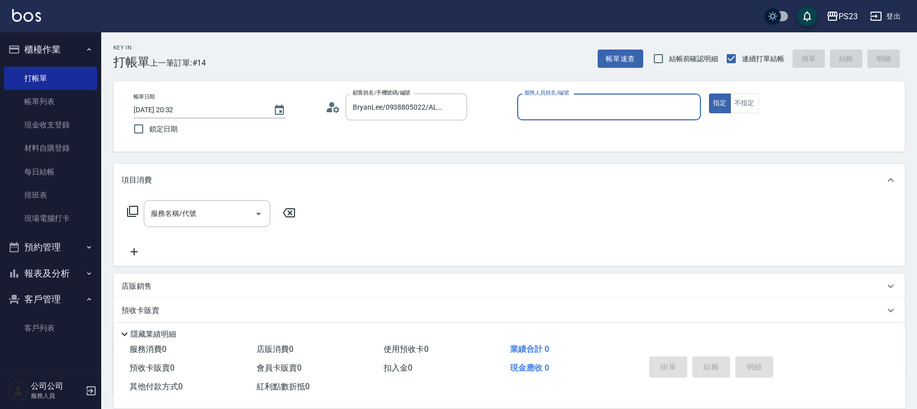
type input "ALin-8"
drag, startPoint x: 207, startPoint y: 217, endPoint x: 179, endPoint y: 193, distance: 36.7
click at [207, 216] on input "服務名稱/代號" at bounding box center [199, 214] width 102 height 18
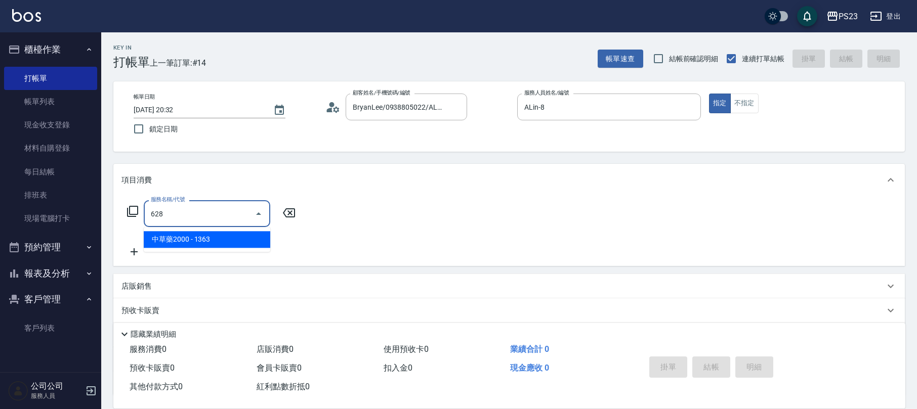
type input "中草藥2000(628)"
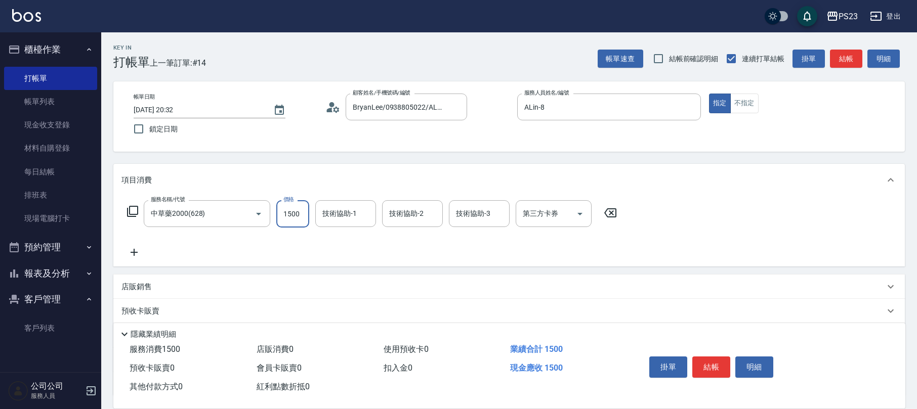
type input "1500"
type input "ALin-8"
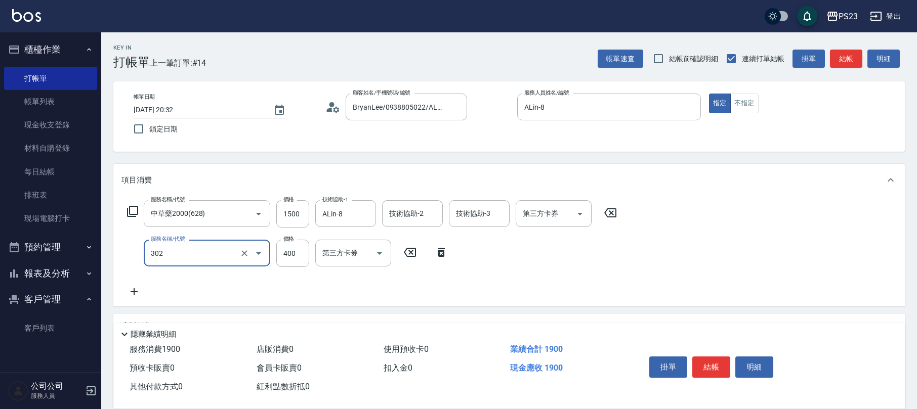
type input "單剪400(302)"
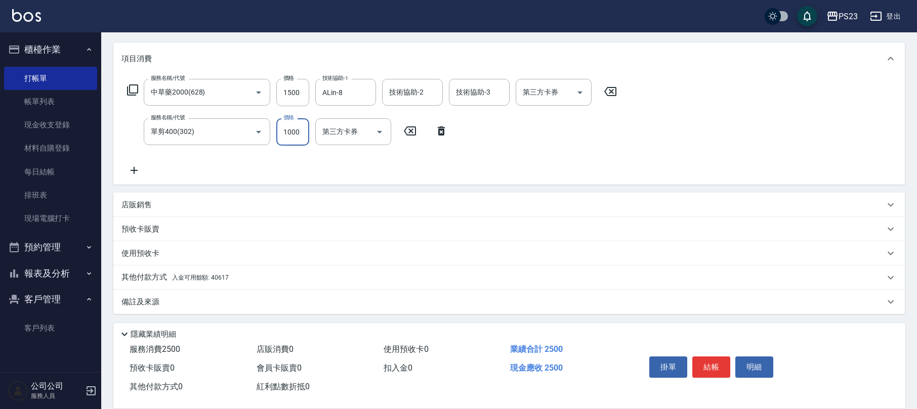
type input "1000"
click at [208, 274] on span "入金可用餘額: 40617" at bounding box center [200, 277] width 57 height 7
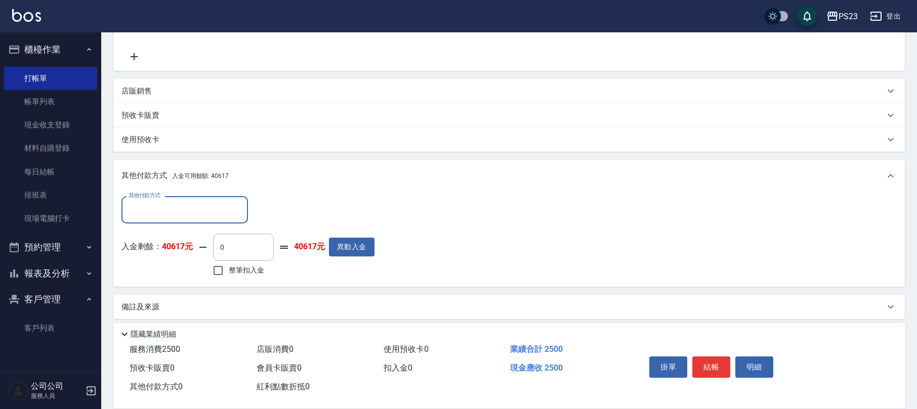
scroll to position [0, 0]
click at [237, 264] on label "整筆扣入金" at bounding box center [235, 270] width 57 height 21
click at [229, 264] on input "整筆扣入金" at bounding box center [217, 270] width 21 height 21
checkbox input "true"
type input "2500"
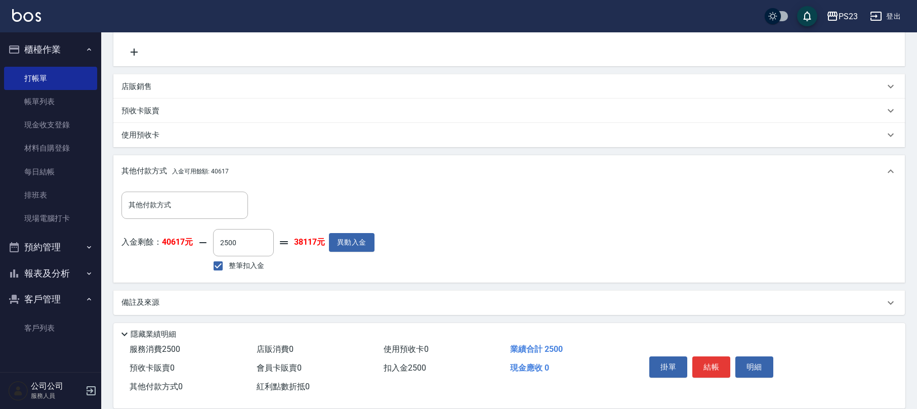
click at [172, 304] on div "備註及來源" at bounding box center [502, 303] width 763 height 11
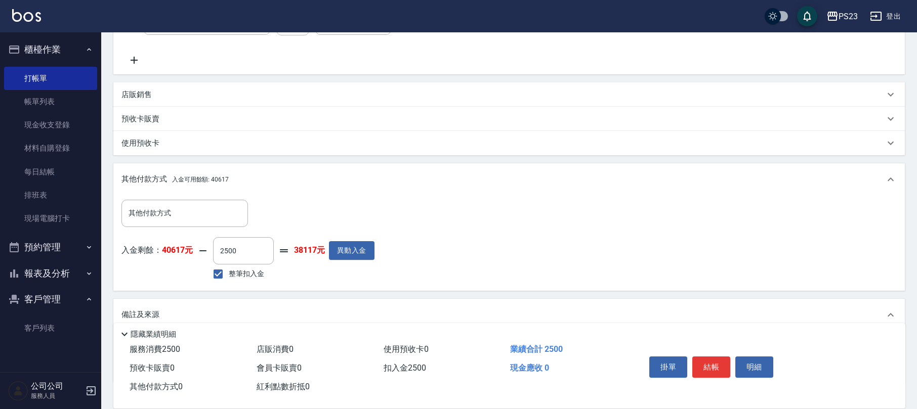
scroll to position [300, 0]
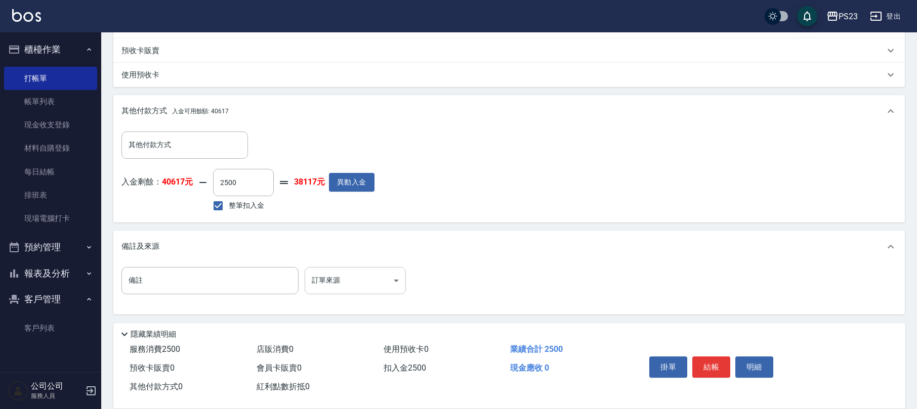
click at [359, 272] on body "PS23 登出 櫃檯作業 打帳單 帳單列表 現金收支登錄 材料自購登錄 每日結帳 排班表 現場電腦打卡 預約管理 預約管理 單日預約紀錄 單週預約紀錄 報表及…" at bounding box center [458, 55] width 917 height 710
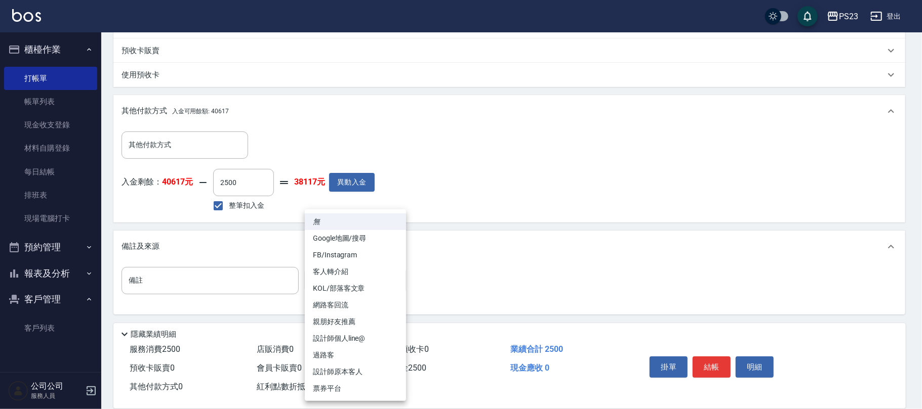
click at [350, 373] on li "設計師原本客人" at bounding box center [355, 372] width 101 height 17
type input "設計師原本客人"
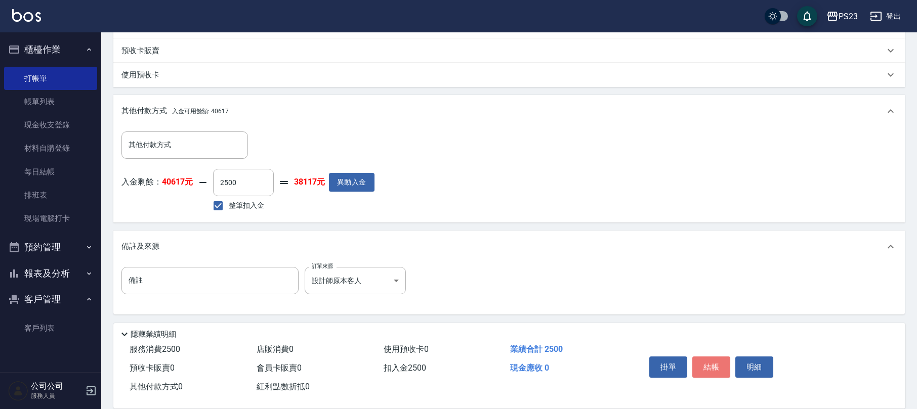
drag, startPoint x: 716, startPoint y: 366, endPoint x: 703, endPoint y: 349, distance: 21.4
click at [717, 366] on button "結帳" at bounding box center [711, 367] width 38 height 21
type input "[DATE] 20:33"
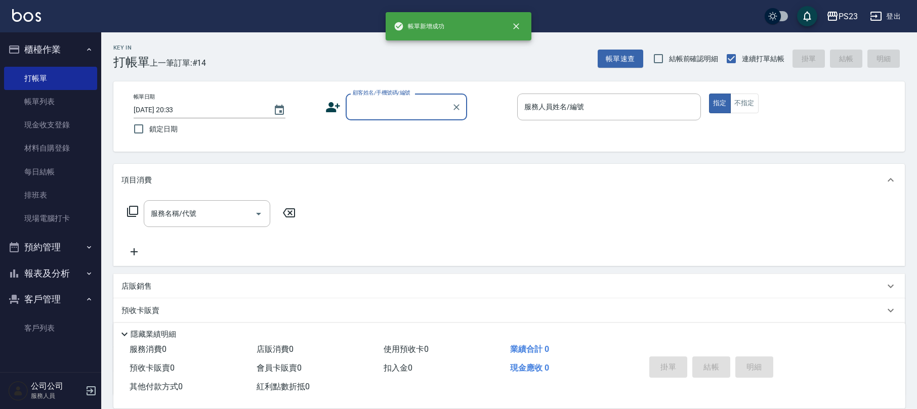
scroll to position [0, 0]
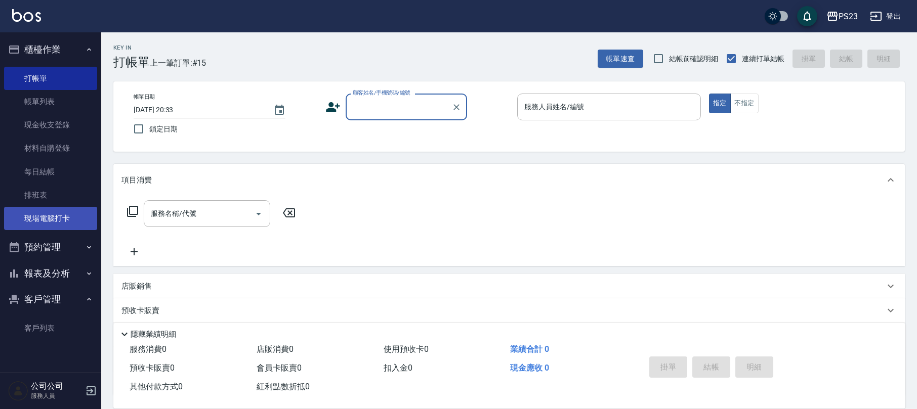
click at [74, 220] on link "現場電腦打卡" at bounding box center [50, 218] width 93 height 23
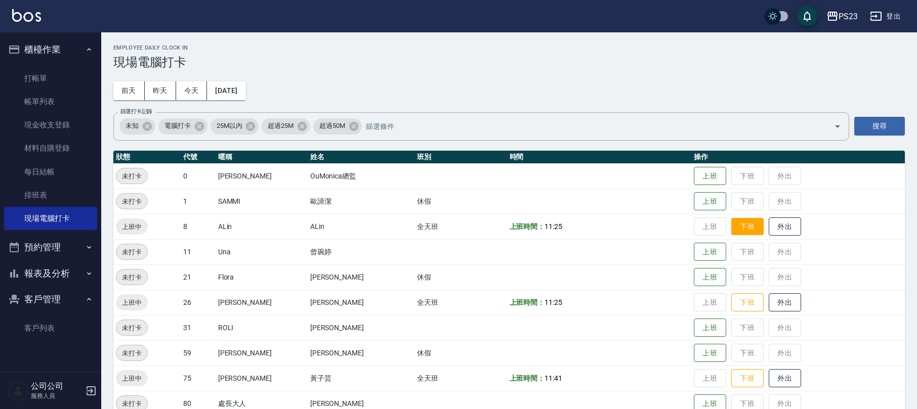
click at [745, 230] on button "下班" at bounding box center [747, 227] width 32 height 18
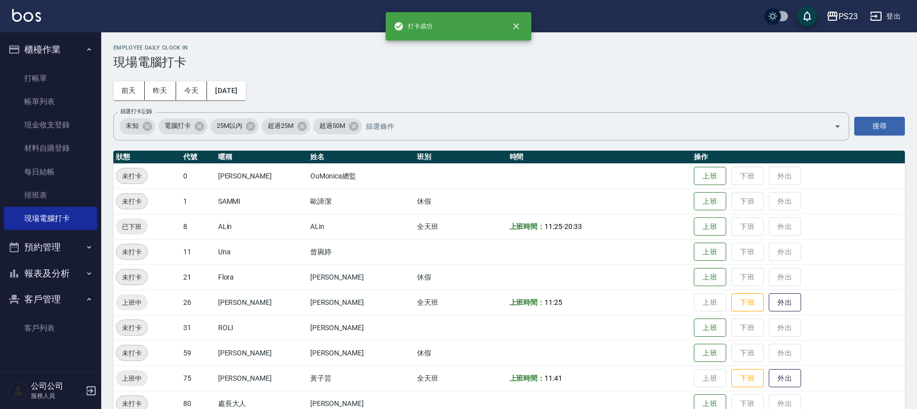
click at [741, 290] on td "上班 下班 外出" at bounding box center [798, 302] width 214 height 25
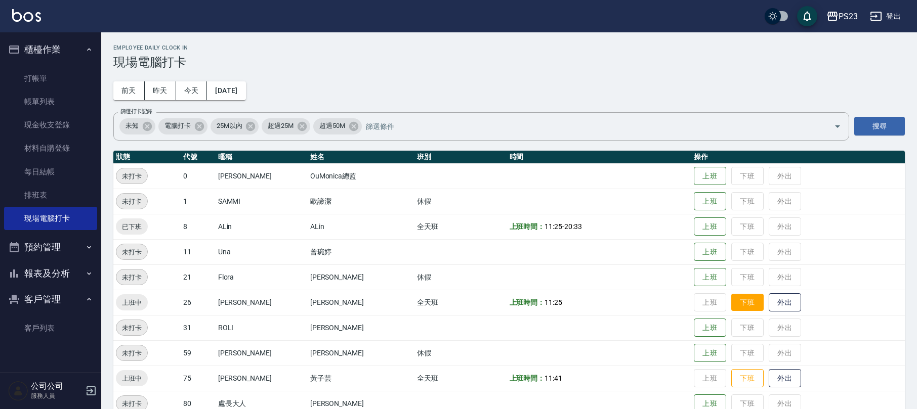
click at [741, 303] on button "下班" at bounding box center [747, 303] width 32 height 18
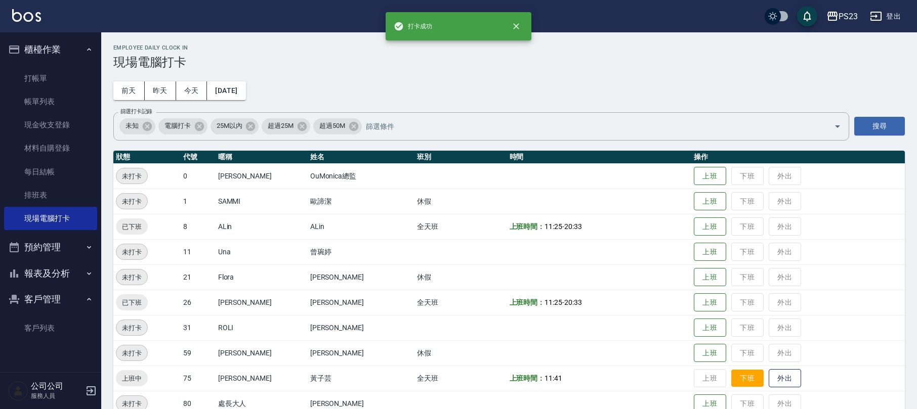
click at [739, 375] on button "下班" at bounding box center [747, 379] width 32 height 18
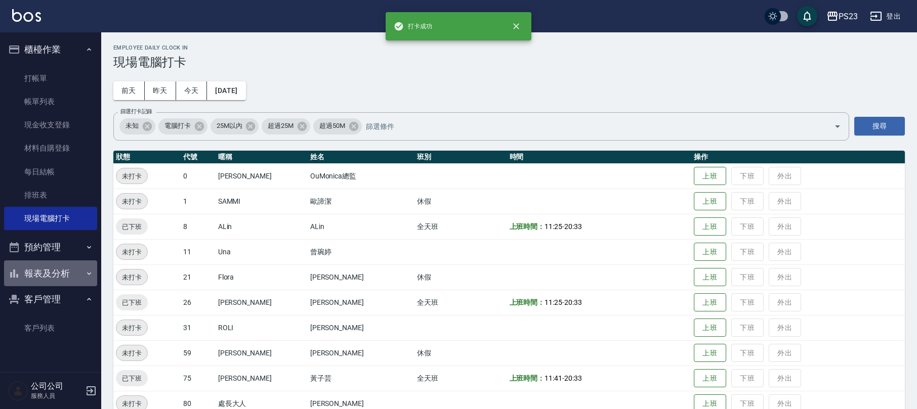
click at [50, 282] on button "報表及分析" at bounding box center [50, 274] width 93 height 26
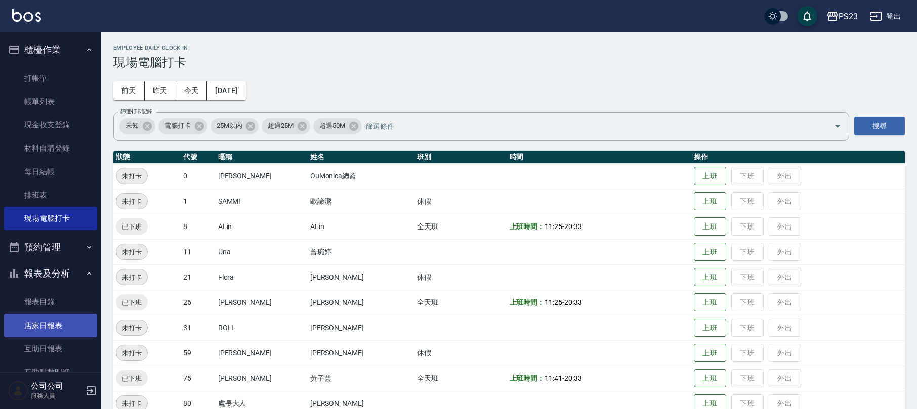
click at [58, 327] on link "店家日報表" at bounding box center [50, 325] width 93 height 23
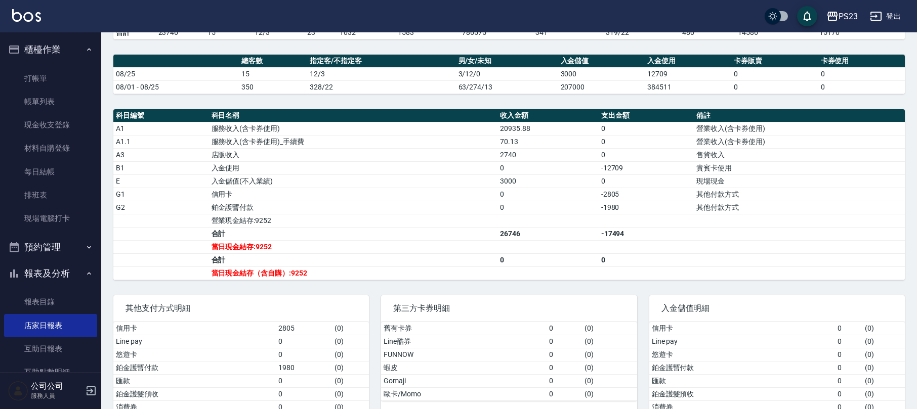
scroll to position [179, 0]
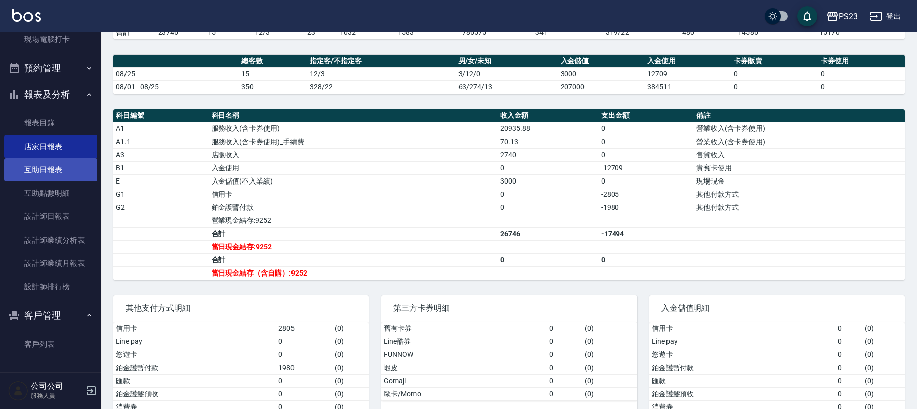
click at [71, 171] on link "互助日報表" at bounding box center [50, 169] width 93 height 23
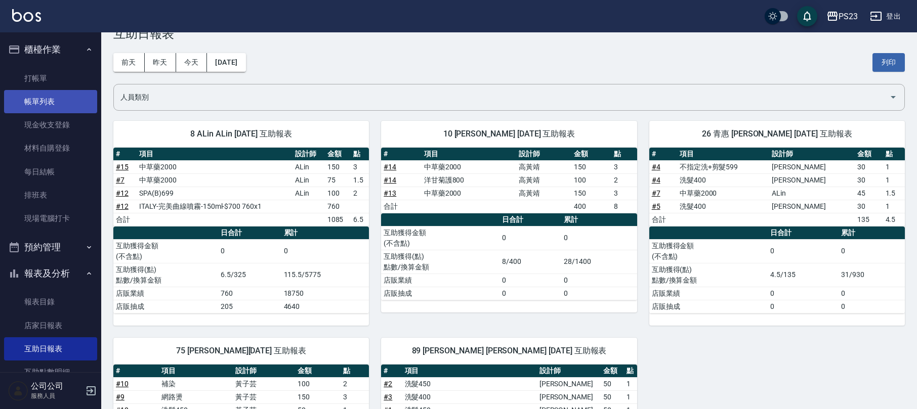
drag, startPoint x: 37, startPoint y: 93, endPoint x: 46, endPoint y: 94, distance: 8.1
click at [38, 94] on link "帳單列表" at bounding box center [50, 101] width 93 height 23
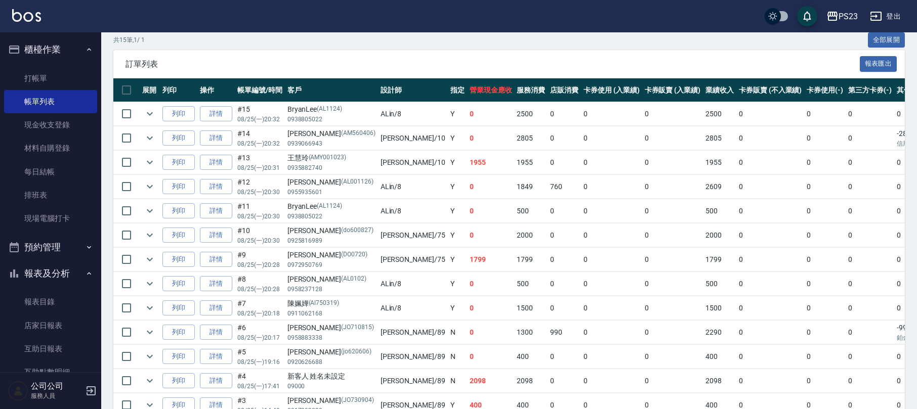
scroll to position [270, 0]
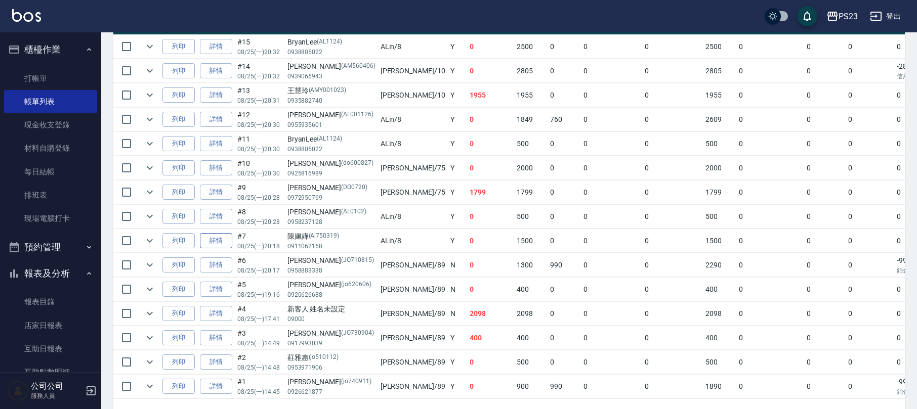
click at [217, 244] on link "詳情" at bounding box center [216, 241] width 32 height 16
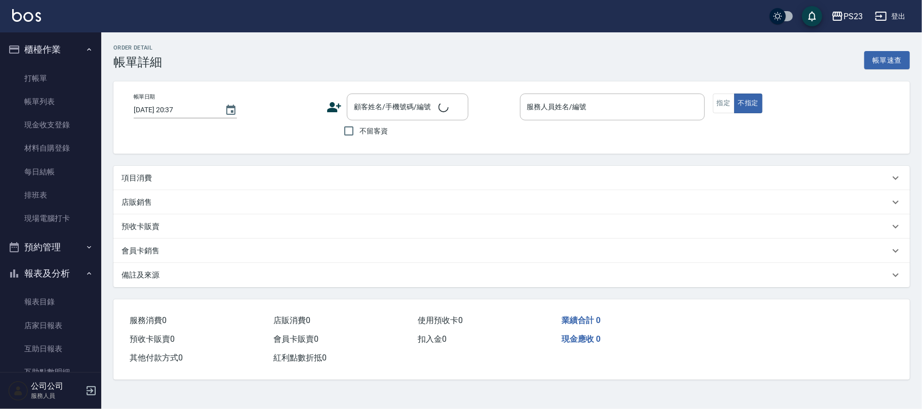
type input "[DATE] 20:18"
type input "ALin-8"
type input "設計師原本客人"
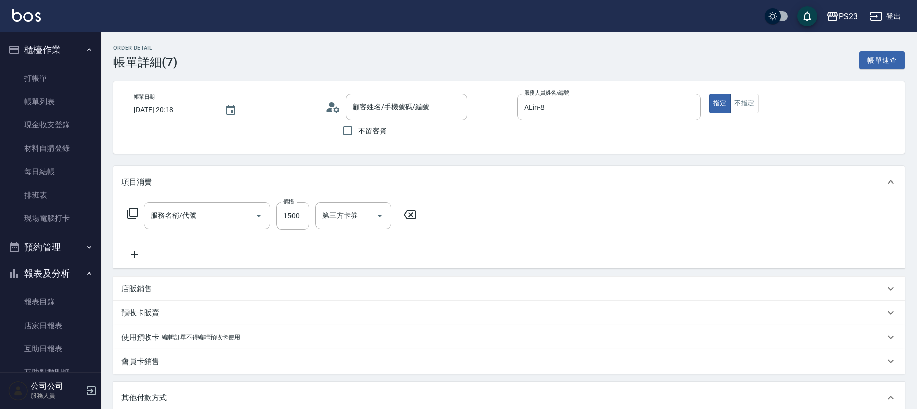
type input "陳姵嬅/0911062168/Al750319"
type input "中草藥2000(628)"
click at [479, 222] on input "技術協助-3" at bounding box center [479, 216] width 52 height 18
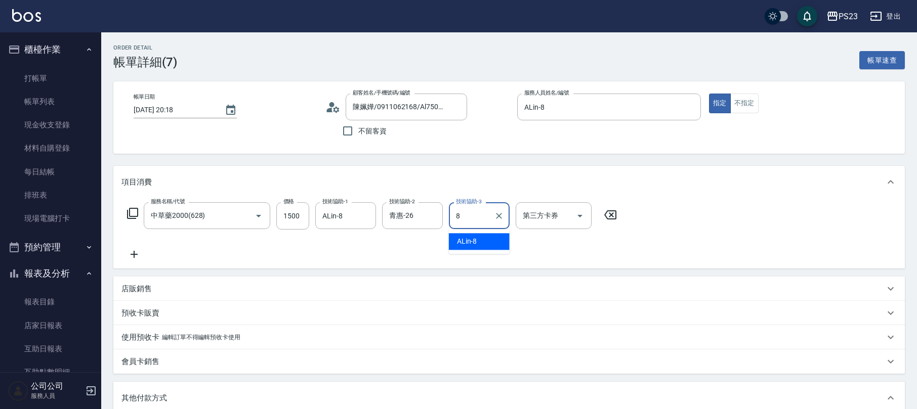
type input "ALin-8"
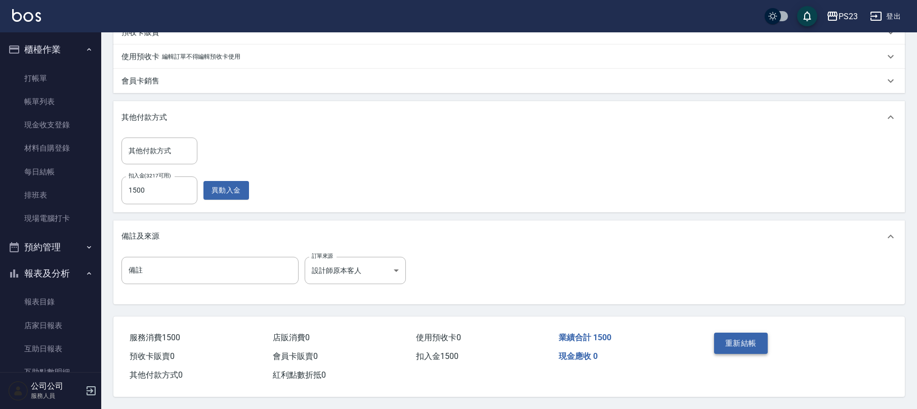
click at [749, 335] on button "重新結帳" at bounding box center [741, 343] width 54 height 21
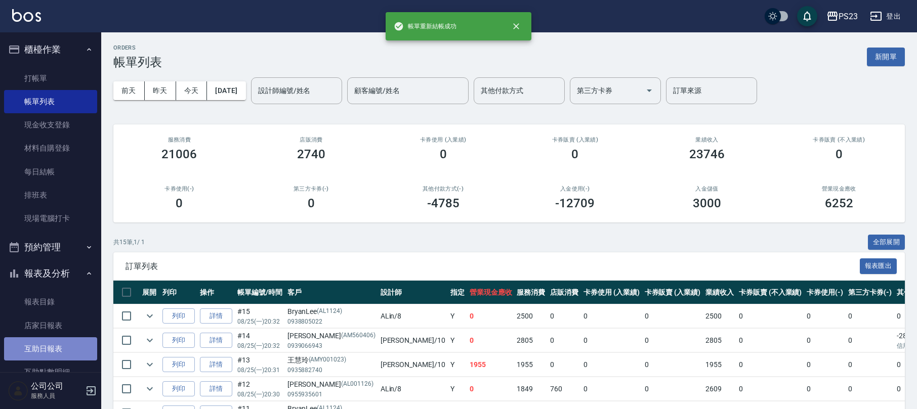
click at [53, 346] on link "互助日報表" at bounding box center [50, 349] width 93 height 23
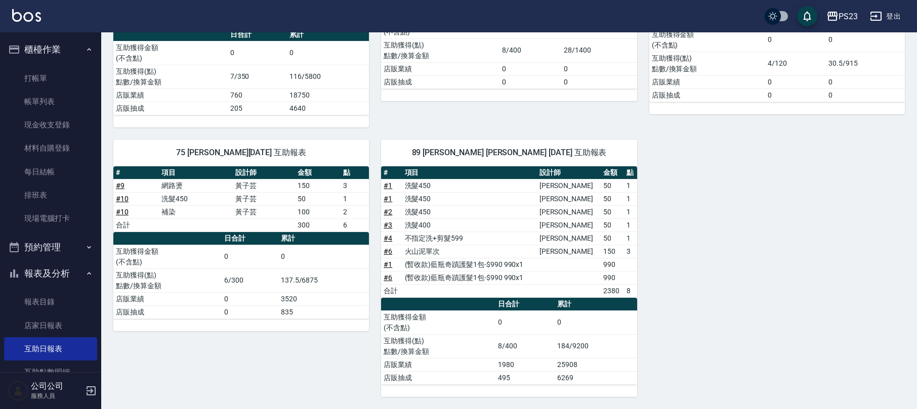
scroll to position [179, 0]
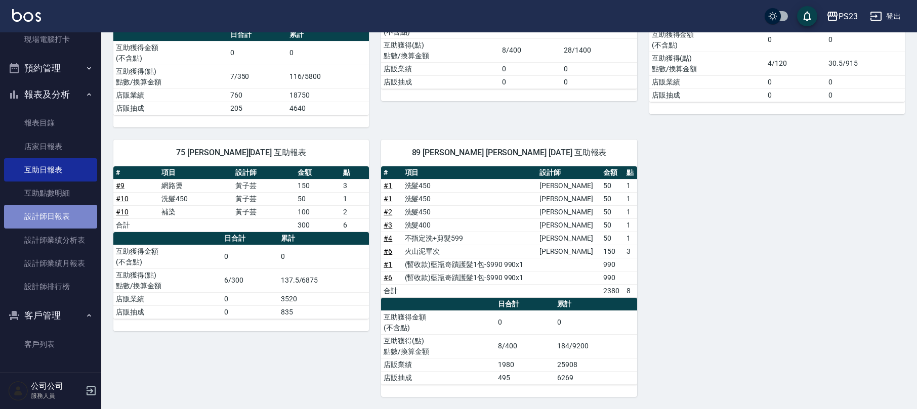
click at [76, 219] on link "設計師日報表" at bounding box center [50, 216] width 93 height 23
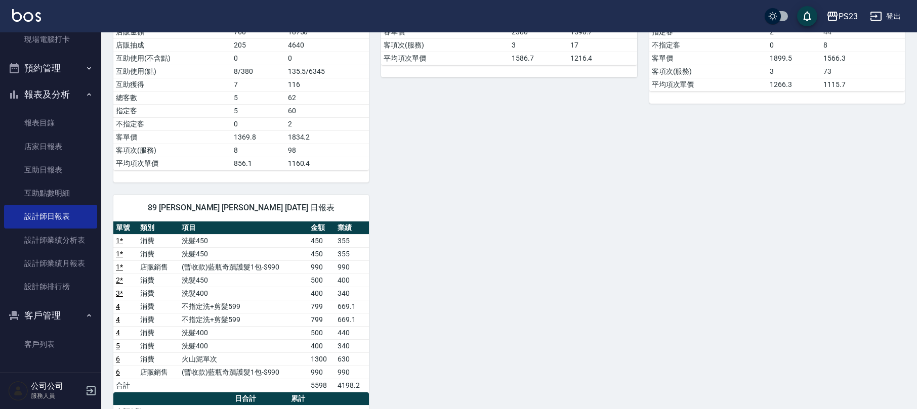
scroll to position [472, 0]
